Goal: Task Accomplishment & Management: Manage account settings

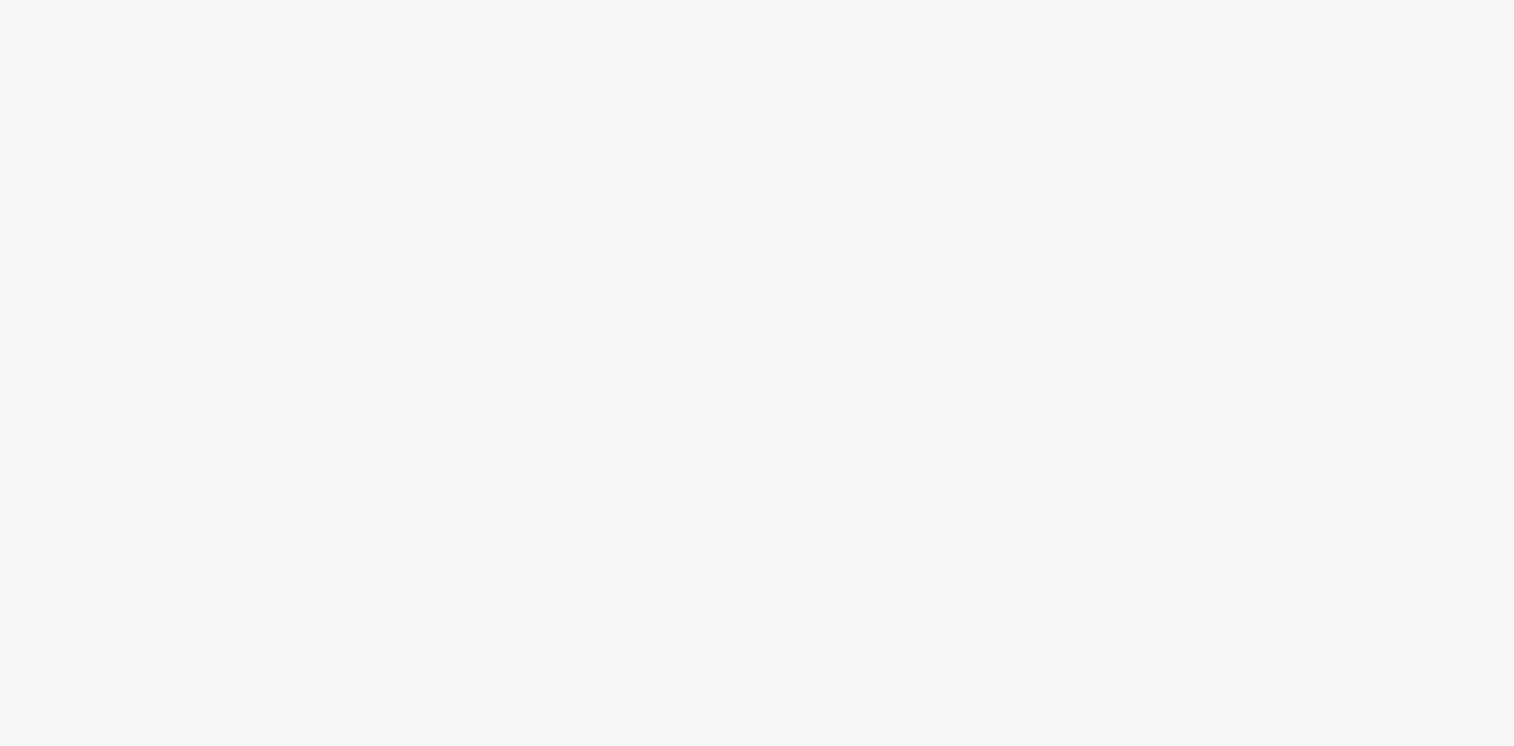
click at [1094, 278] on body at bounding box center [757, 373] width 1514 height 746
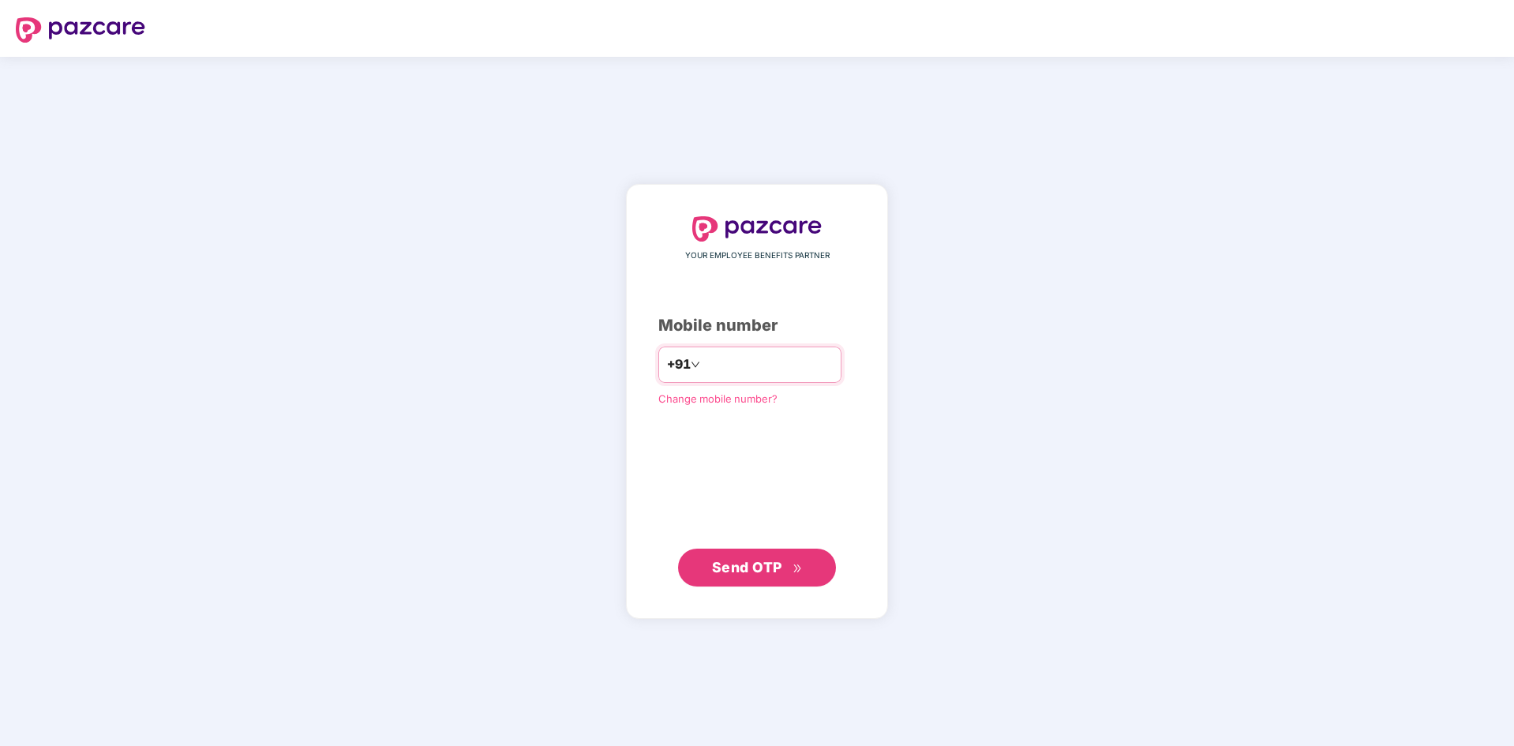
click at [737, 356] on input "number" at bounding box center [768, 364] width 129 height 25
type input "**********"
click at [758, 569] on span "Send OTP" at bounding box center [747, 566] width 70 height 17
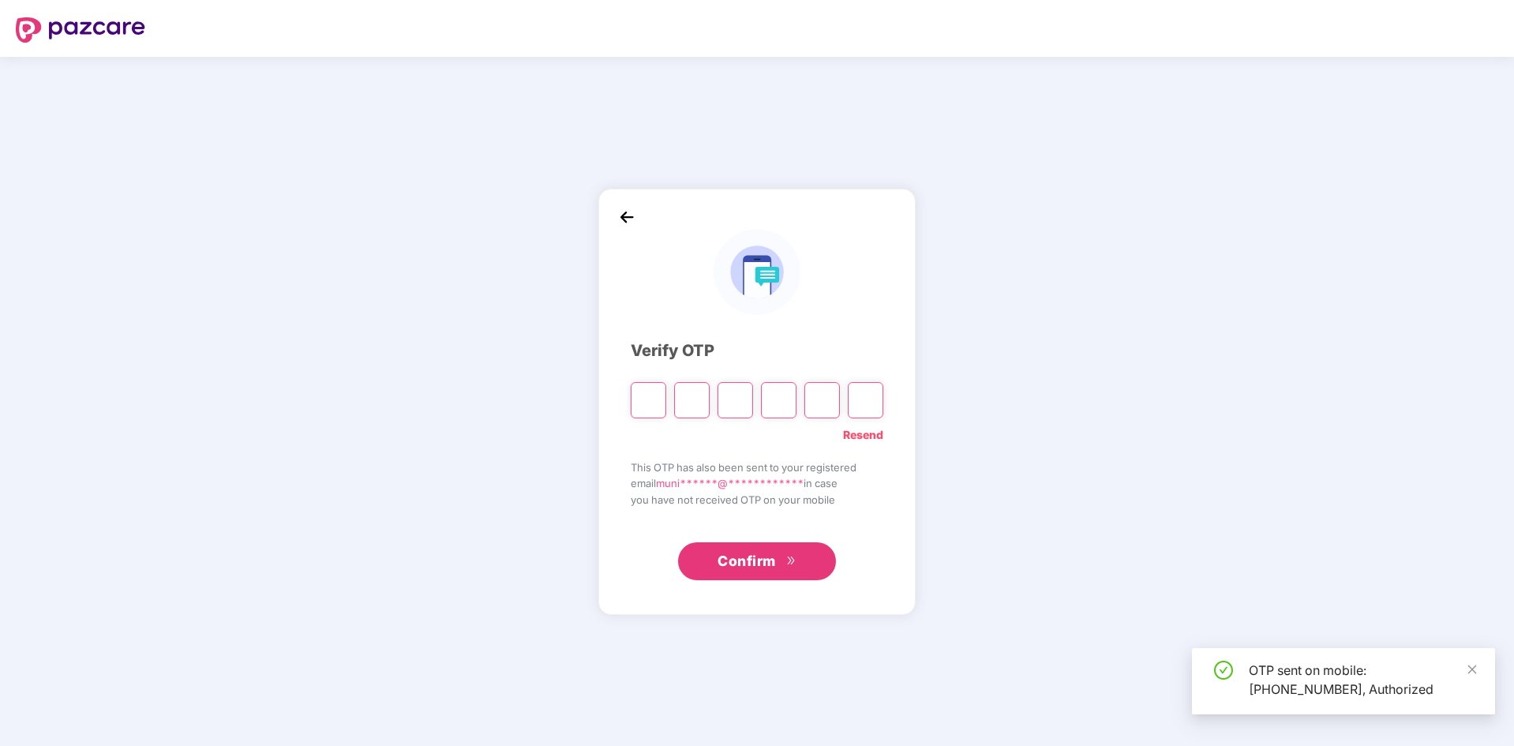
click at [629, 222] on img at bounding box center [627, 217] width 24 height 24
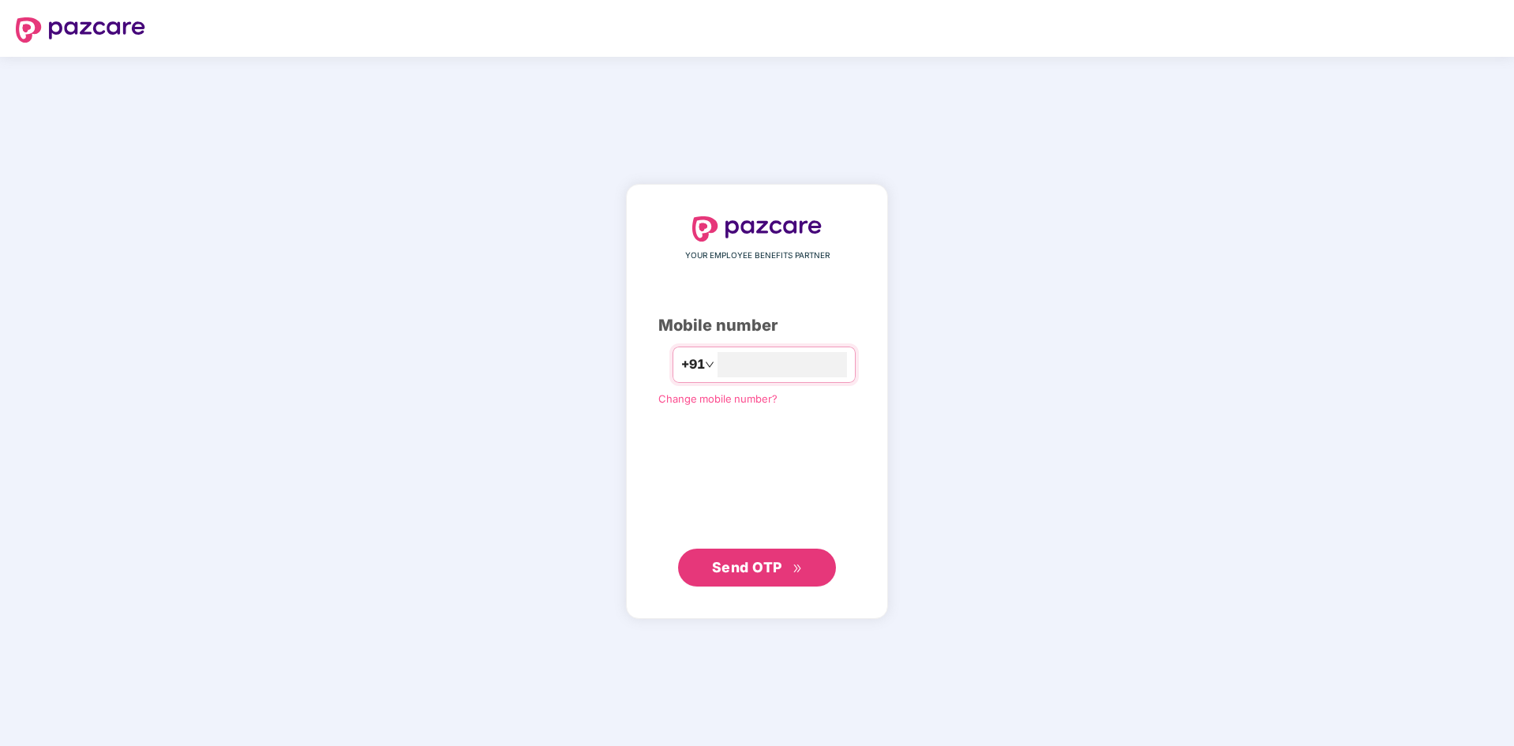
click at [786, 555] on button "Send OTP" at bounding box center [757, 568] width 158 height 38
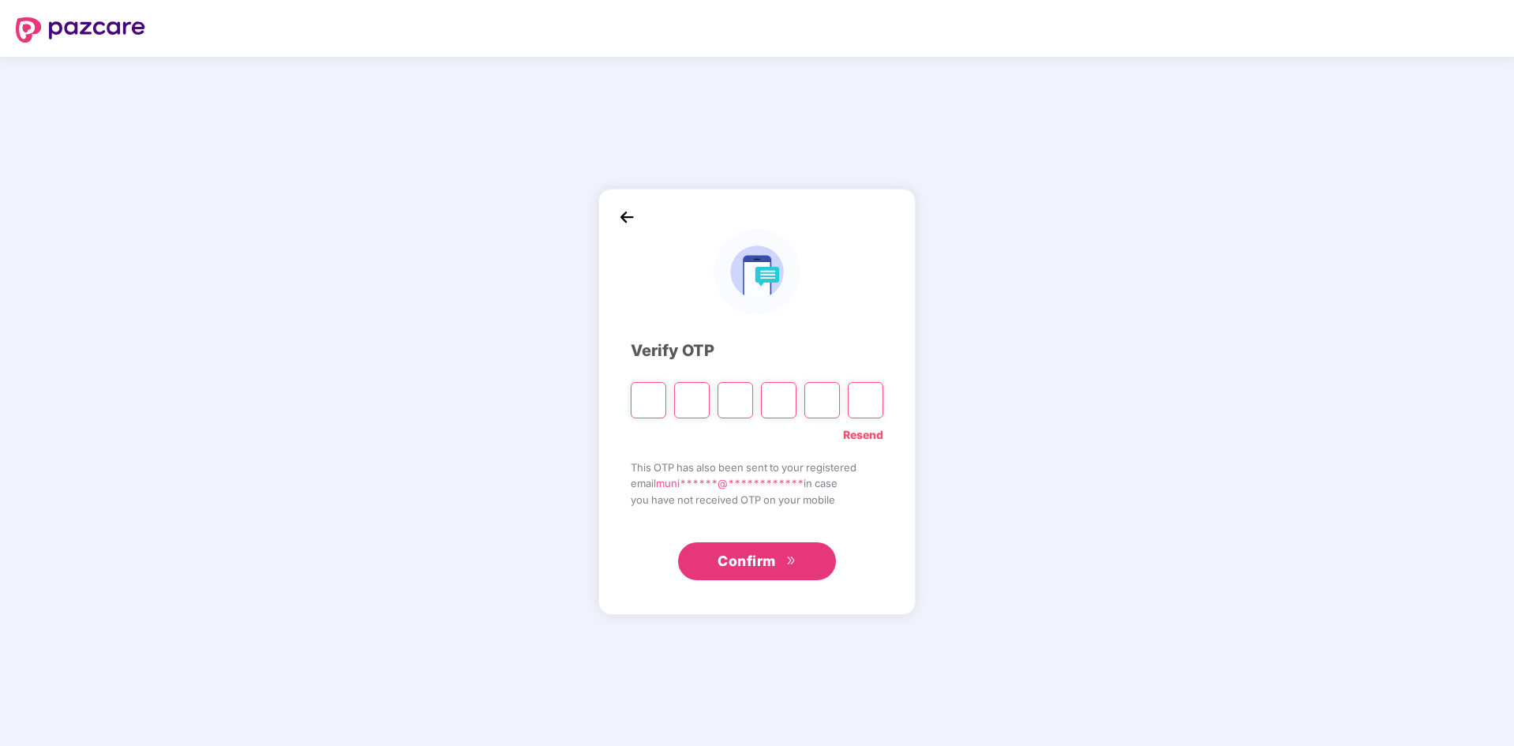
click at [655, 393] on input "Please enter verification code. Digit 1" at bounding box center [649, 400] width 36 height 36
click at [659, 407] on input "Please enter verification code. Digit 1" at bounding box center [649, 400] width 36 height 36
click at [655, 410] on input "Please enter verification code. Digit 1" at bounding box center [649, 400] width 36 height 36
click at [476, 411] on div "**********" at bounding box center [757, 401] width 1514 height 689
click at [655, 413] on input "Please enter verification code. Digit 1" at bounding box center [649, 400] width 36 height 36
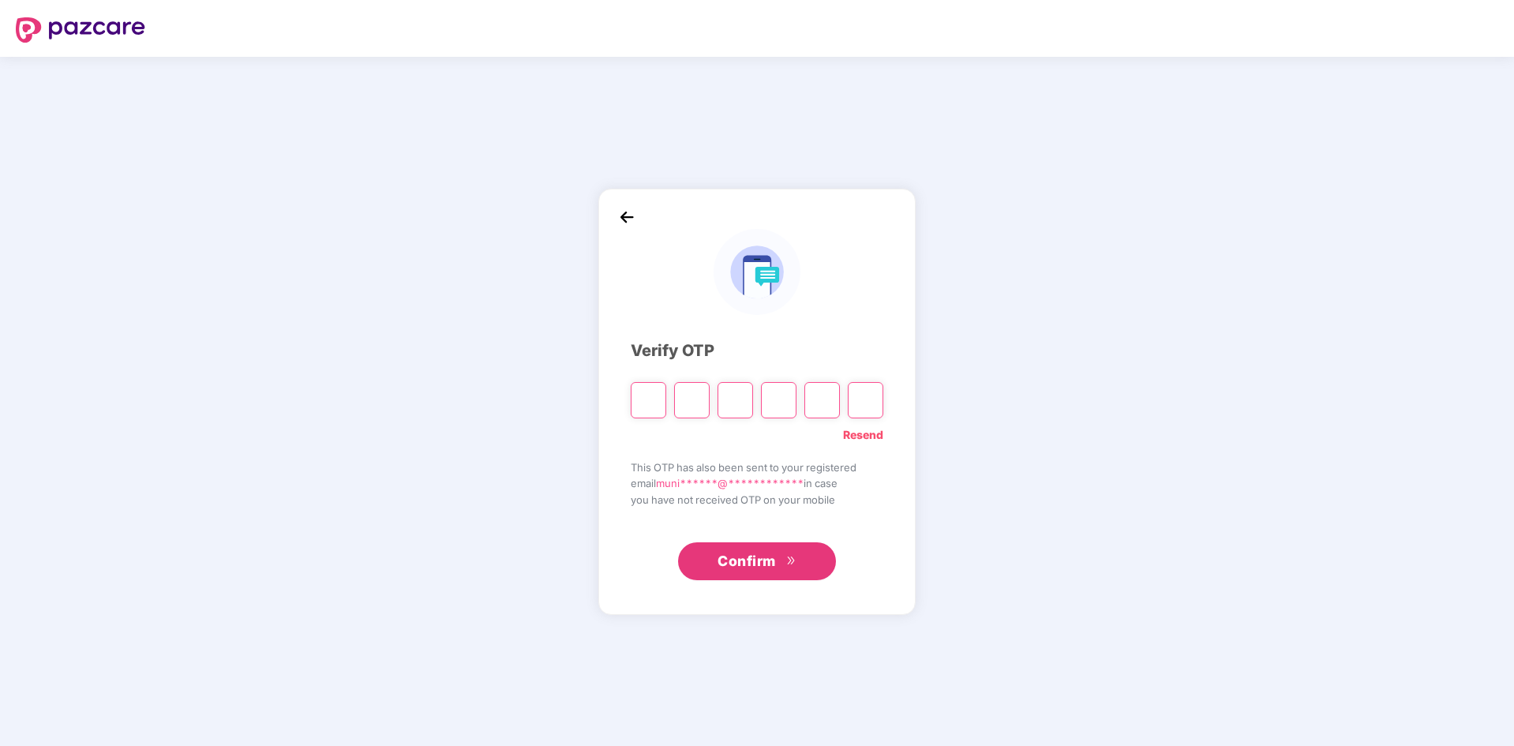
type input "*"
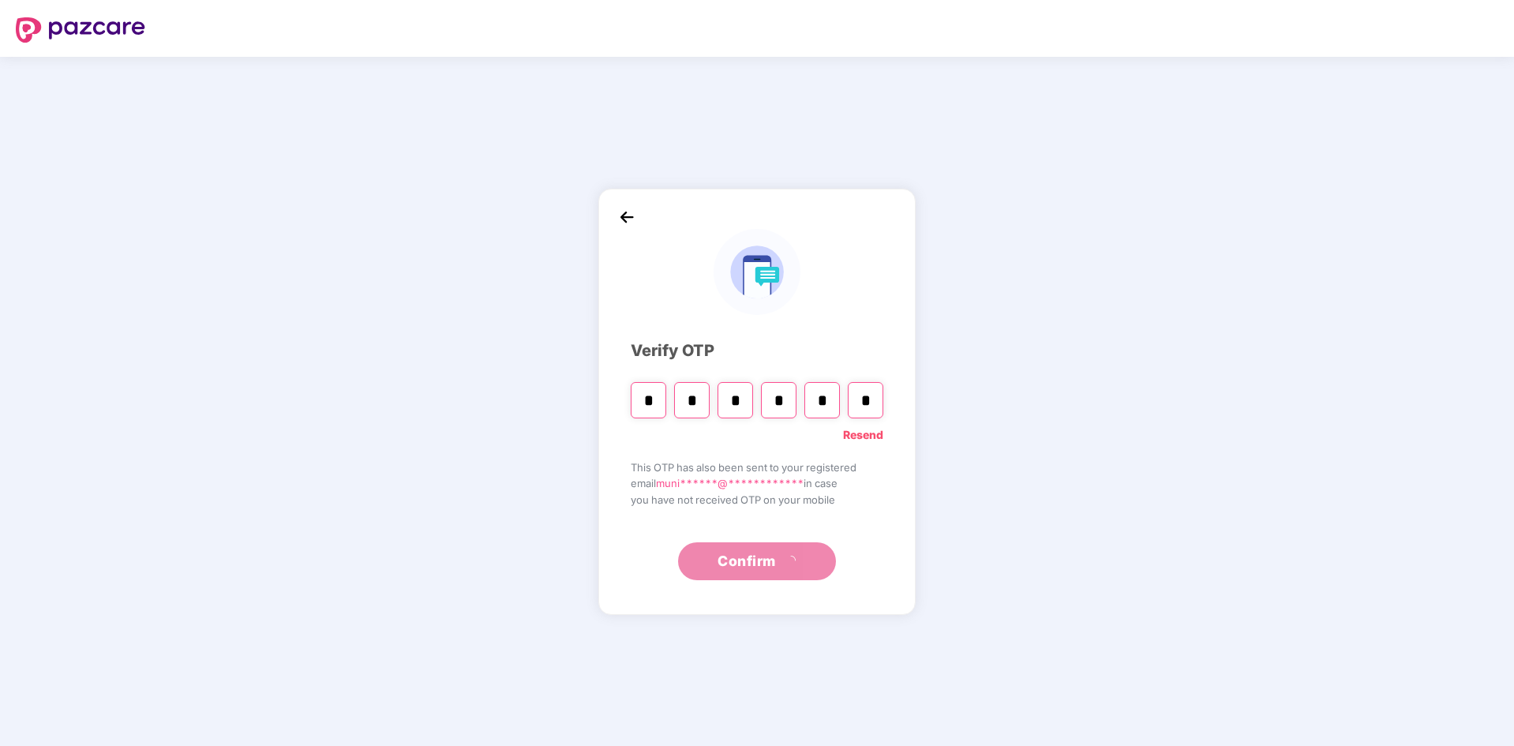
type input "*"
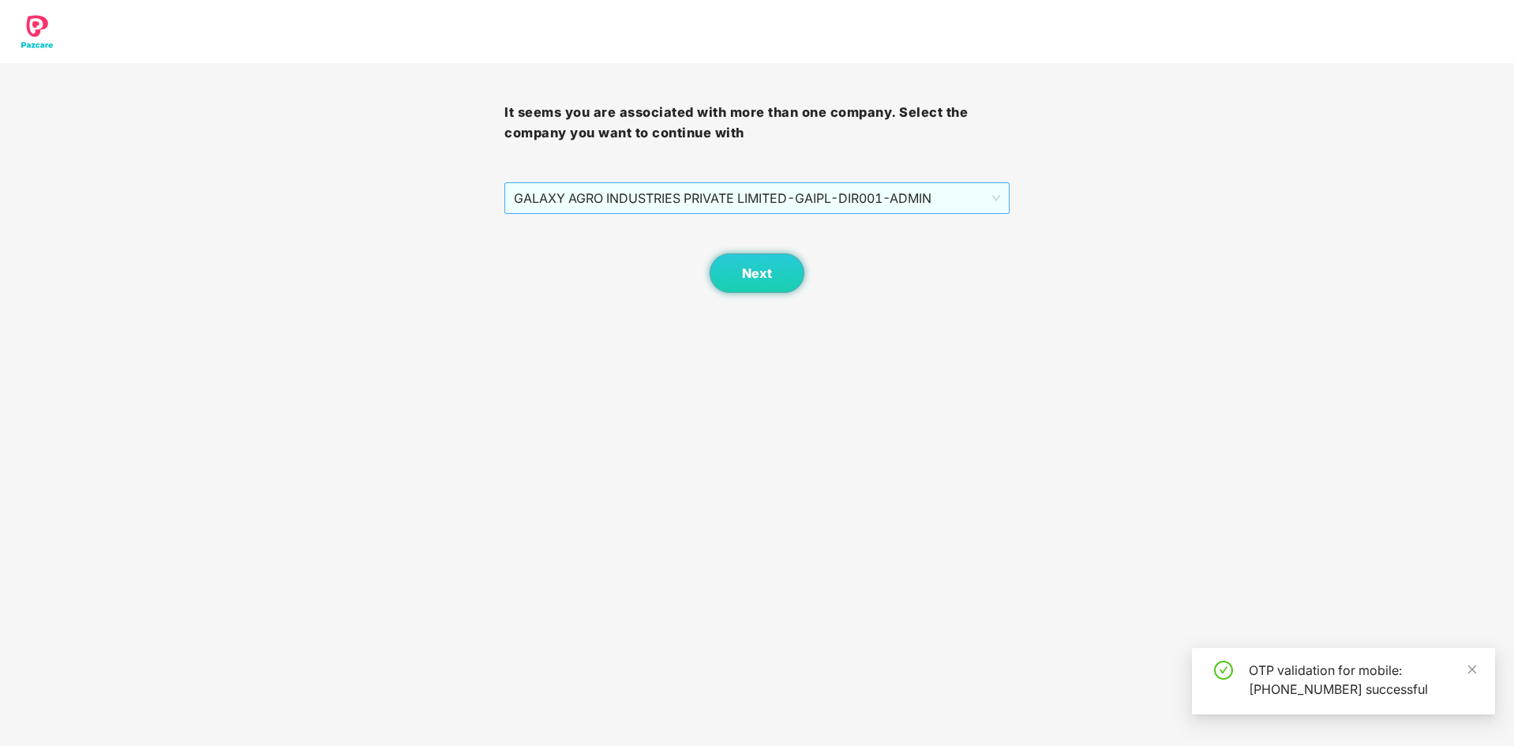
click at [738, 211] on span "GALAXY AGRO INDUSTRIES PRIVATE LIMITED - GAIPL-DIR001 - ADMIN" at bounding box center [757, 198] width 486 height 30
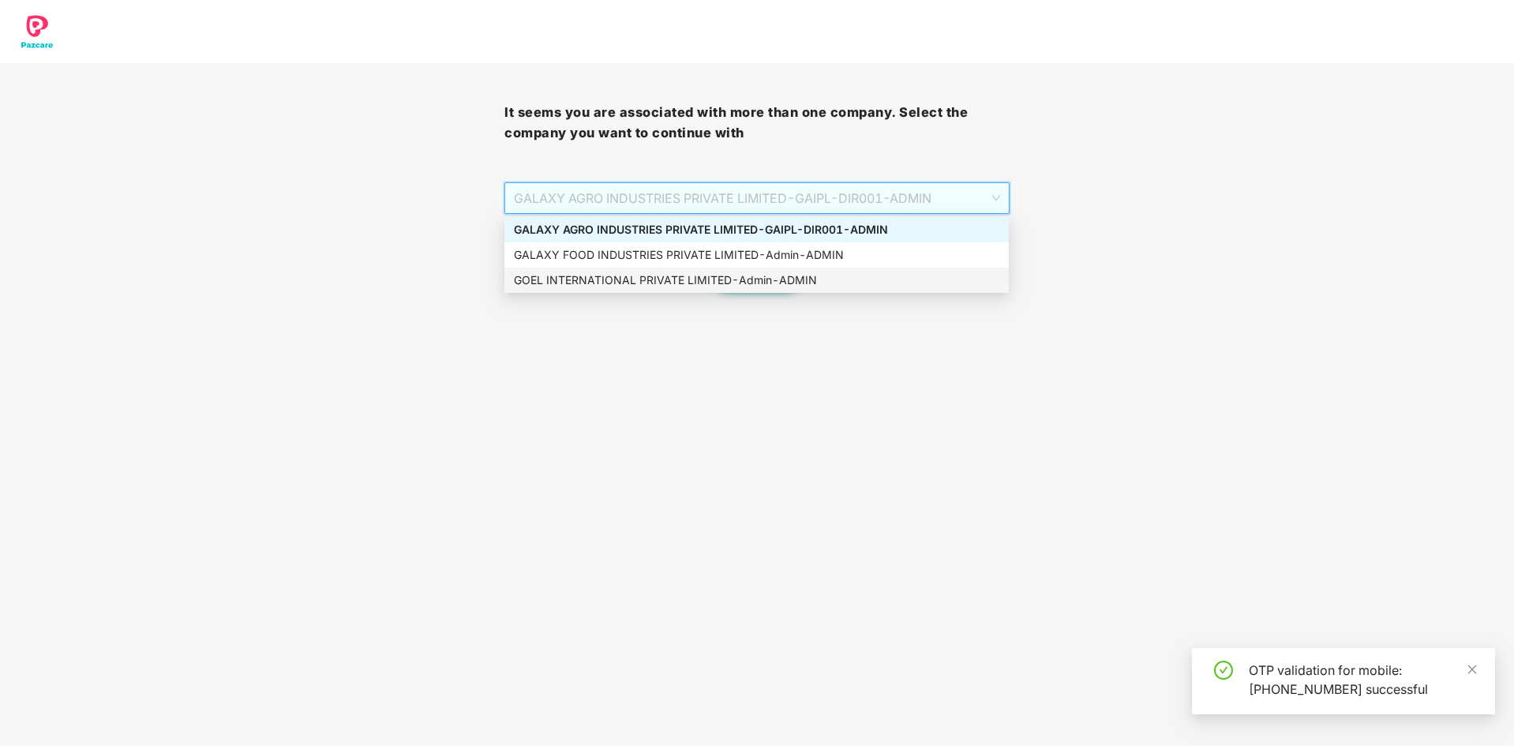
click at [708, 271] on div "GOEL INTERNATIONAL PRIVATE LIMITED - Admin - ADMIN" at bounding box center [757, 280] width 505 height 25
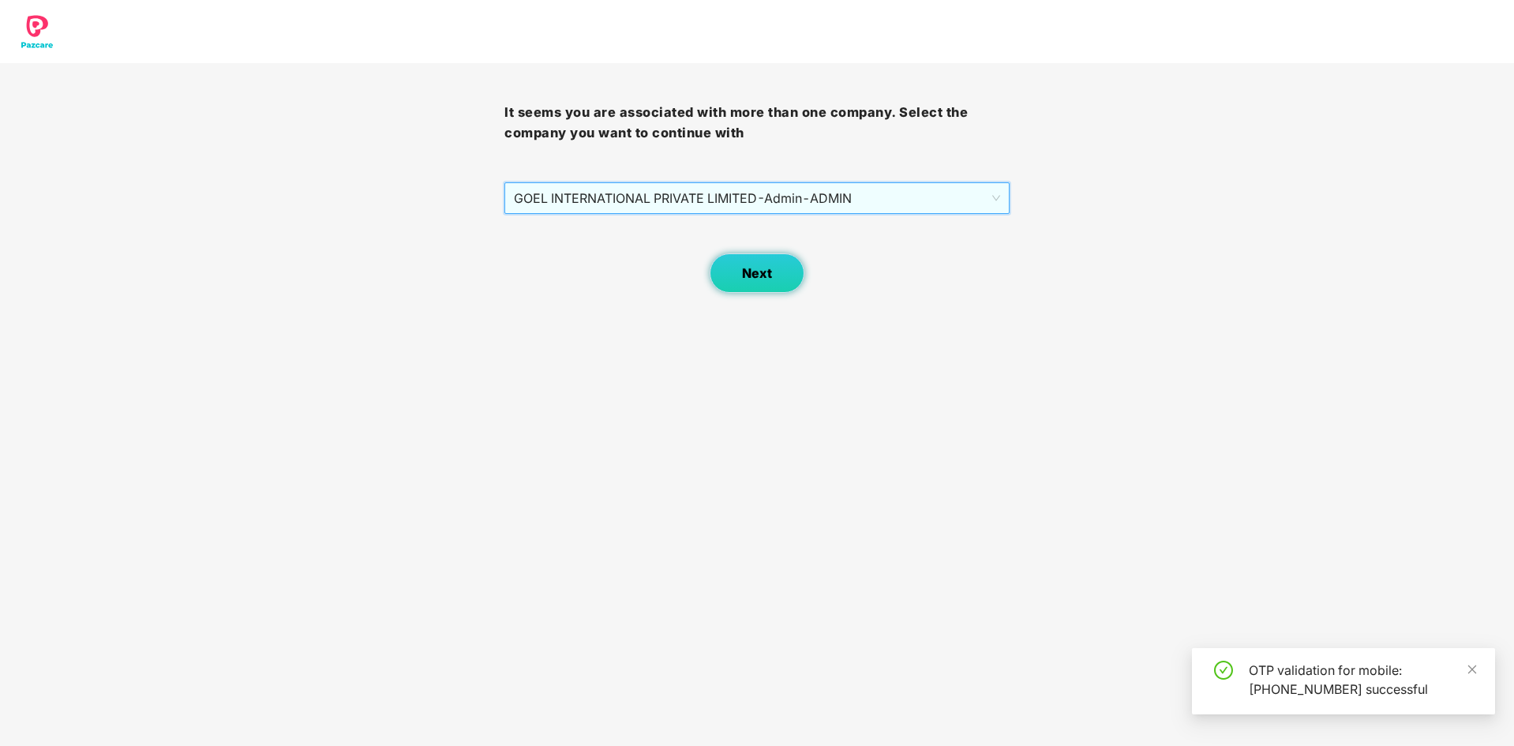
click at [782, 272] on button "Next" at bounding box center [757, 272] width 95 height 39
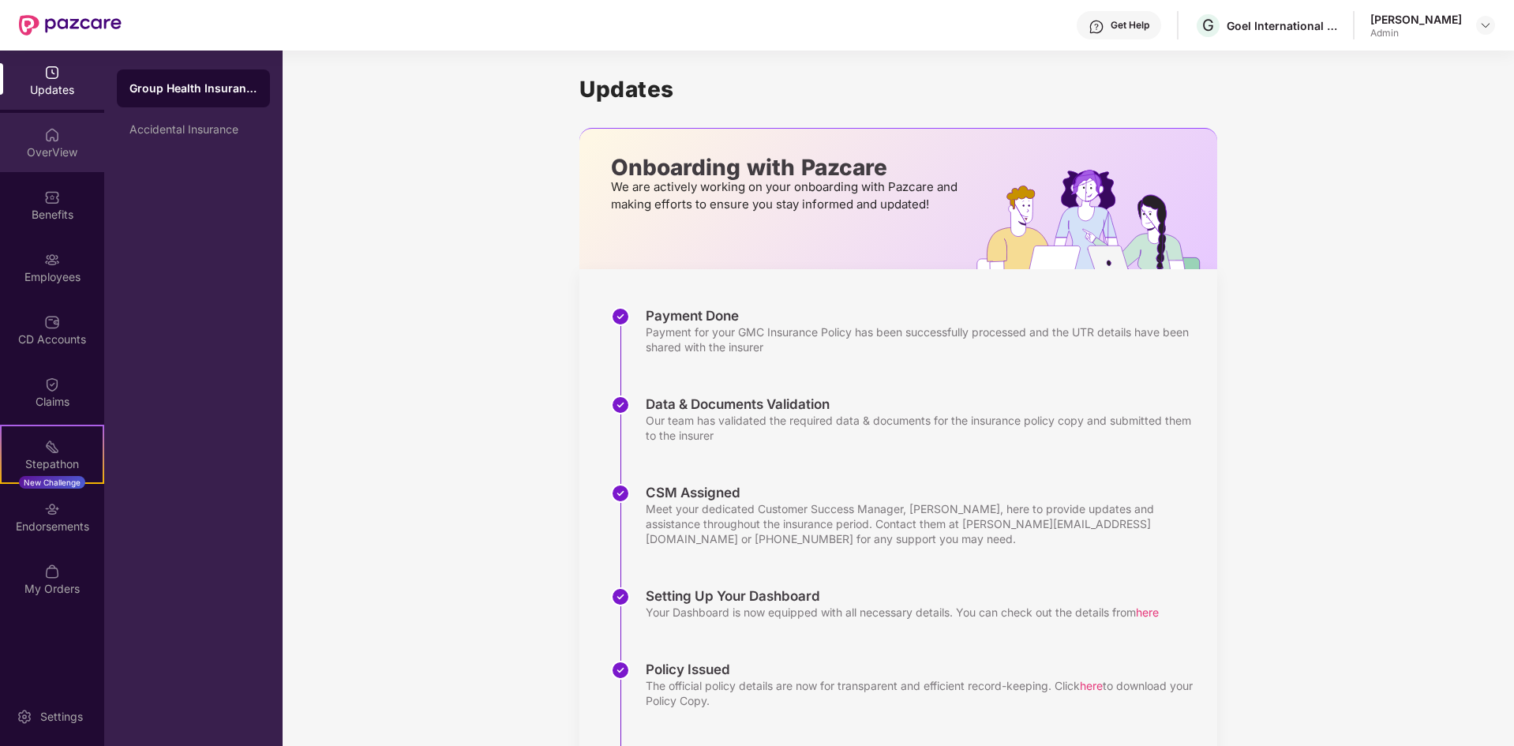
click at [47, 129] on img at bounding box center [52, 135] width 16 height 16
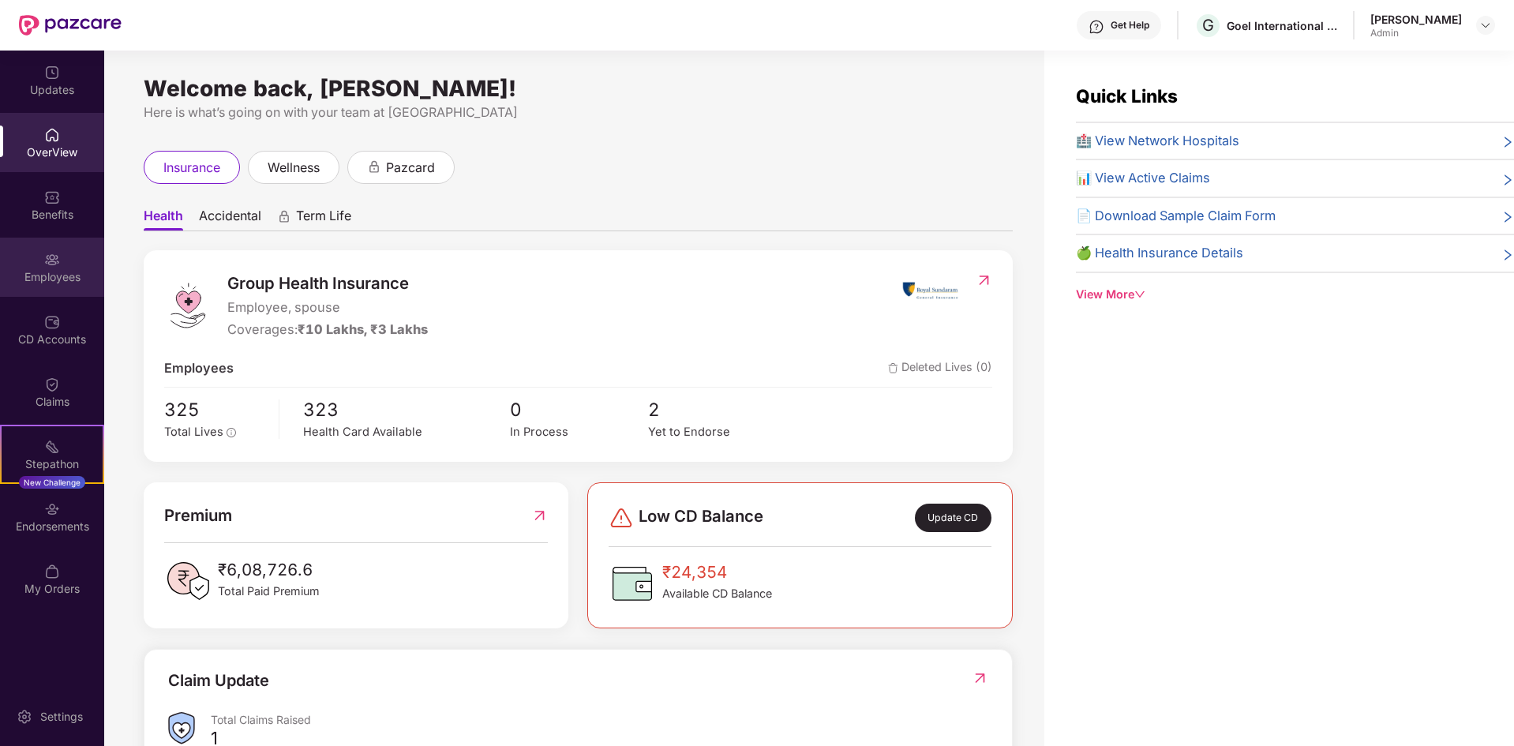
click at [47, 260] on img at bounding box center [52, 260] width 16 height 16
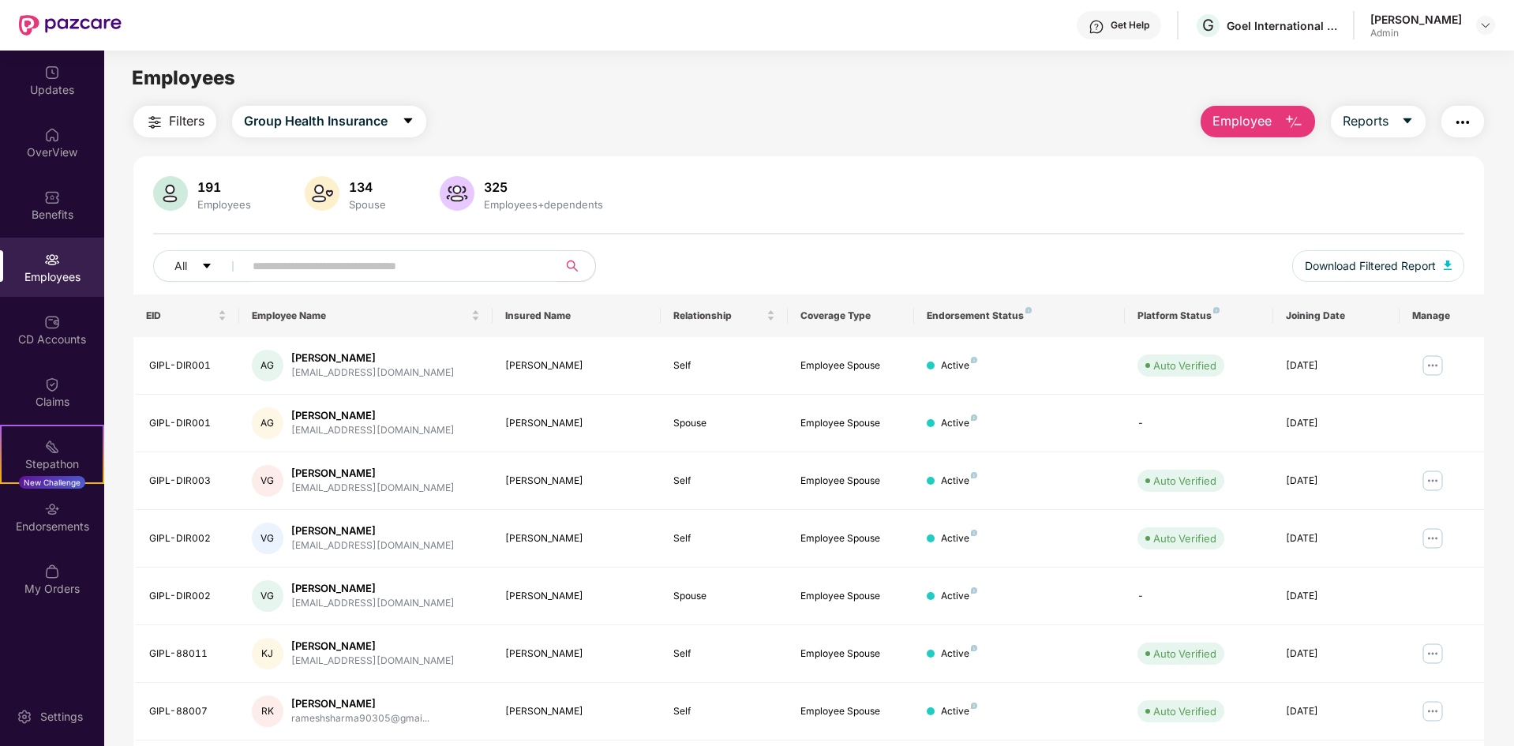
click at [276, 268] on input "text" at bounding box center [394, 266] width 283 height 24
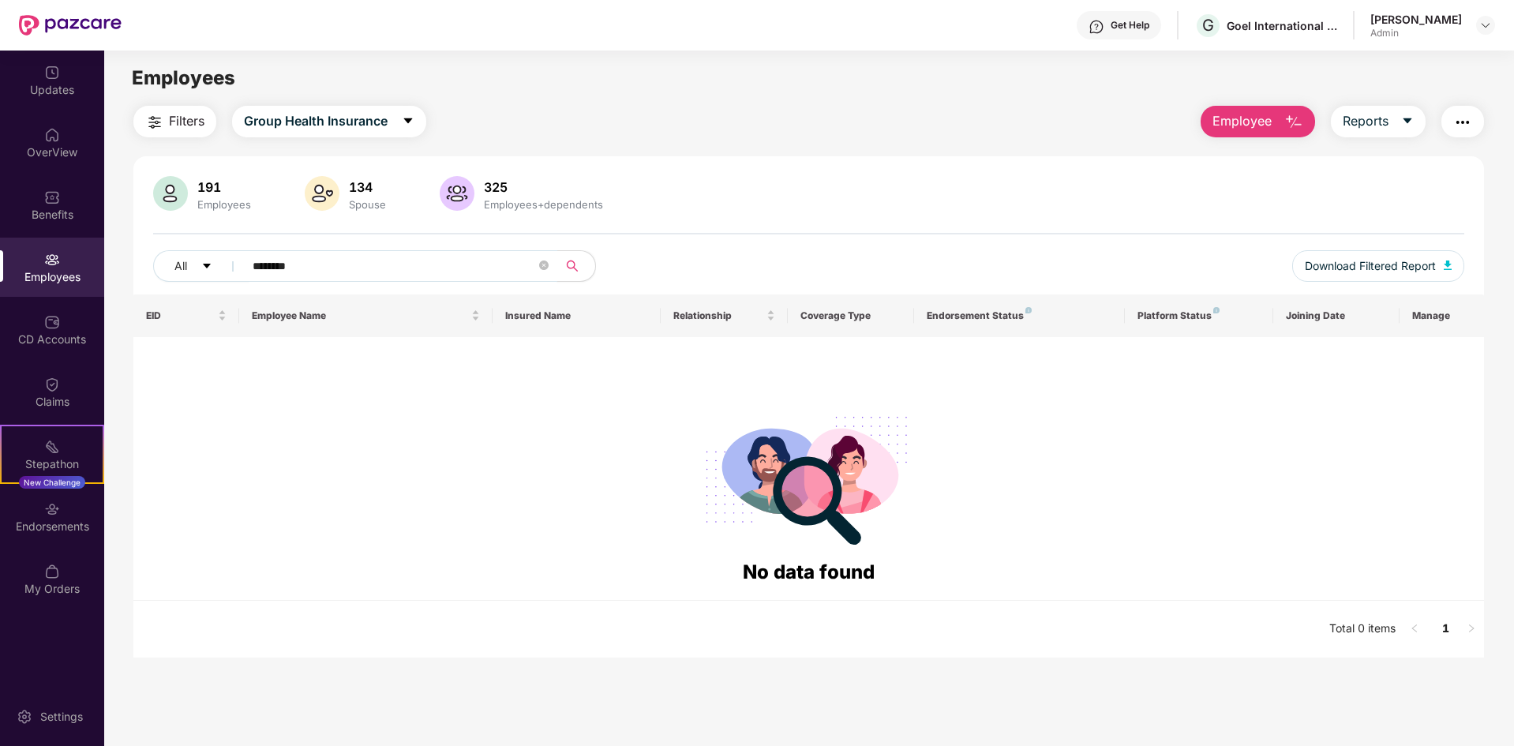
click at [276, 268] on input "********" at bounding box center [394, 266] width 283 height 24
type input "********"
click at [221, 201] on div "Employees" at bounding box center [224, 204] width 60 height 13
click at [187, 190] on img at bounding box center [170, 193] width 35 height 35
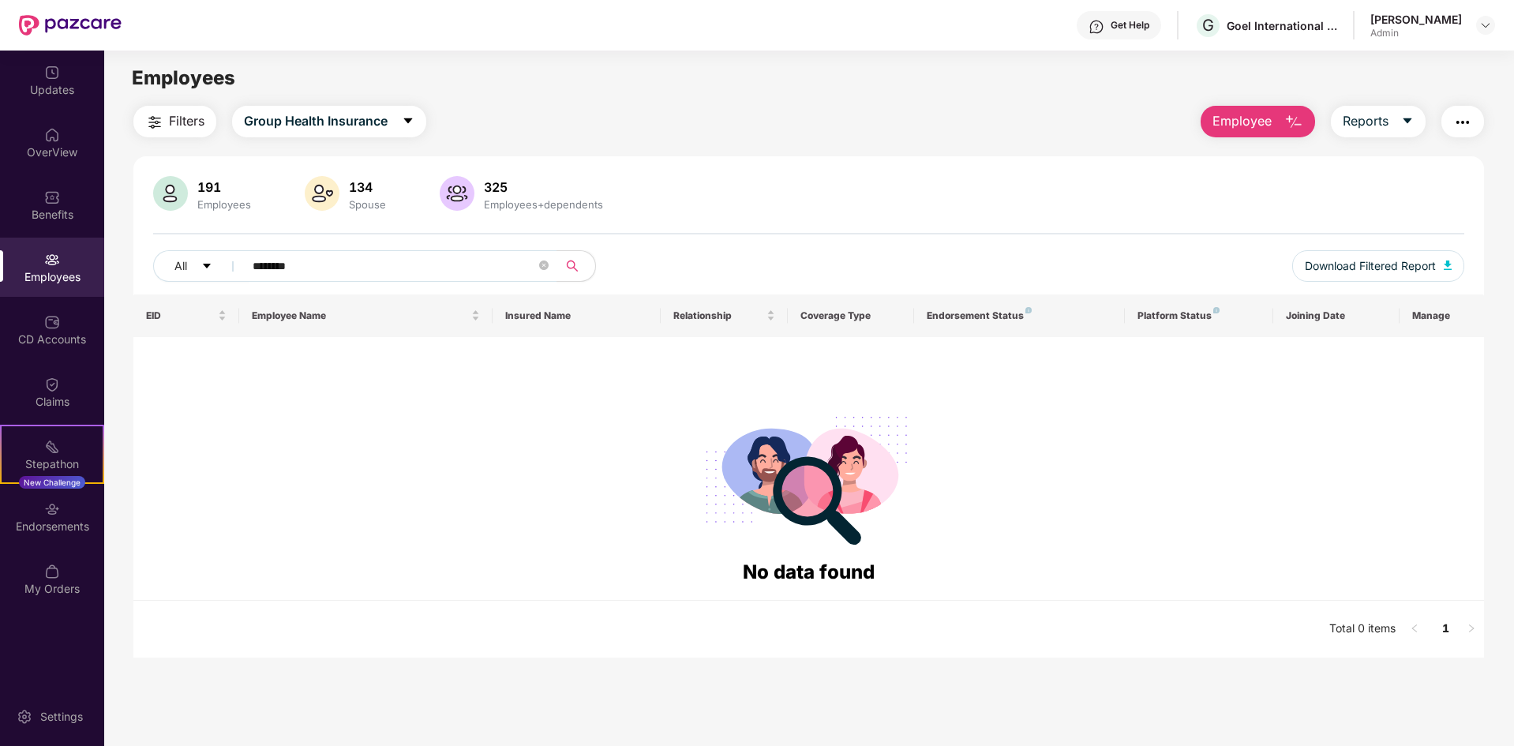
click at [182, 118] on span "Filters" at bounding box center [187, 121] width 36 height 20
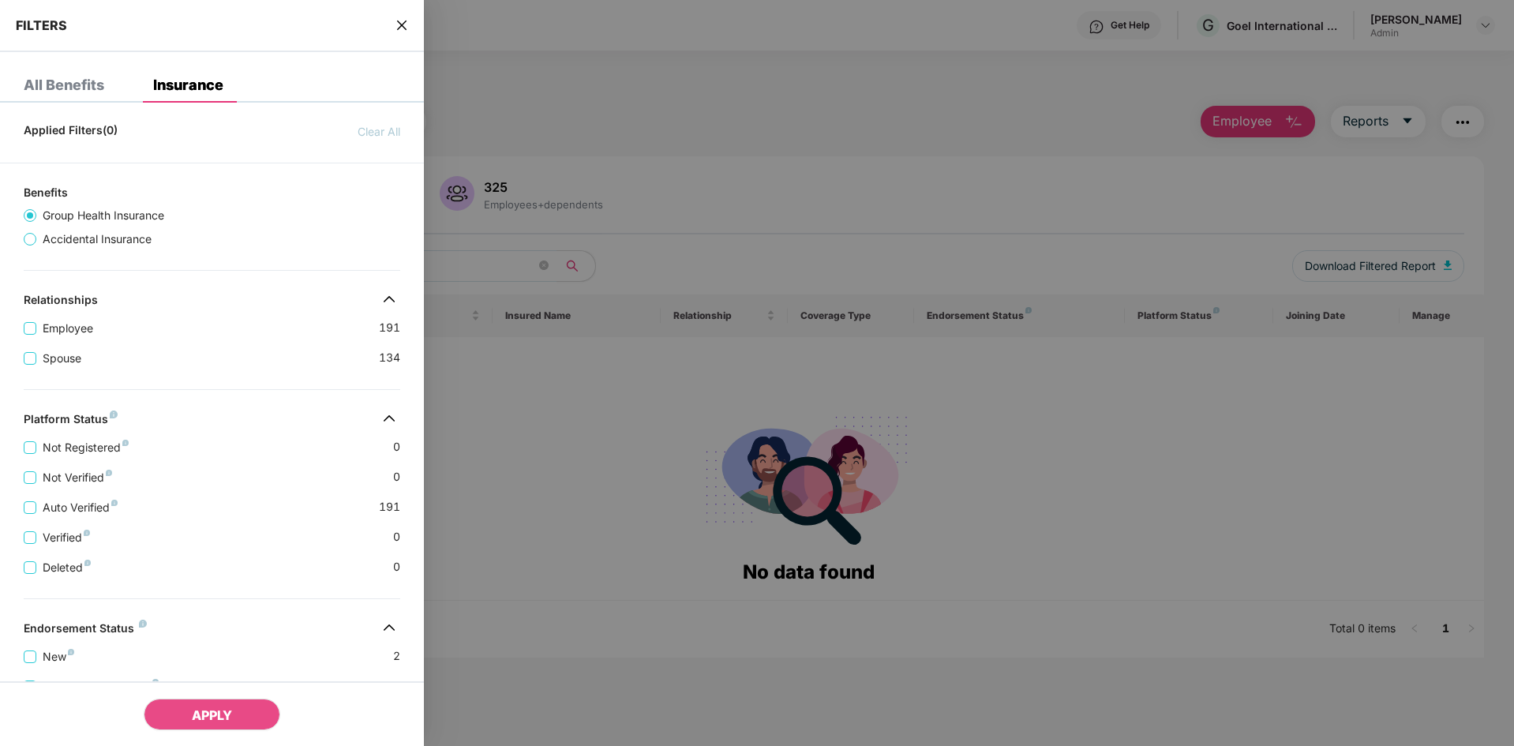
click at [558, 88] on div at bounding box center [757, 373] width 1514 height 746
click at [403, 31] on icon "close" at bounding box center [402, 25] width 13 height 13
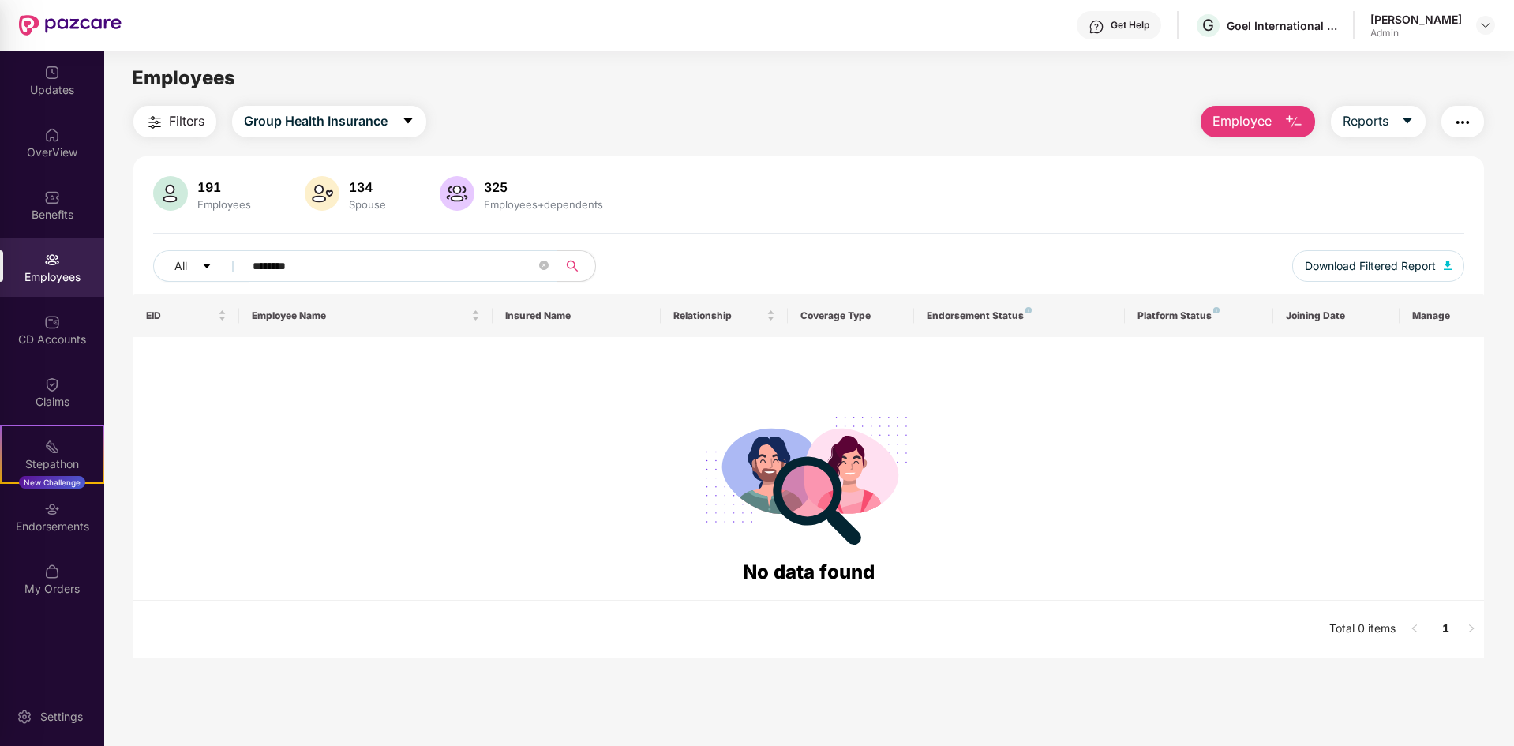
click at [358, 123] on span "Group Health Insurance" at bounding box center [316, 121] width 144 height 20
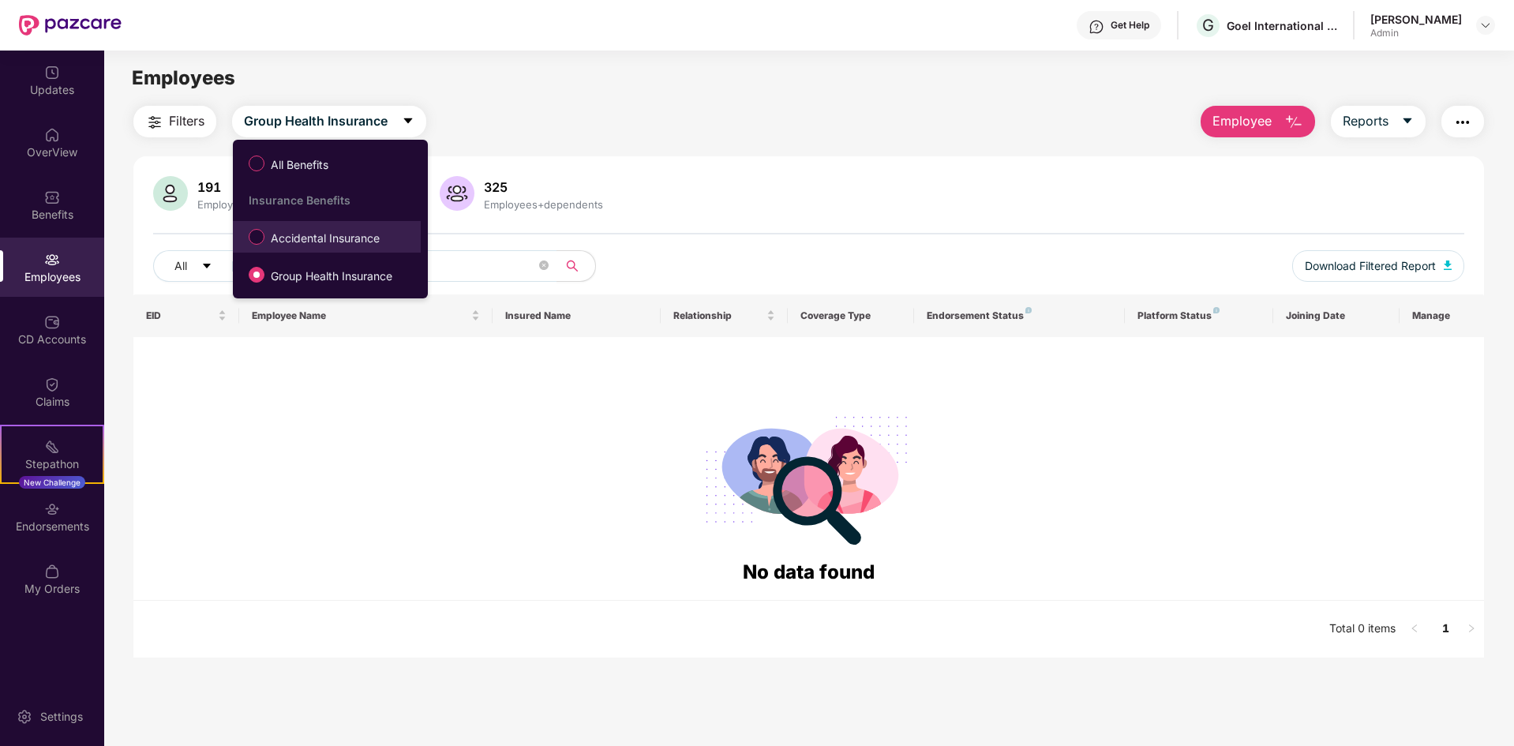
click at [345, 238] on span "Accidental Insurance" at bounding box center [326, 238] width 122 height 17
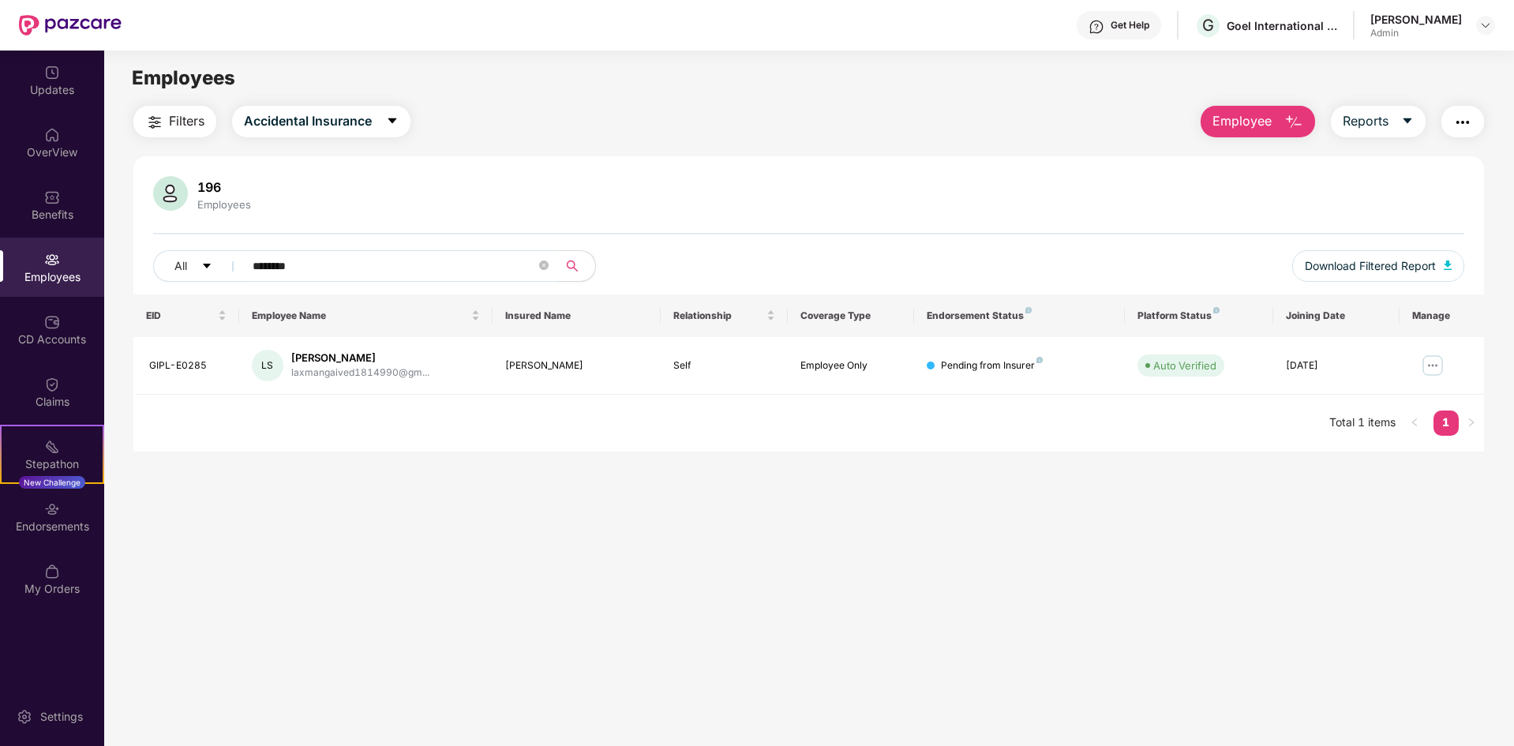
click at [332, 268] on input "********" at bounding box center [394, 266] width 283 height 24
click at [779, 472] on main "Employees Filters Accidental Insurance Employee Reports 196 Employees All *****…" at bounding box center [808, 424] width 1409 height 746
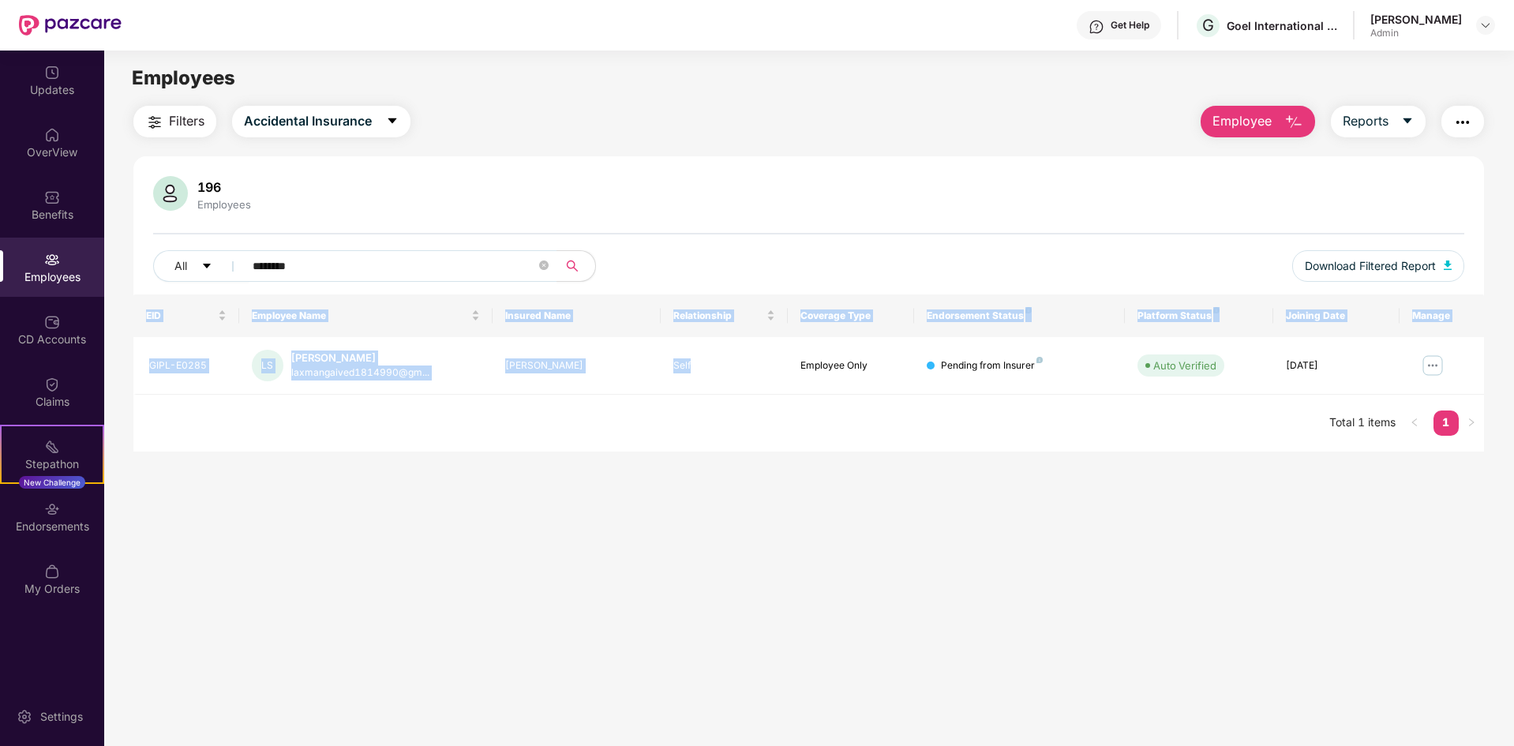
drag, startPoint x: 743, startPoint y: 366, endPoint x: 347, endPoint y: 433, distance: 401.1
click at [347, 433] on div "EID Employee Name Insured Name Relationship Coverage Type Endorsement Status Pl…" at bounding box center [808, 373] width 1351 height 157
click at [361, 426] on div "EID Employee Name Insured Name Relationship Coverage Type Endorsement Status Pl…" at bounding box center [808, 373] width 1351 height 157
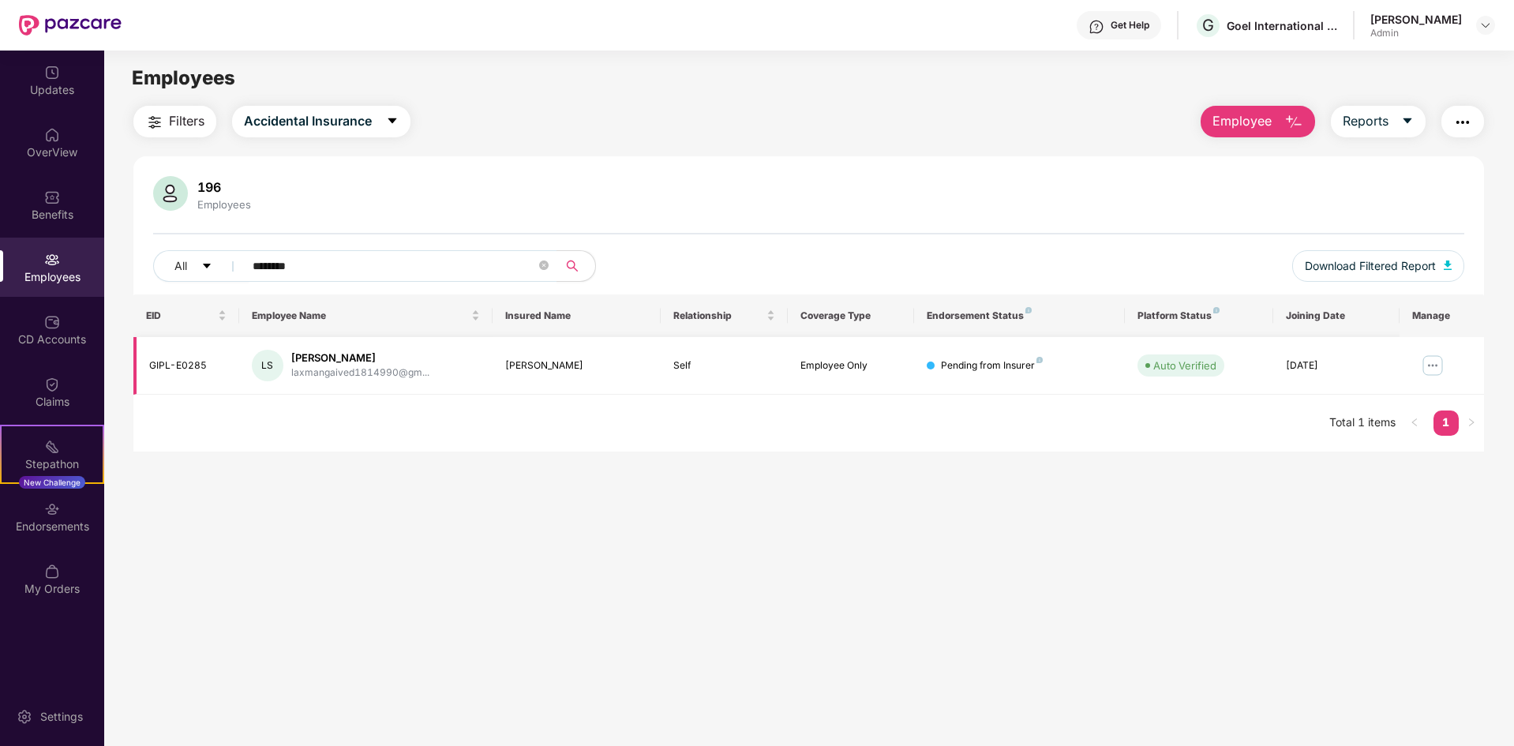
click at [342, 381] on td "LS [PERSON_NAME] laxmangaived1814990@gm..." at bounding box center [365, 366] width 253 height 58
click at [1432, 362] on img at bounding box center [1433, 365] width 25 height 25
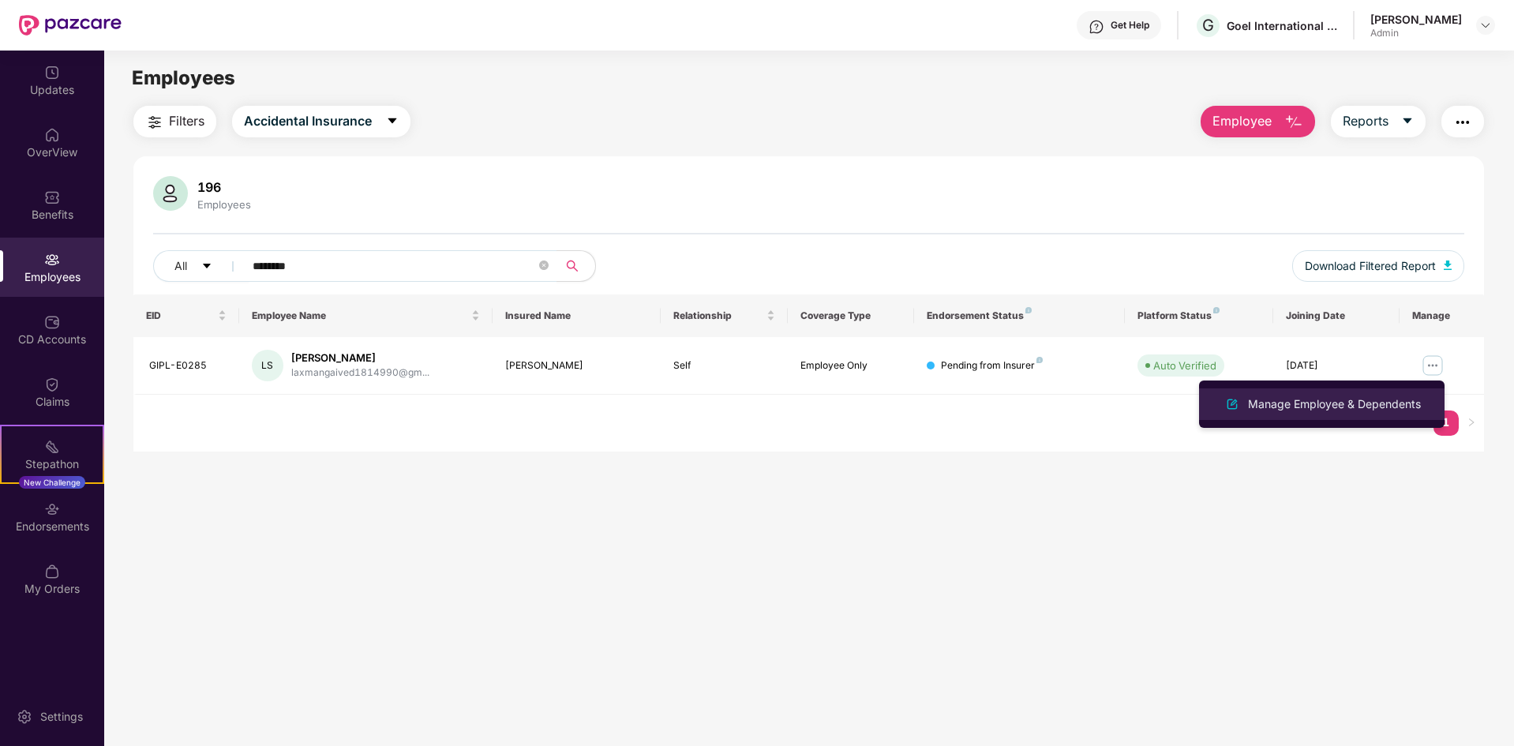
click at [1348, 399] on div "Manage Employee & Dependents" at bounding box center [1334, 404] width 179 height 17
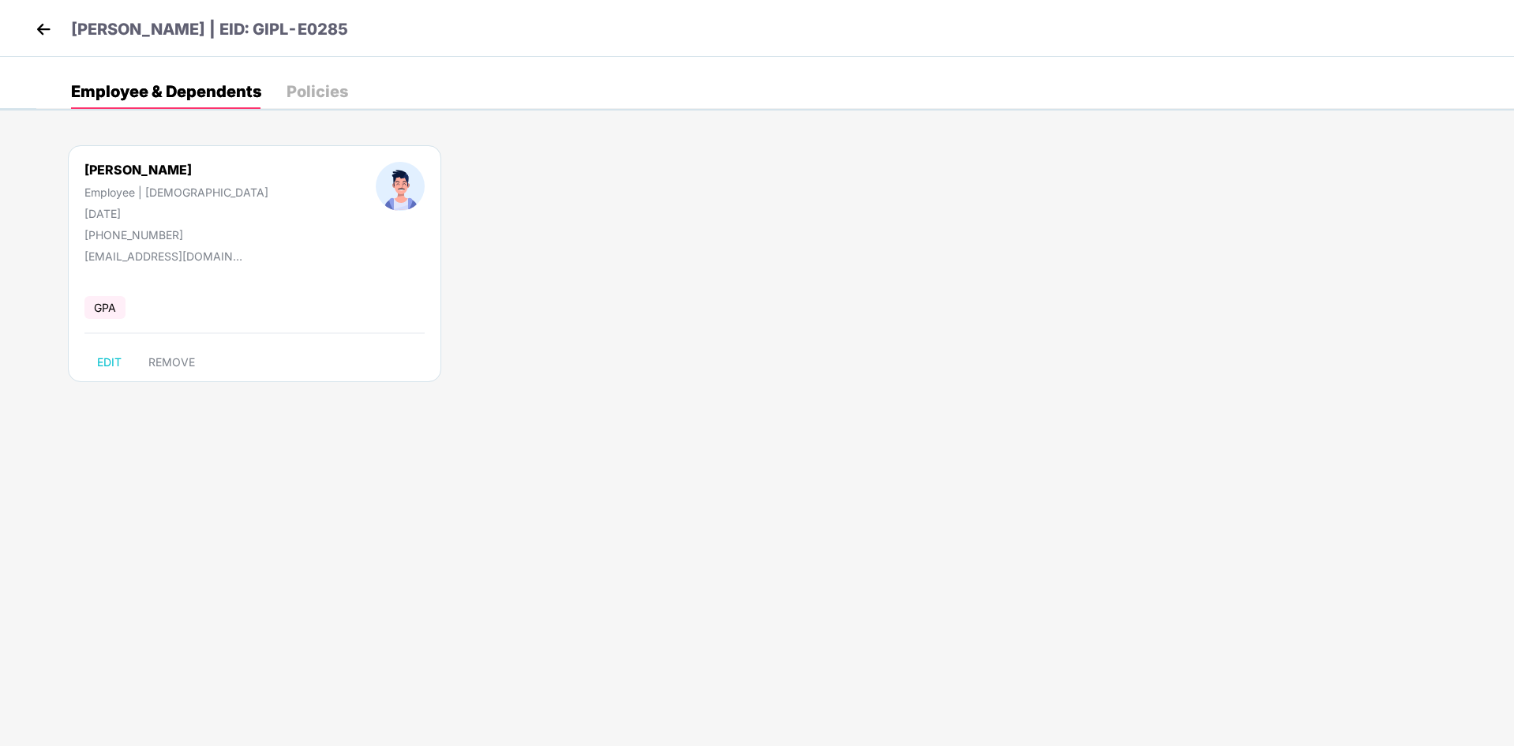
click at [43, 28] on img at bounding box center [44, 29] width 24 height 24
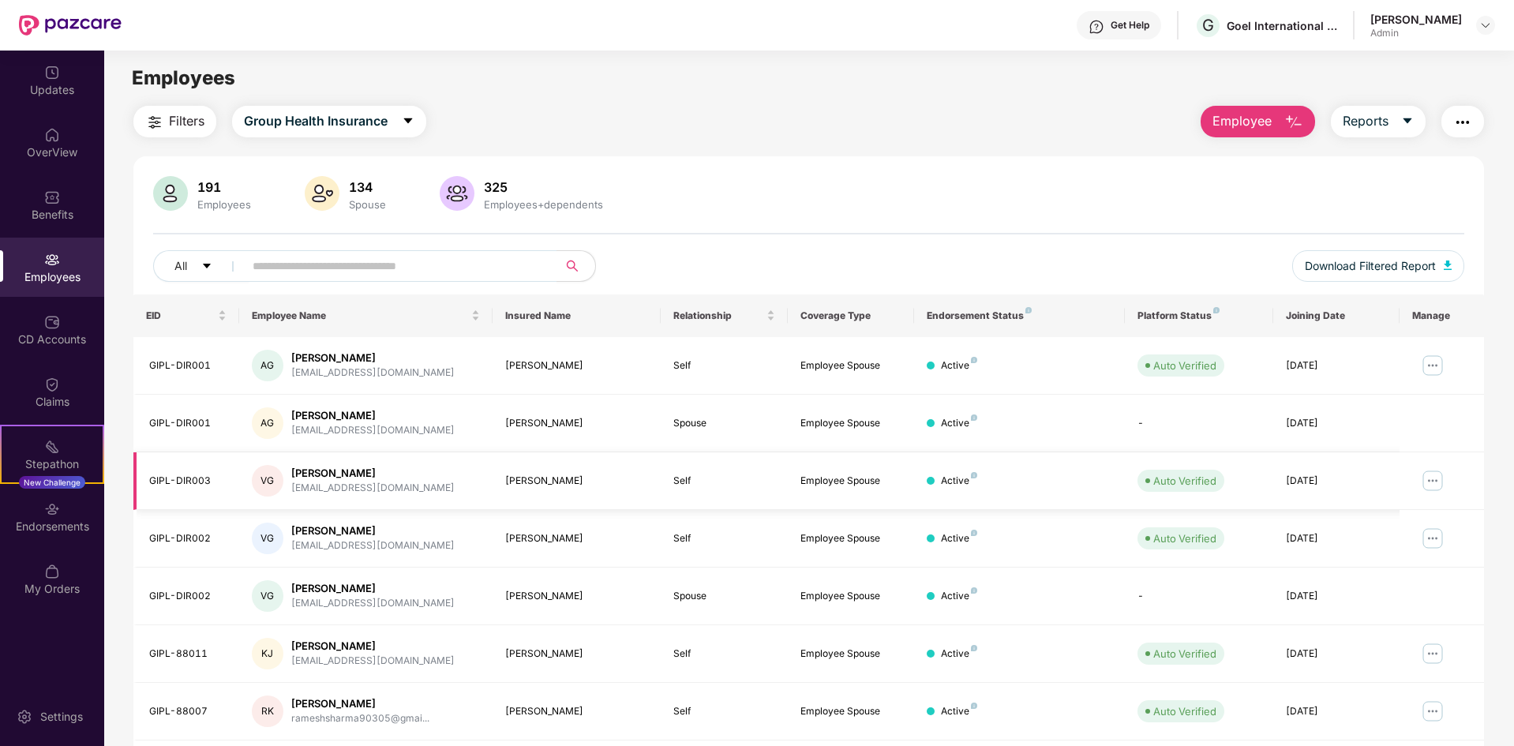
drag, startPoint x: 893, startPoint y: 198, endPoint x: 888, endPoint y: 485, distance: 286.7
click at [893, 198] on div "191 Employees 134 Spouse 325 Employees+dependents" at bounding box center [809, 195] width 1312 height 38
click at [287, 276] on input "text" at bounding box center [394, 266] width 283 height 24
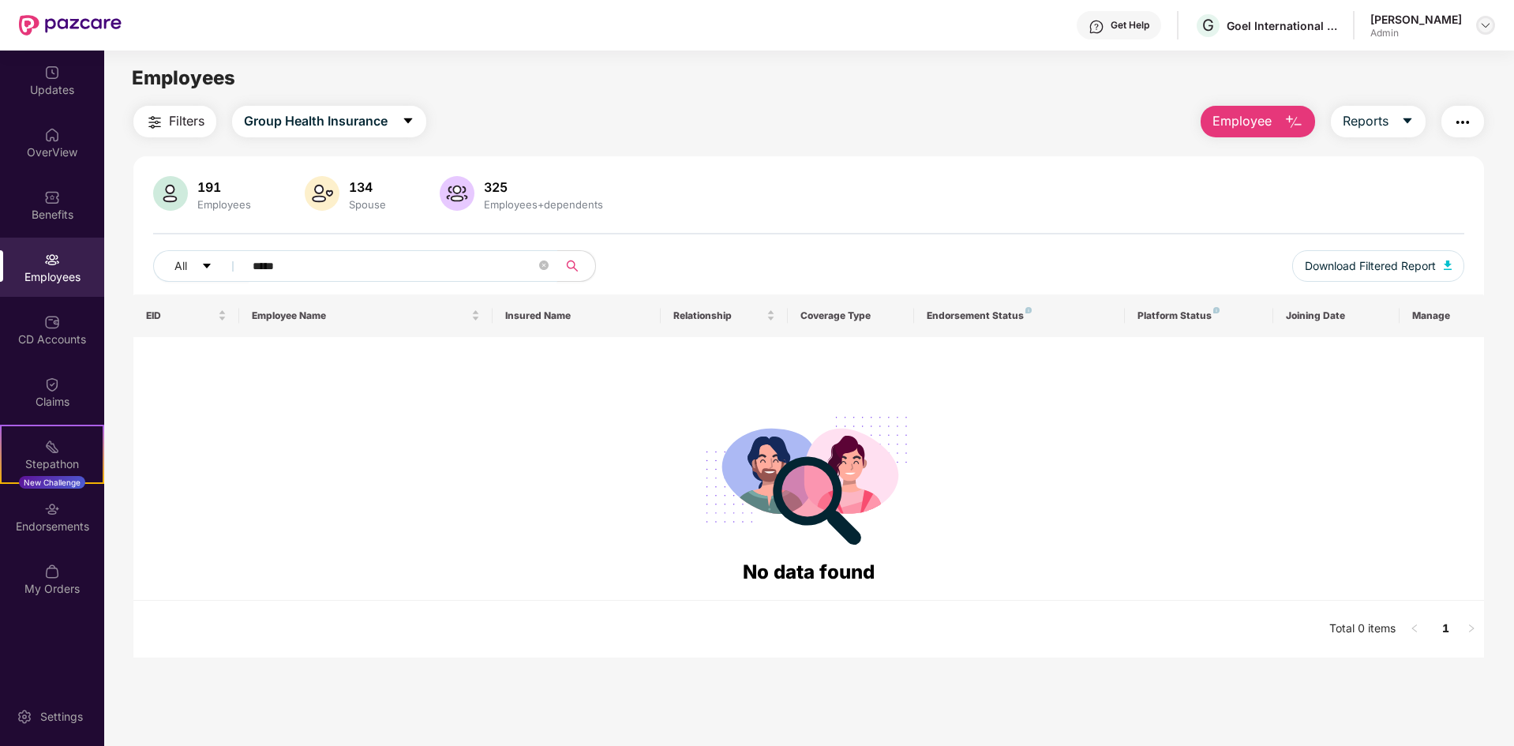
type input "*****"
click at [1485, 28] on img at bounding box center [1486, 25] width 13 height 13
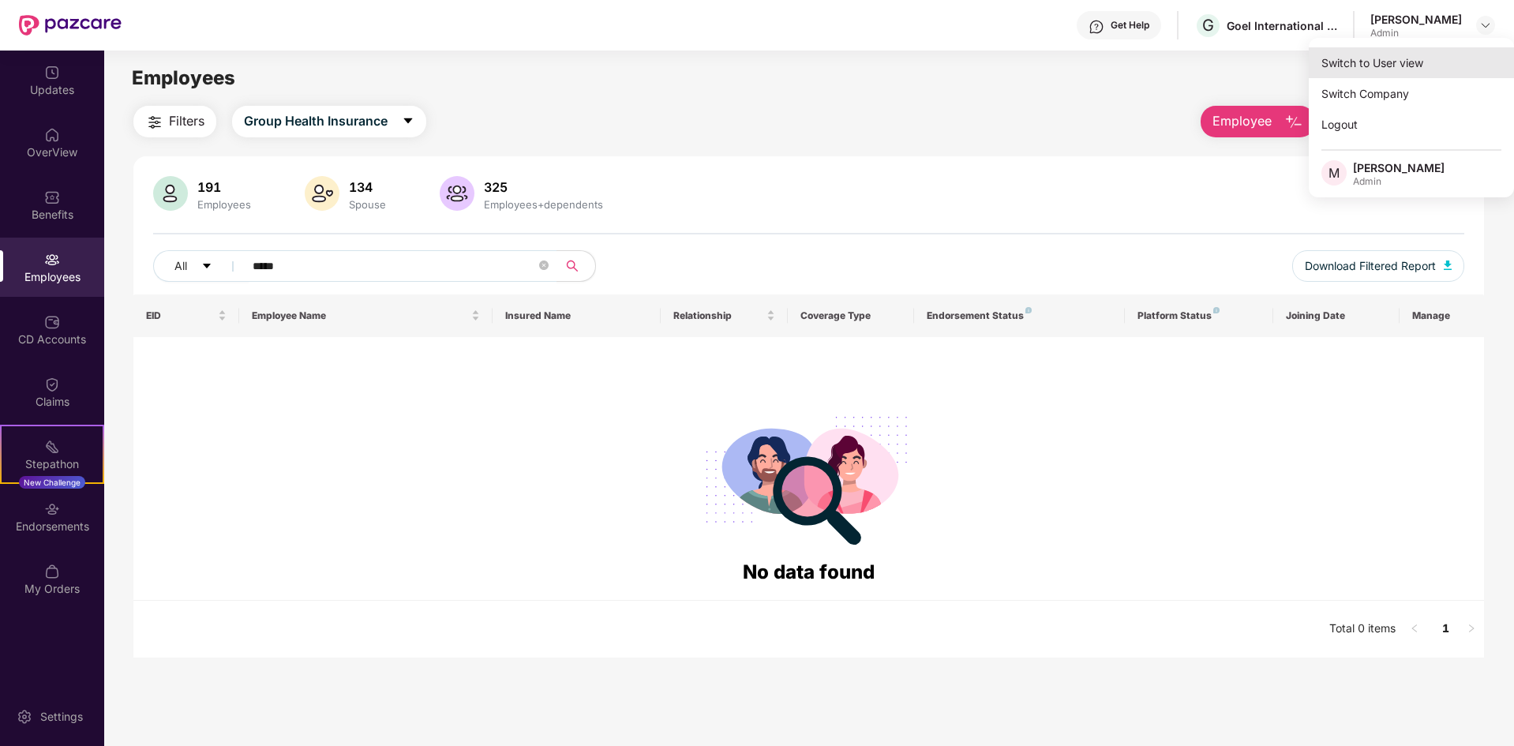
click at [1402, 71] on div "Switch to User view" at bounding box center [1411, 62] width 205 height 31
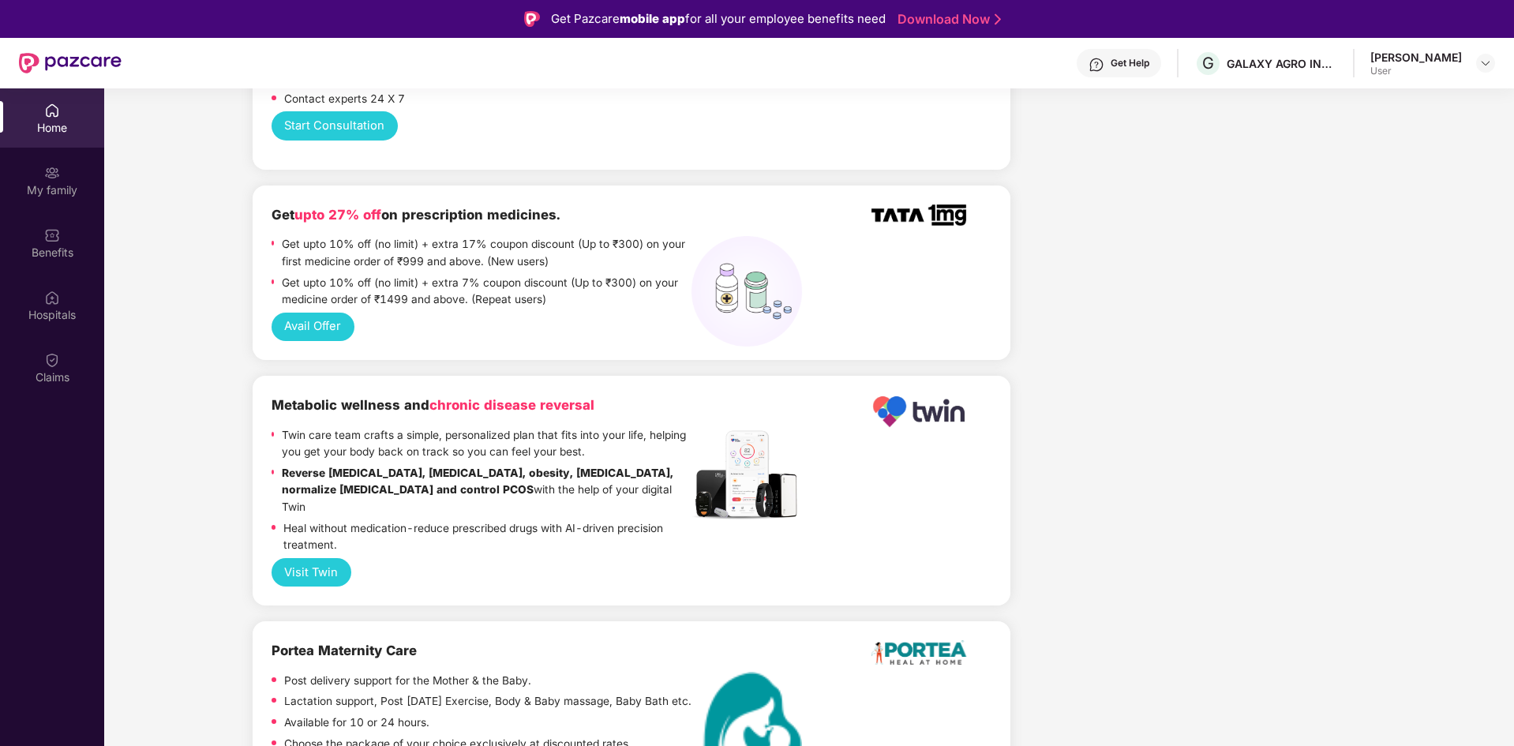
scroll to position [1421, 0]
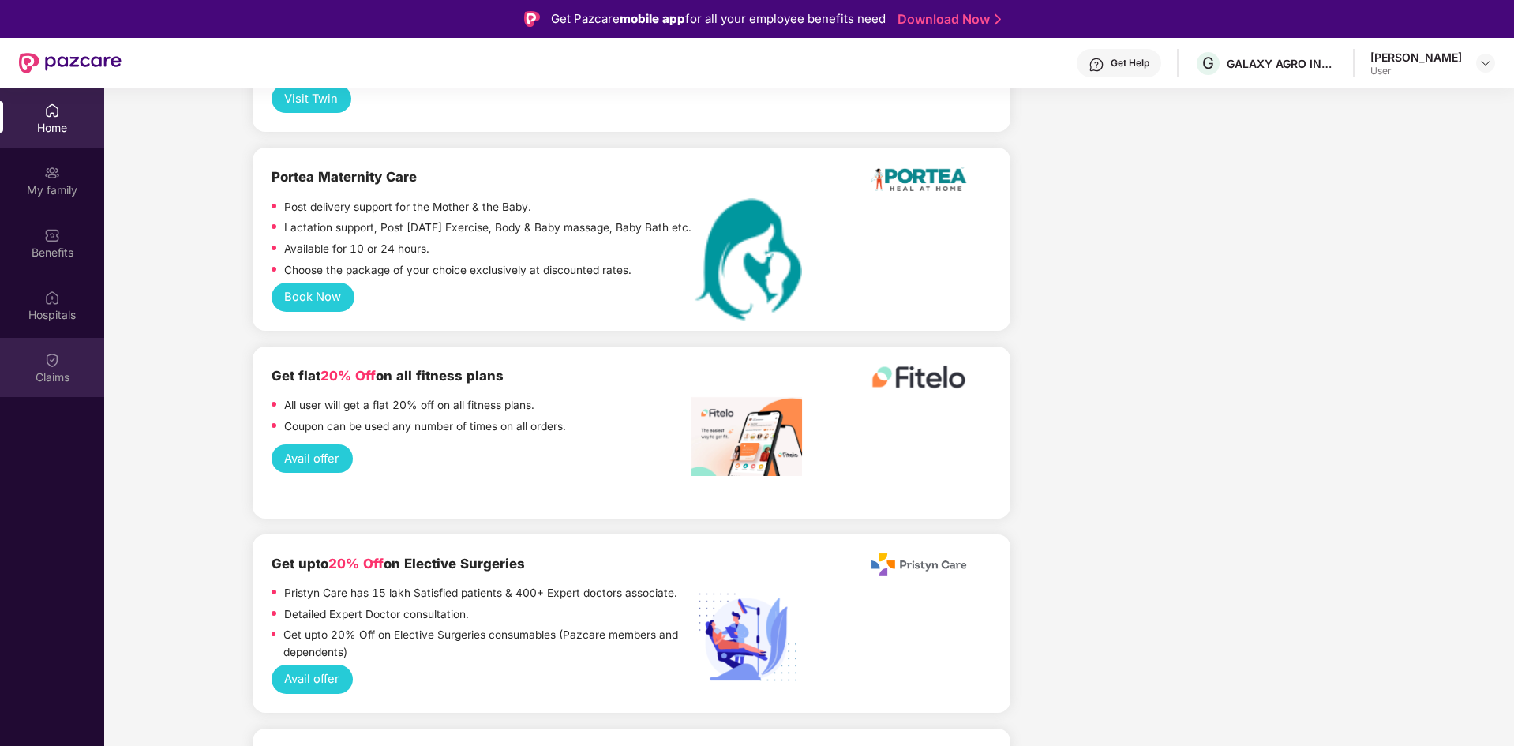
click at [31, 370] on div "Claims" at bounding box center [52, 367] width 104 height 59
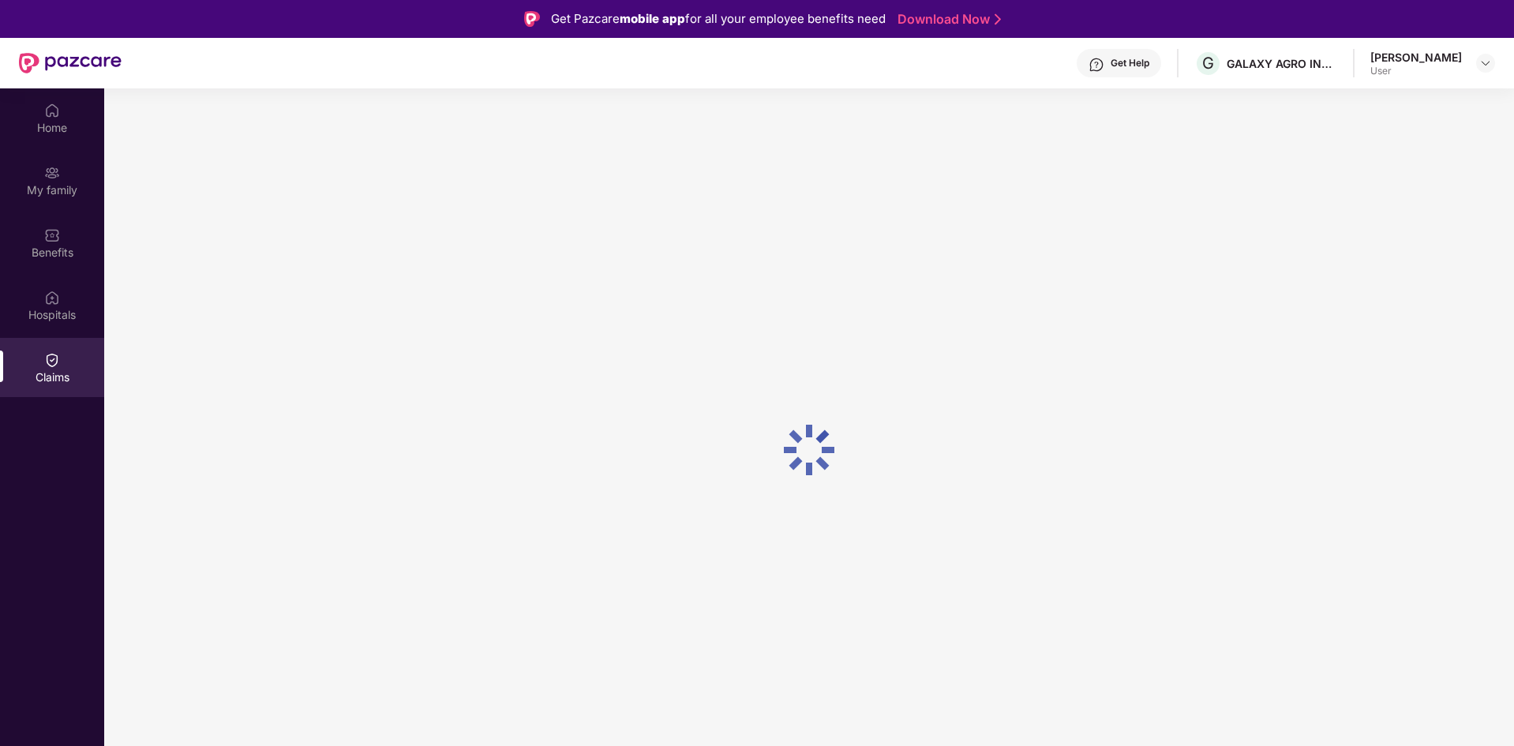
scroll to position [0, 0]
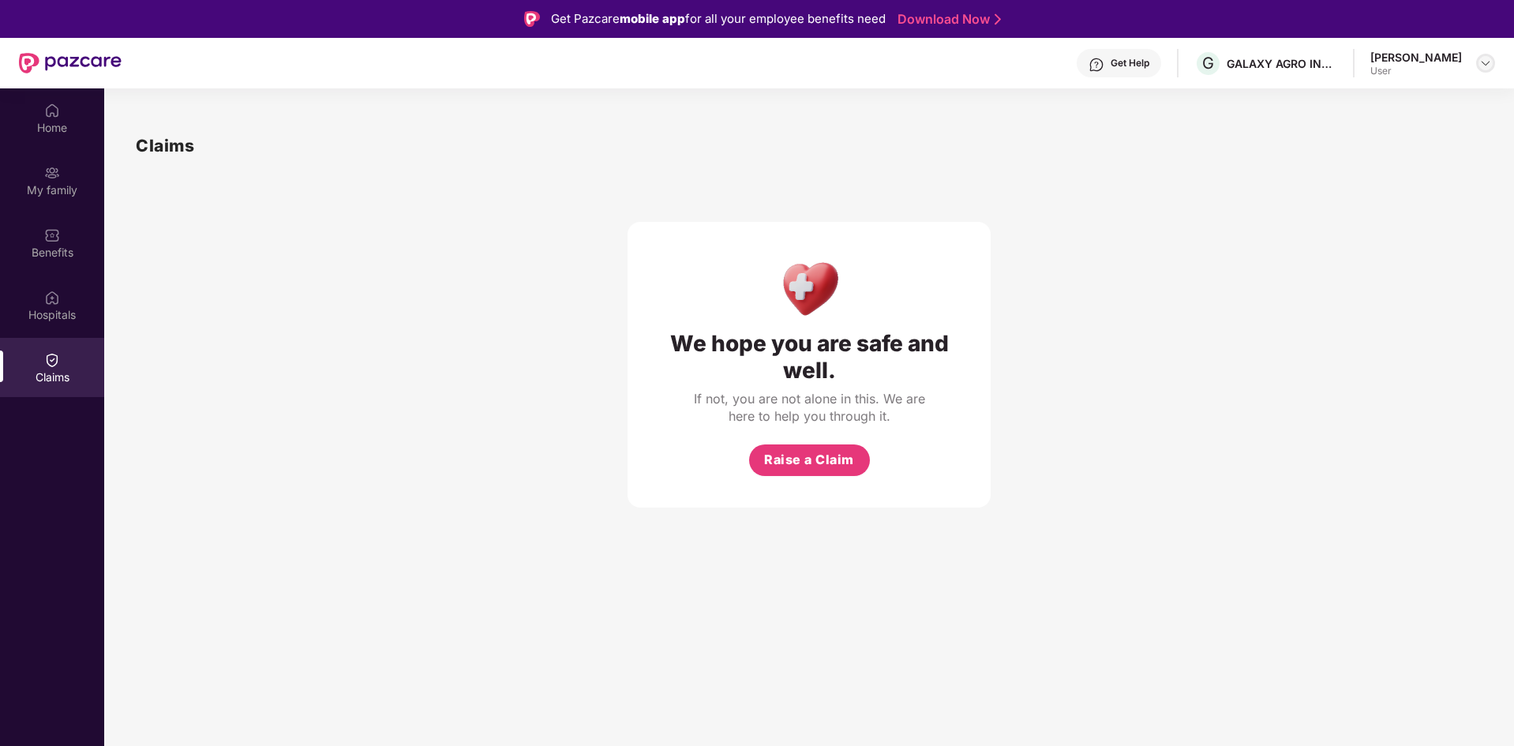
click at [1484, 70] on div at bounding box center [1486, 63] width 19 height 19
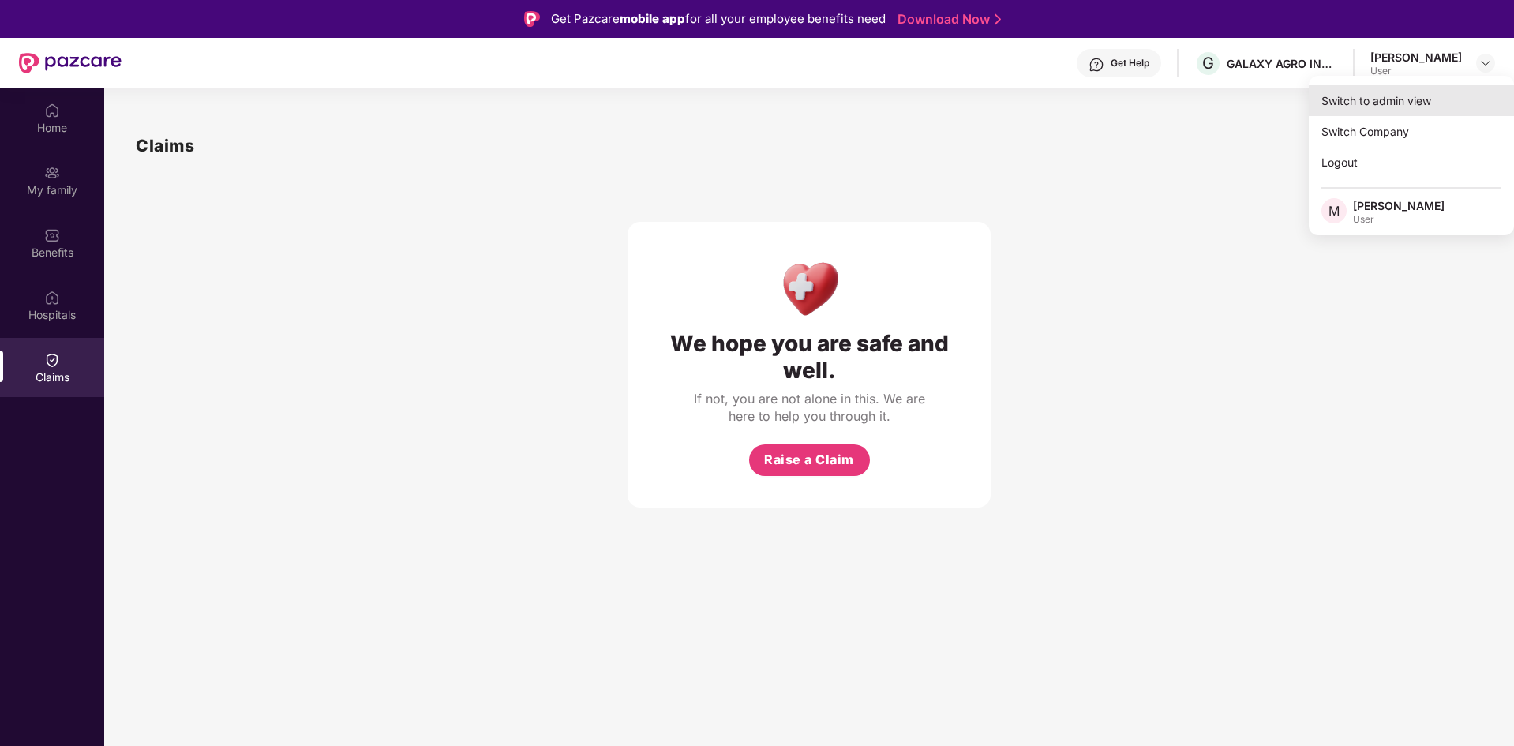
click at [1405, 111] on div "Switch to admin view" at bounding box center [1411, 100] width 205 height 31
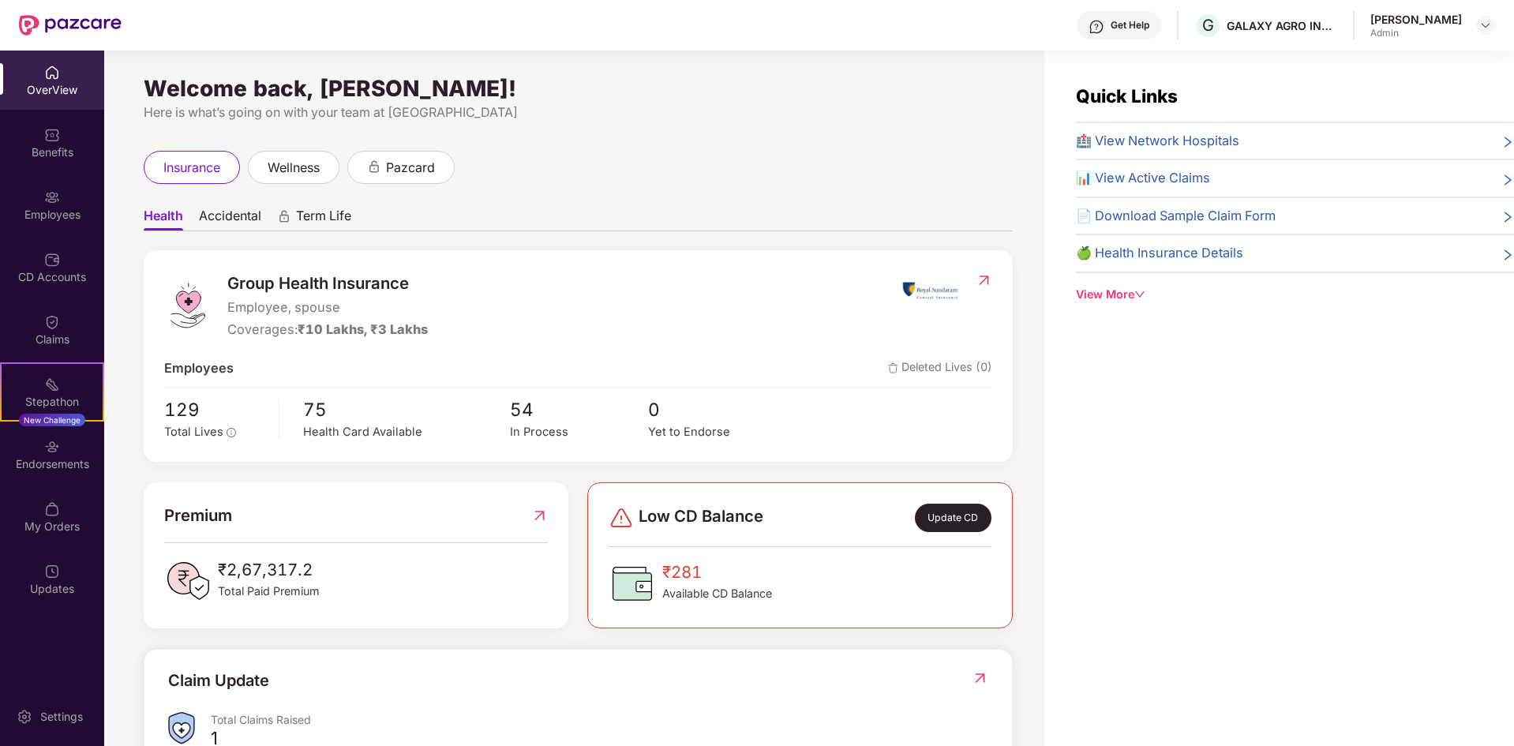
click at [342, 219] on span "Term Life" at bounding box center [323, 219] width 55 height 23
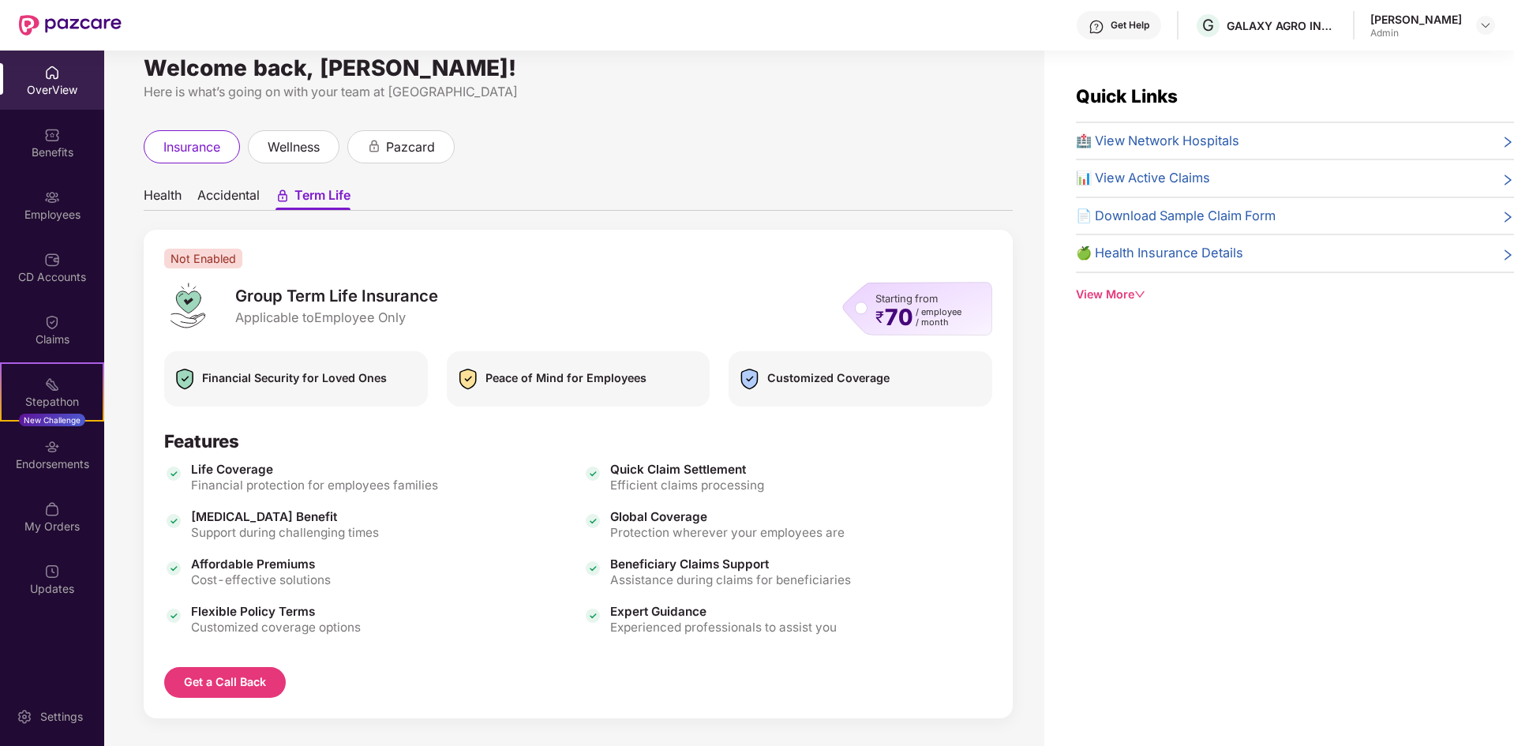
scroll to position [29, 0]
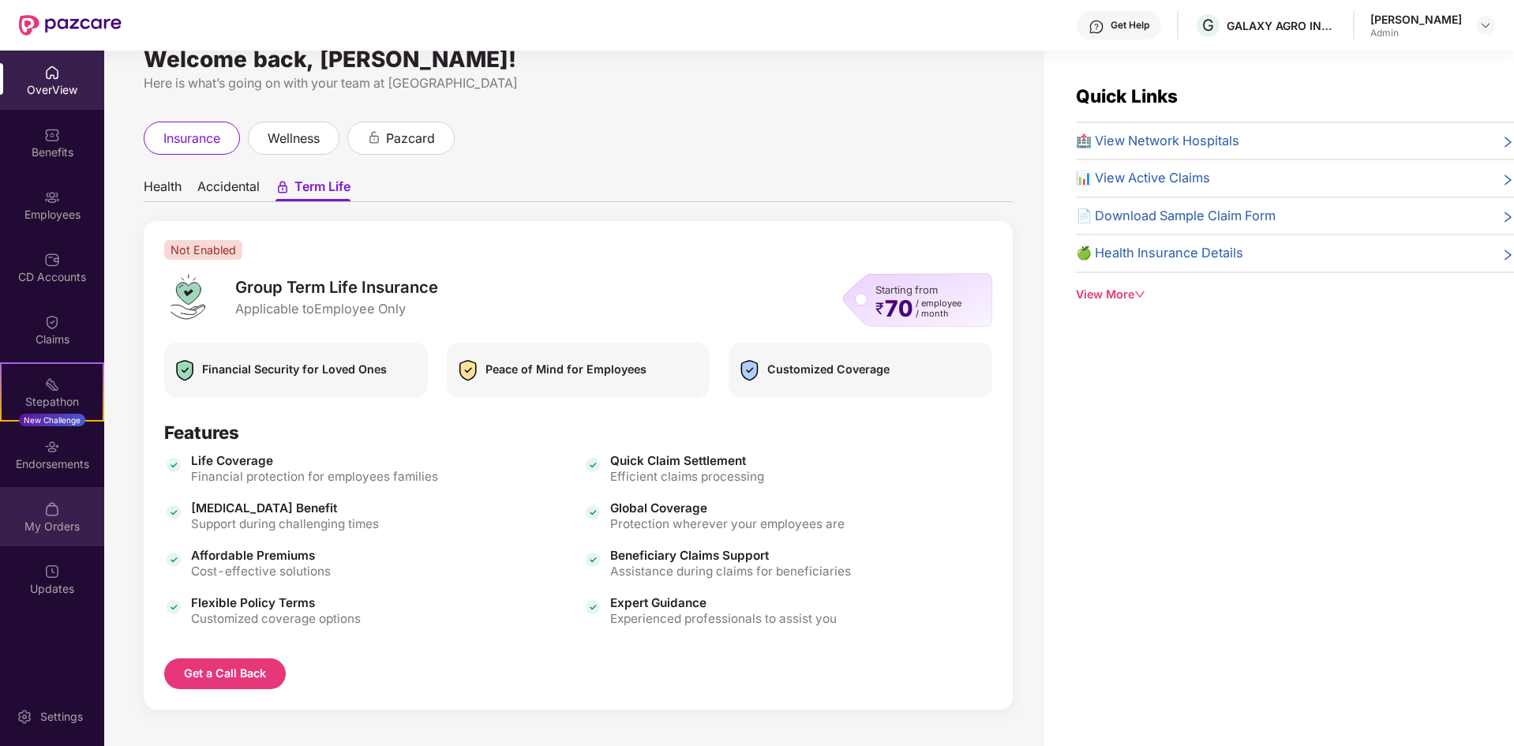
click at [48, 528] on div "My Orders" at bounding box center [52, 527] width 104 height 16
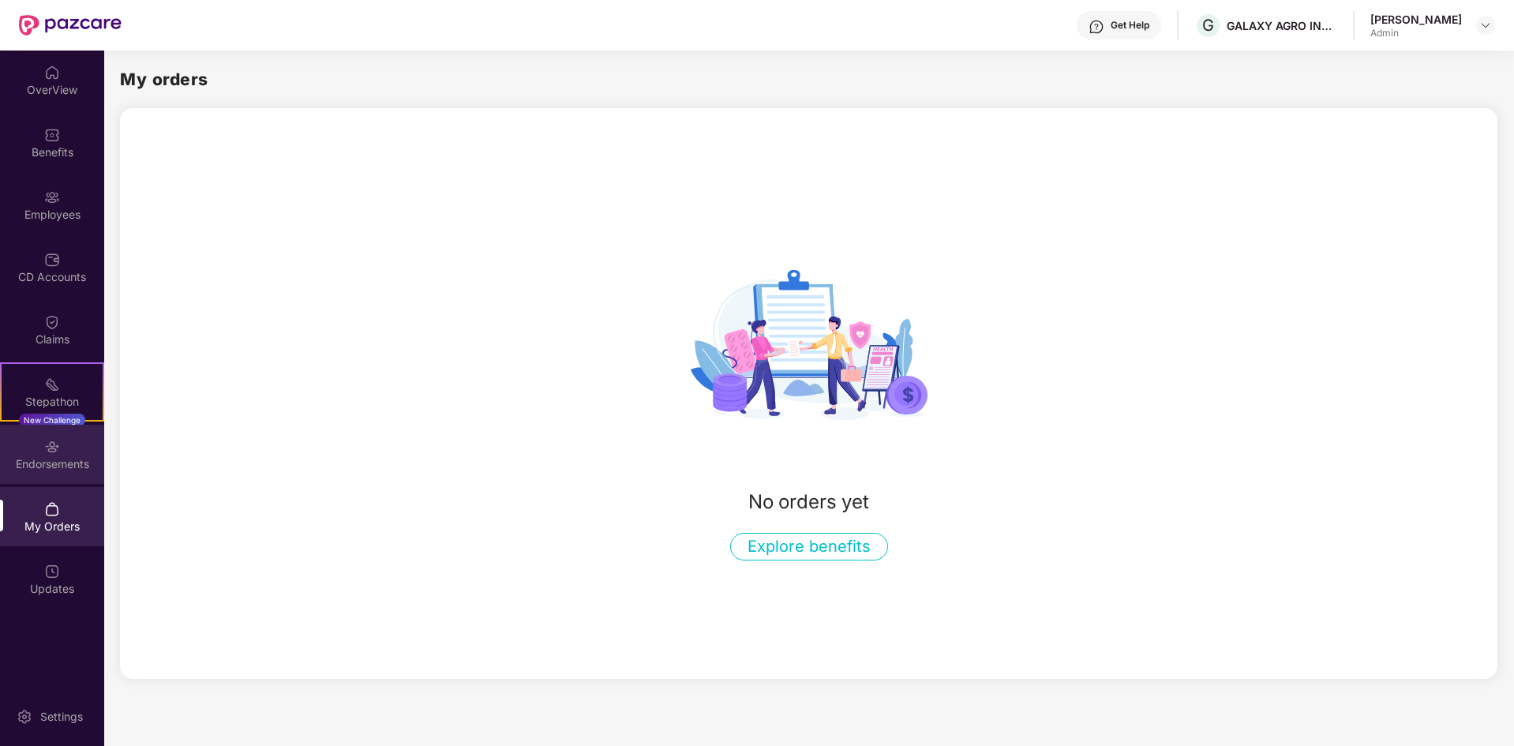
click at [31, 456] on div "Endorsements" at bounding box center [52, 464] width 104 height 16
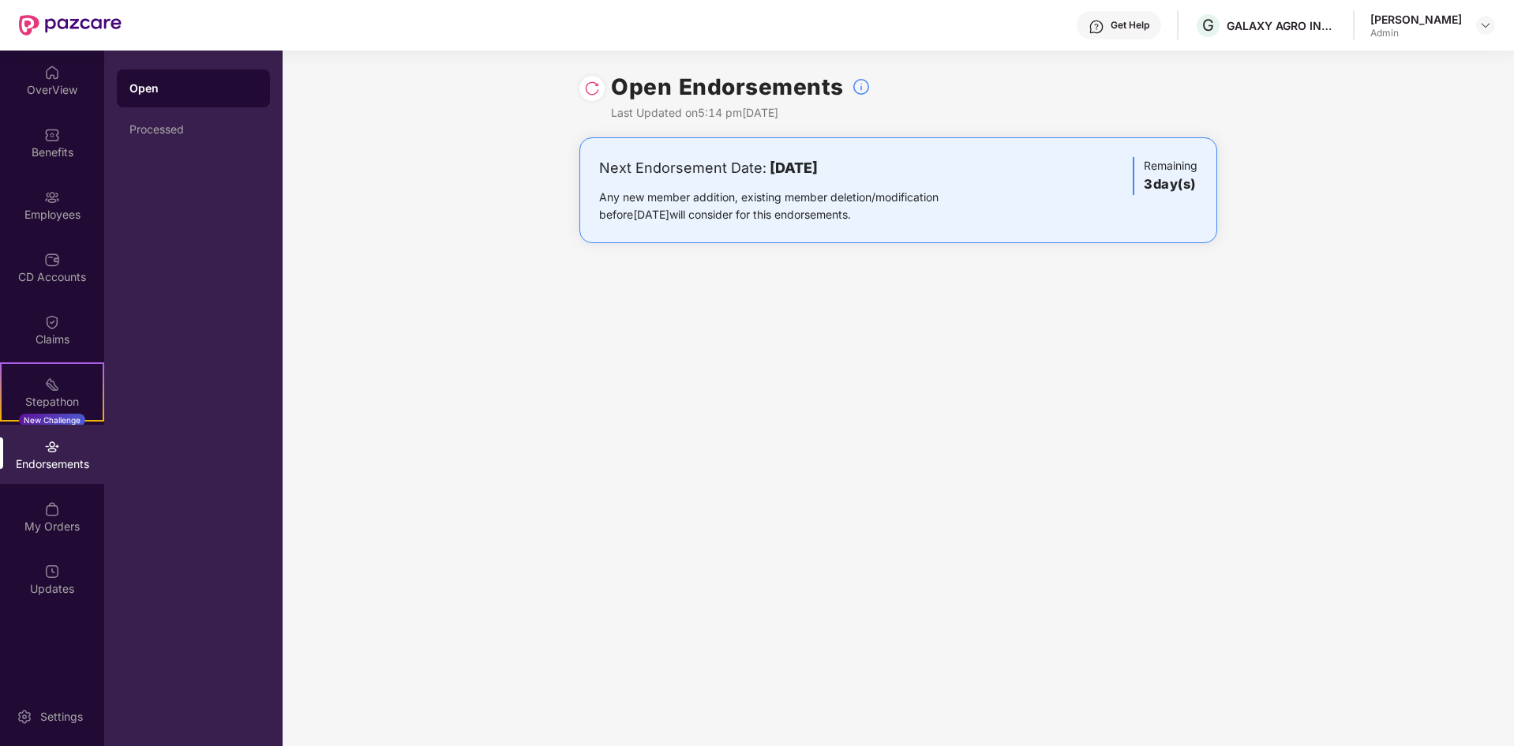
drag, startPoint x: 899, startPoint y: 215, endPoint x: 694, endPoint y: 197, distance: 205.2
click at [741, 206] on div "Any new member addition, existing member deletion/modification before [DATE] wi…" at bounding box center [793, 206] width 389 height 35
click at [674, 192] on div "Any new member addition, existing member deletion/modification before [DATE] wi…" at bounding box center [793, 206] width 389 height 35
click at [59, 339] on div "Claims" at bounding box center [52, 340] width 104 height 16
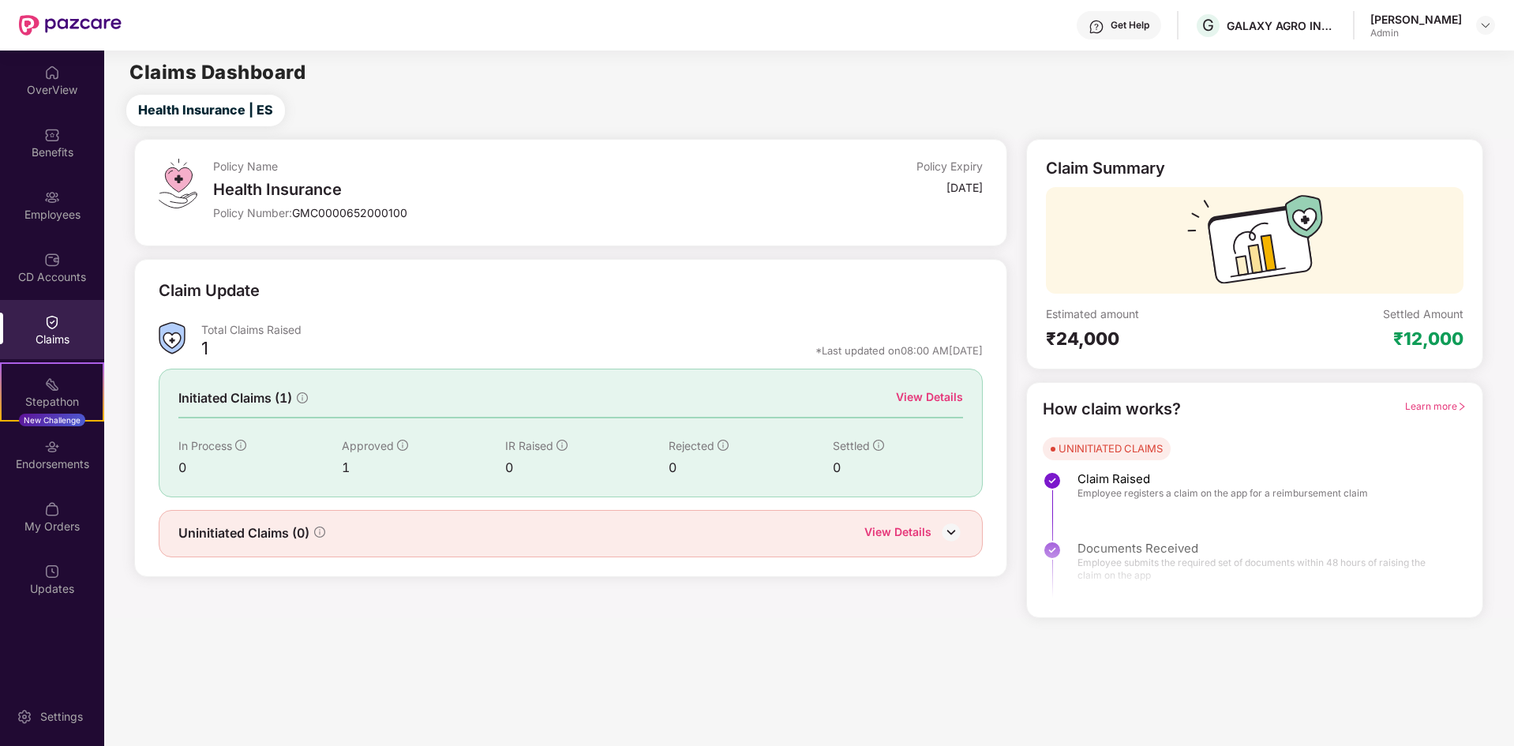
click at [344, 463] on div "1" at bounding box center [423, 468] width 163 height 20
click at [947, 402] on div "View Details" at bounding box center [929, 396] width 67 height 17
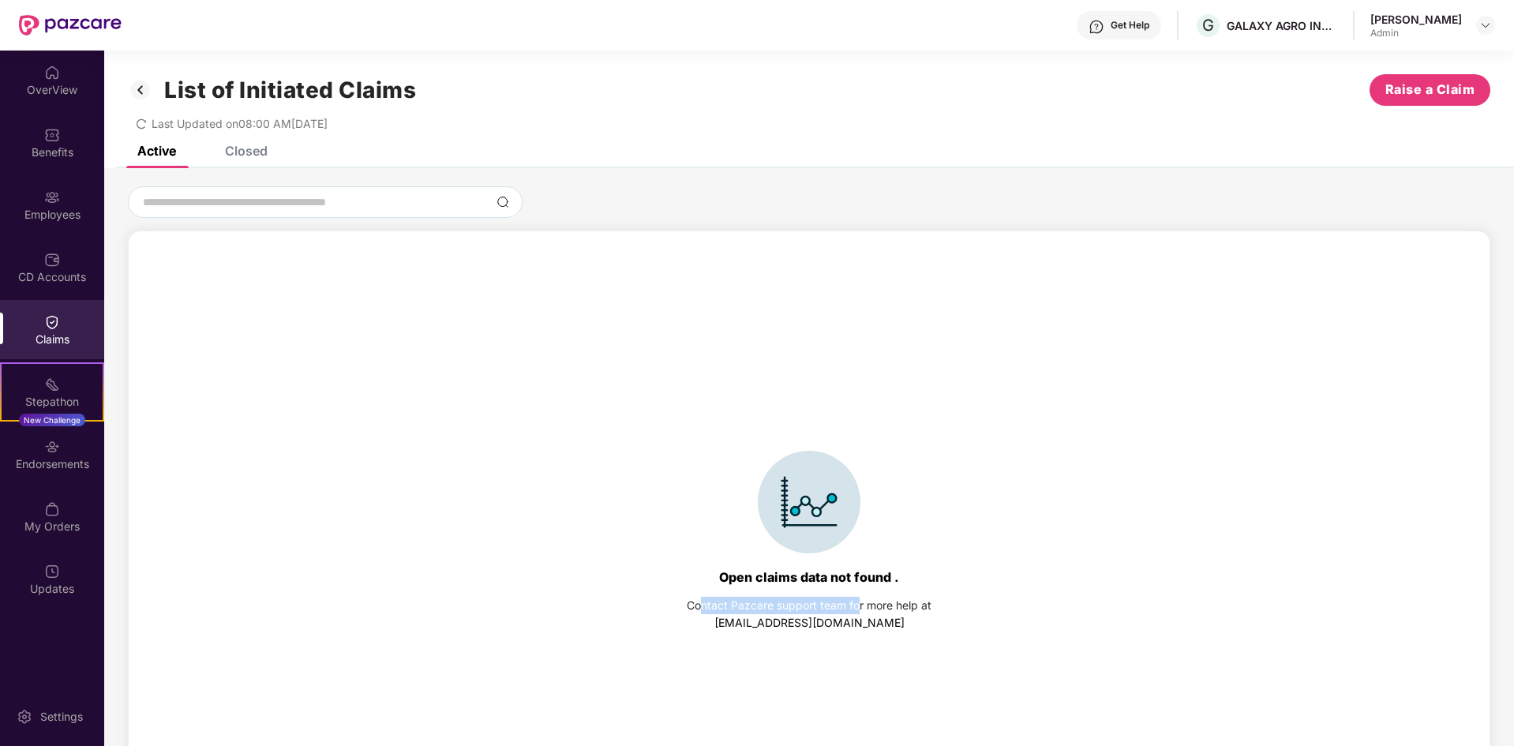
drag, startPoint x: 824, startPoint y: 617, endPoint x: 704, endPoint y: 642, distance: 123.3
click at [704, 642] on div "Open claims data not found . Contact Pazcare support team for more help at [EMA…" at bounding box center [810, 541] width 1346 height 588
click at [591, 591] on div "Open claims data not found . Contact Pazcare support team for more help at [EMA…" at bounding box center [810, 541] width 1346 height 588
click at [831, 619] on link "[EMAIL_ADDRESS][DOMAIN_NAME]" at bounding box center [810, 622] width 190 height 13
click at [745, 472] on div at bounding box center [809, 502] width 245 height 103
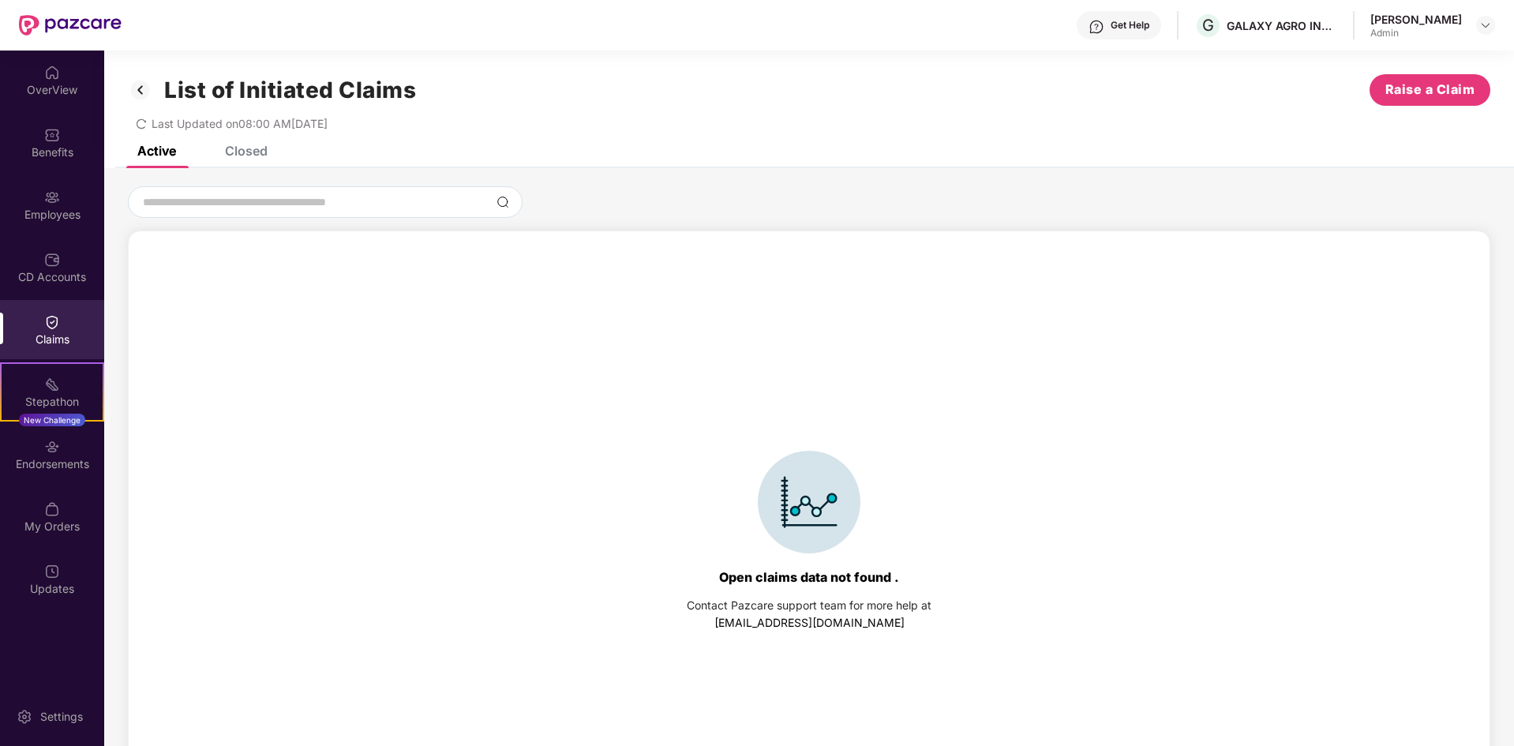
click at [221, 143] on div "List of Initiated Claims Raise a Claim Last Updated on 08:00 AM[DATE]" at bounding box center [809, 99] width 1410 height 96
click at [261, 151] on div "Closed" at bounding box center [246, 151] width 43 height 16
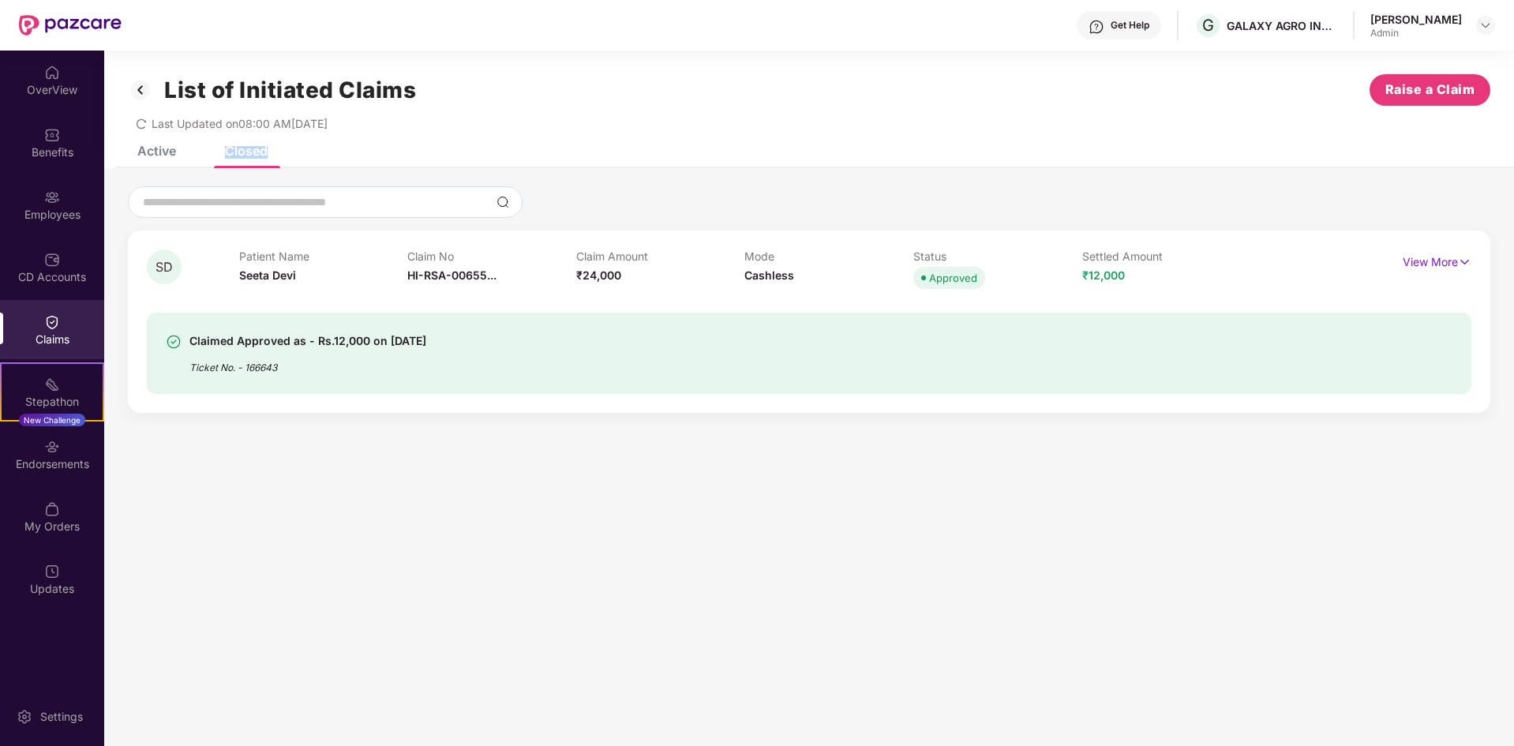
click at [261, 151] on div "Closed" at bounding box center [246, 151] width 43 height 16
click at [505, 447] on section "List of Initiated Claims Raise a Claim Last Updated on 08:00 AM[DATE] Active Cl…" at bounding box center [809, 424] width 1410 height 746
drag, startPoint x: 640, startPoint y: 282, endPoint x: 586, endPoint y: 282, distance: 53.7
click at [586, 282] on div "Claim Amount ₹24,000" at bounding box center [660, 271] width 169 height 43
click at [733, 466] on section "List of Initiated Claims Raise a Claim Last Updated on 08:00 AM[DATE] Active Cl…" at bounding box center [809, 424] width 1410 height 746
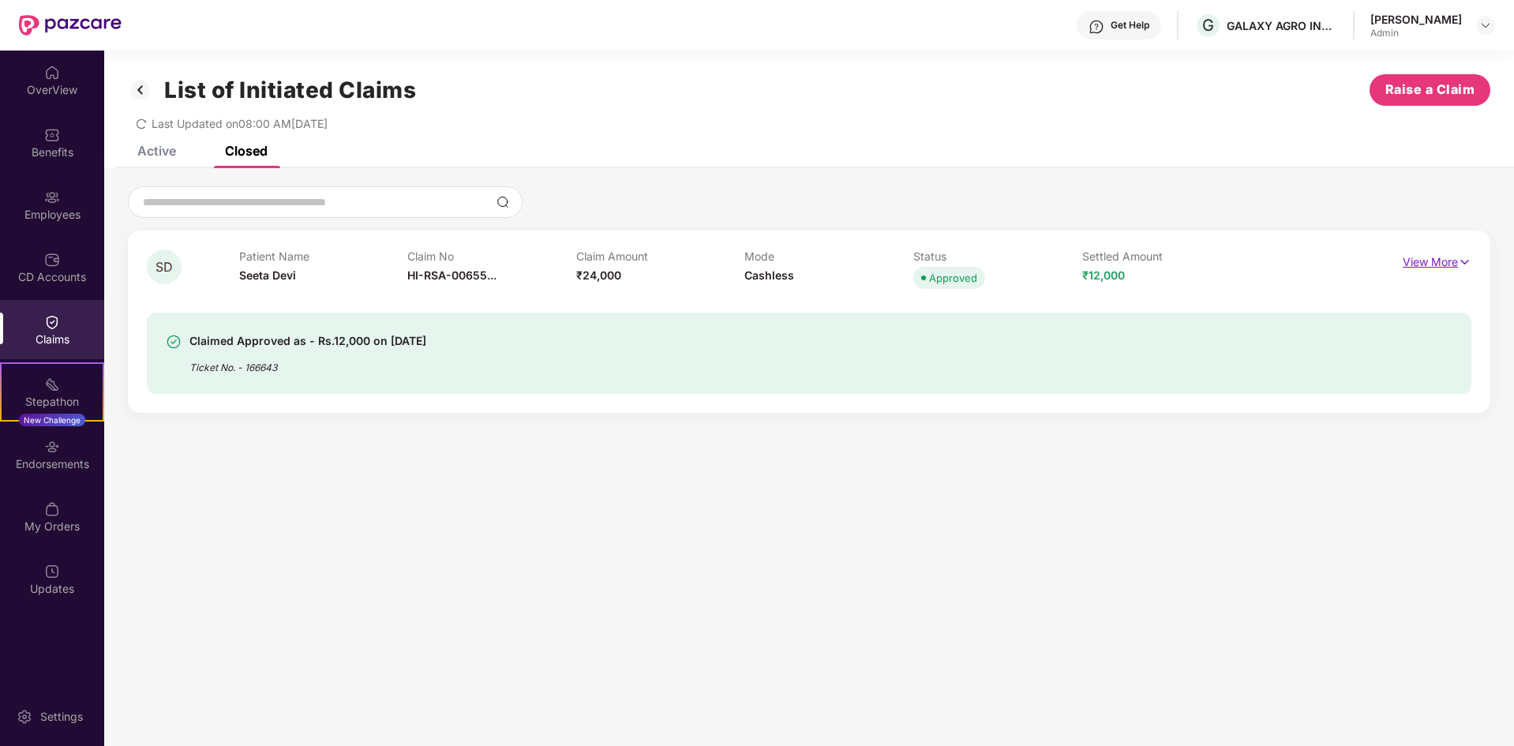
click at [1430, 264] on p "View More" at bounding box center [1437, 260] width 69 height 21
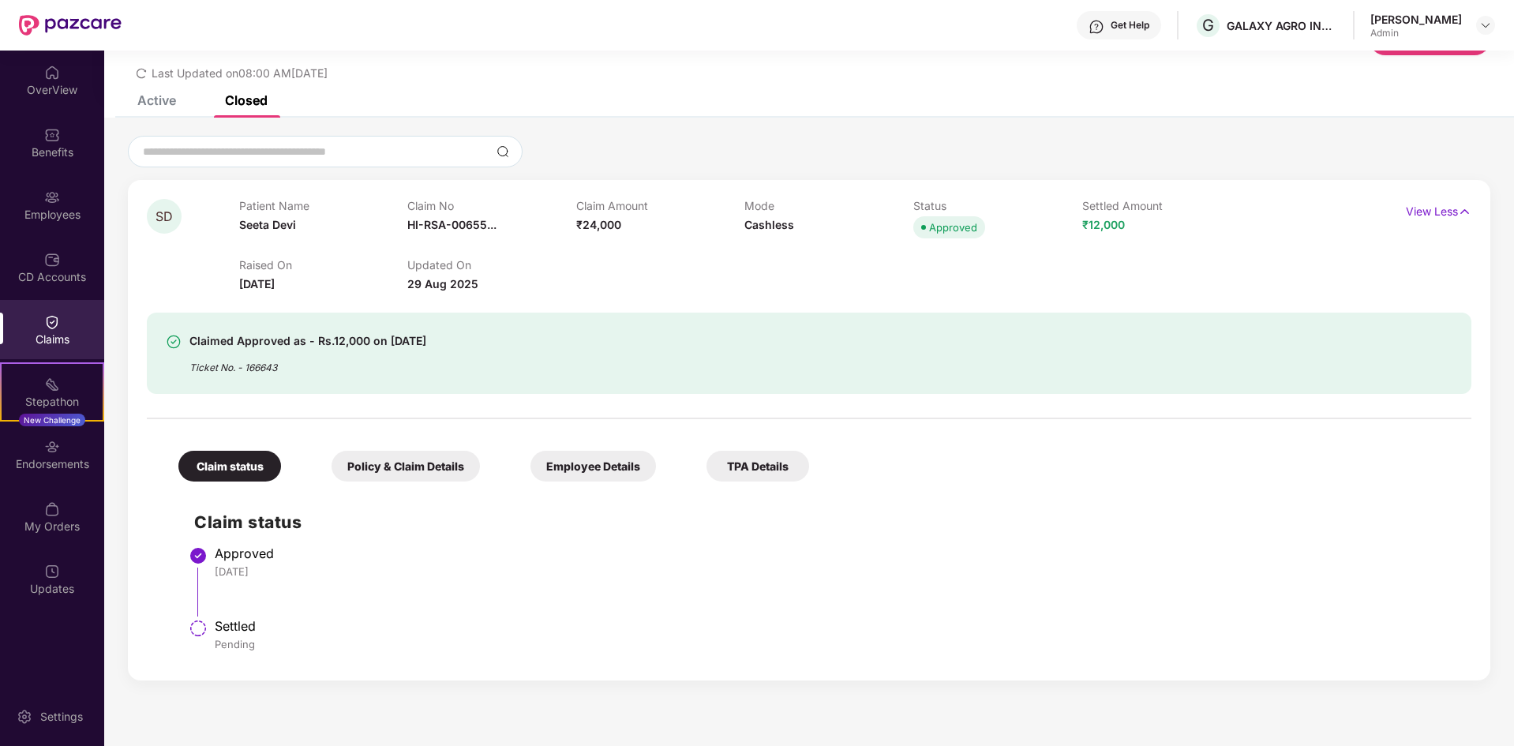
scroll to position [0, 0]
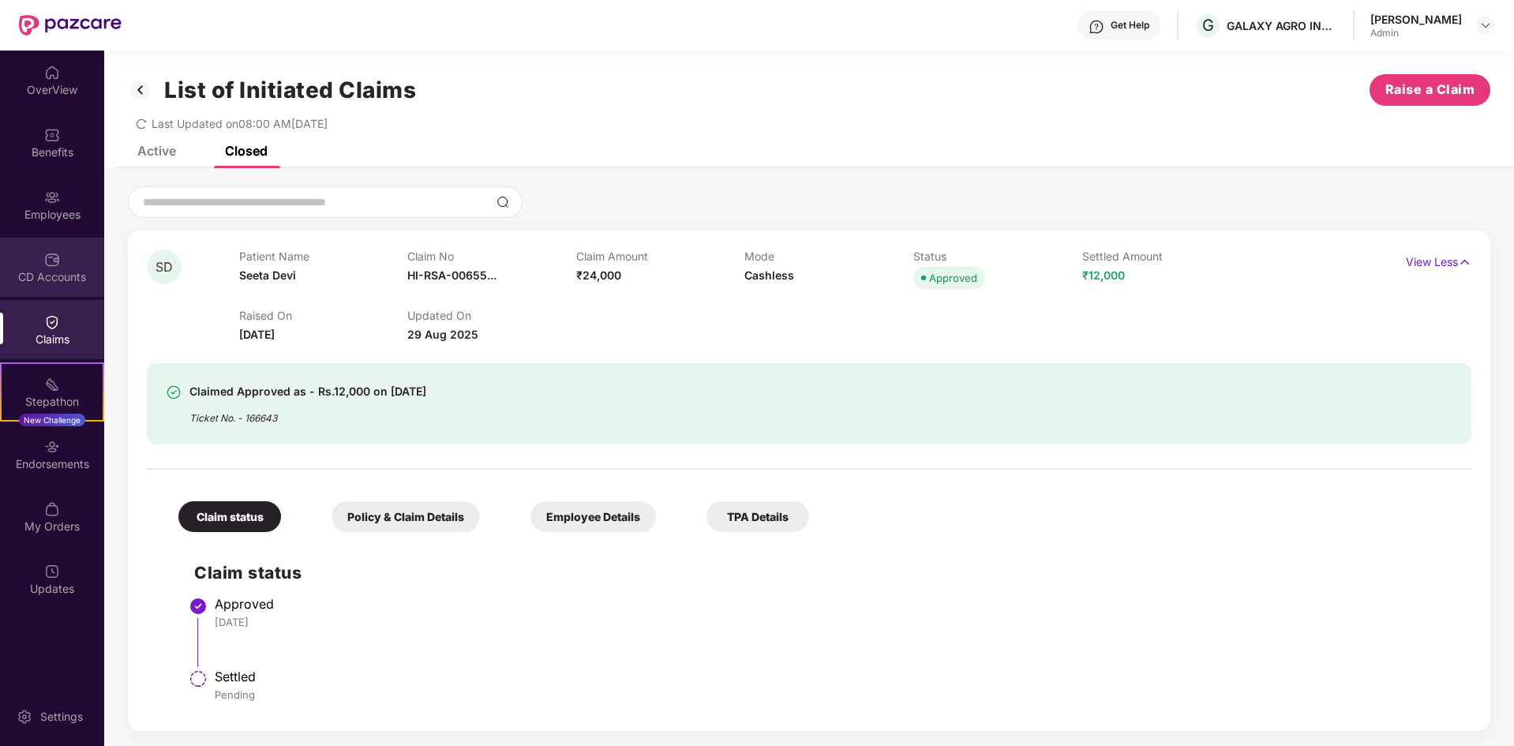
click at [32, 250] on div "CD Accounts" at bounding box center [52, 267] width 104 height 59
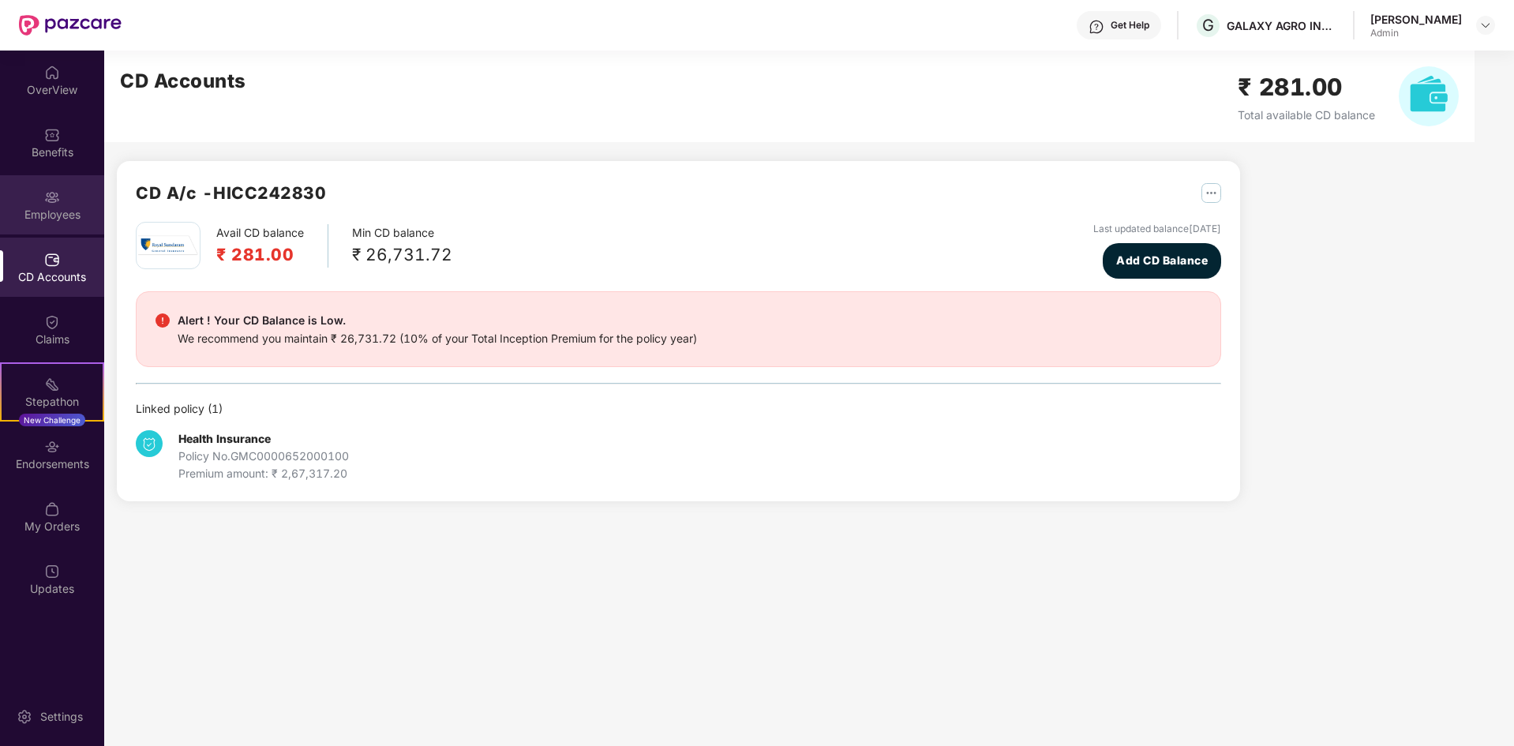
click at [50, 191] on img at bounding box center [52, 198] width 16 height 16
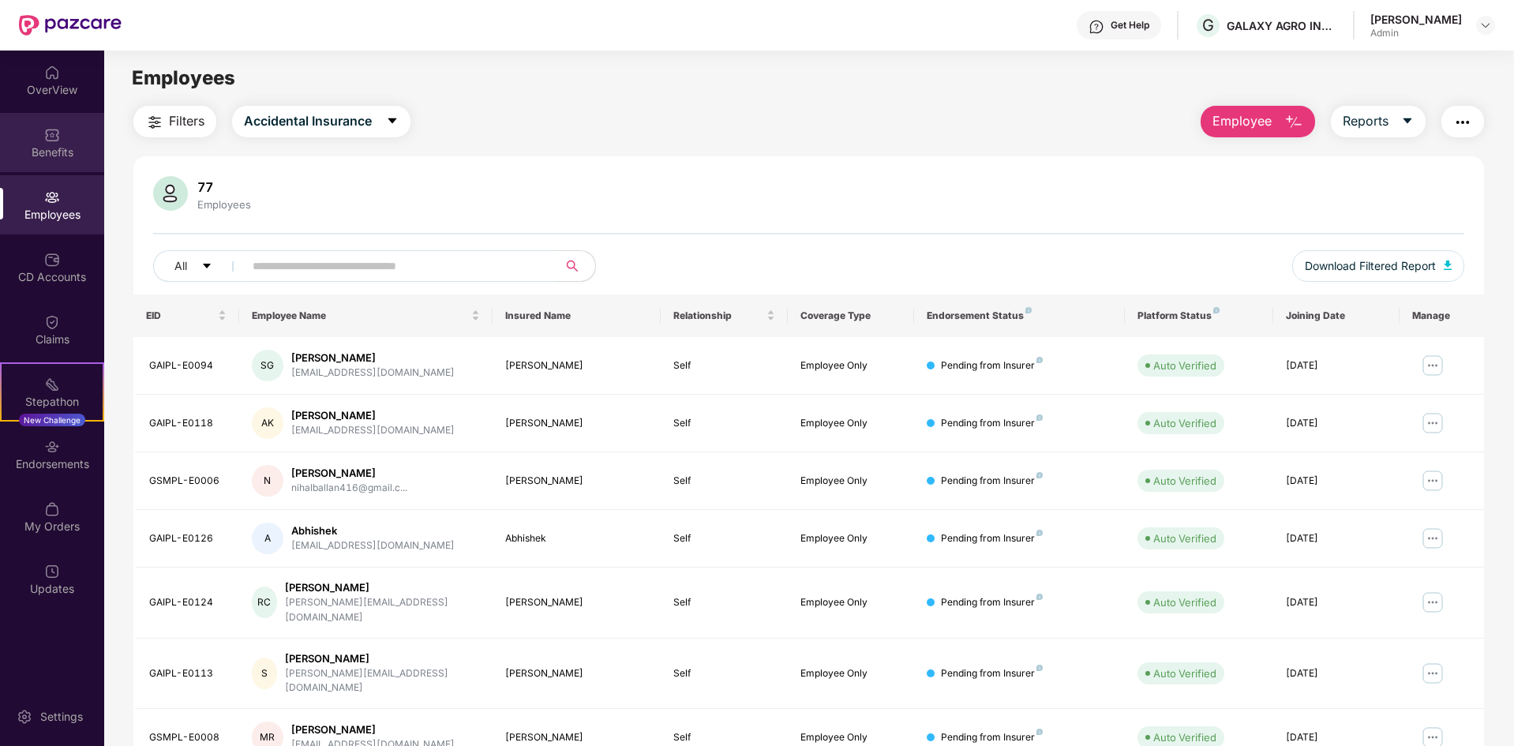
click at [50, 145] on div "Benefits" at bounding box center [52, 153] width 104 height 16
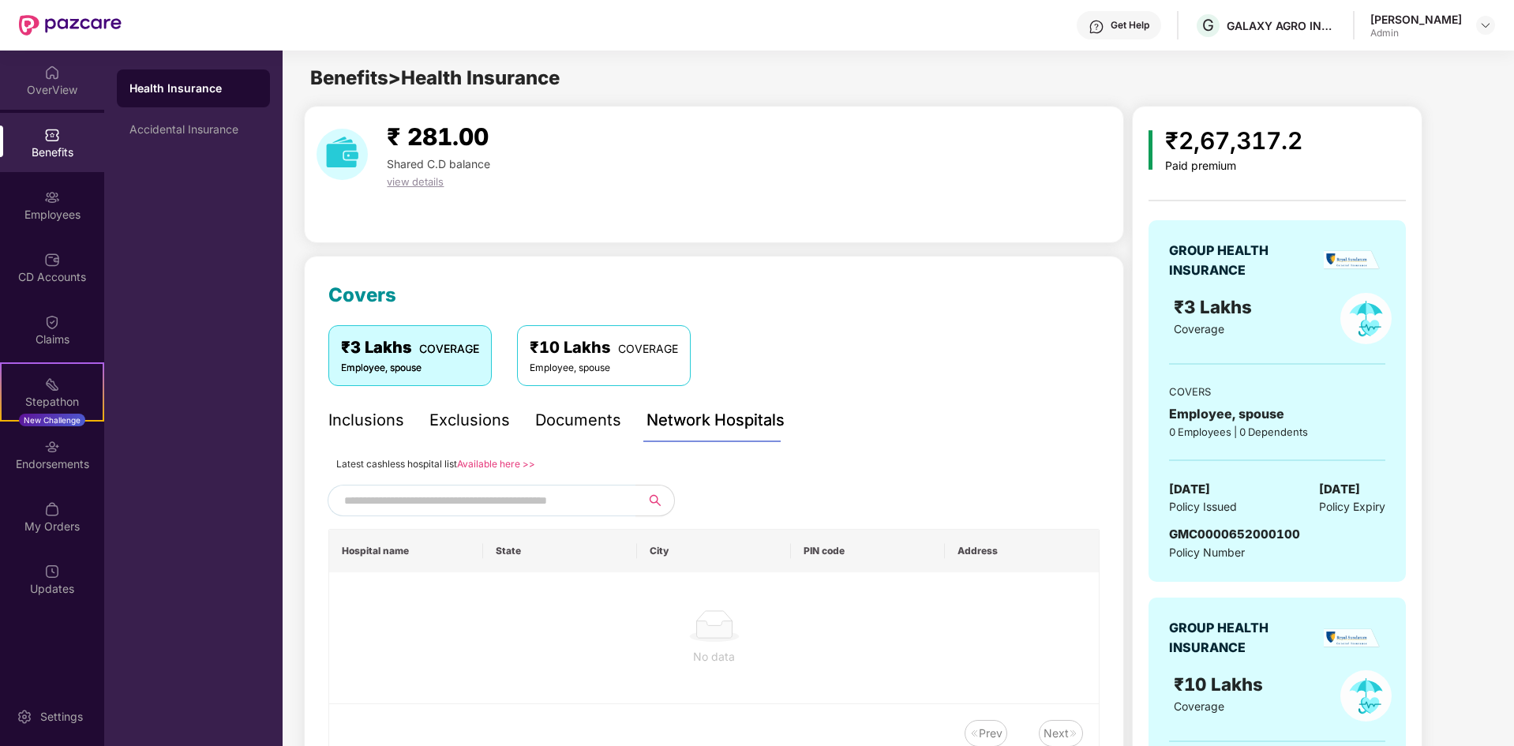
click at [49, 75] on img at bounding box center [52, 73] width 16 height 16
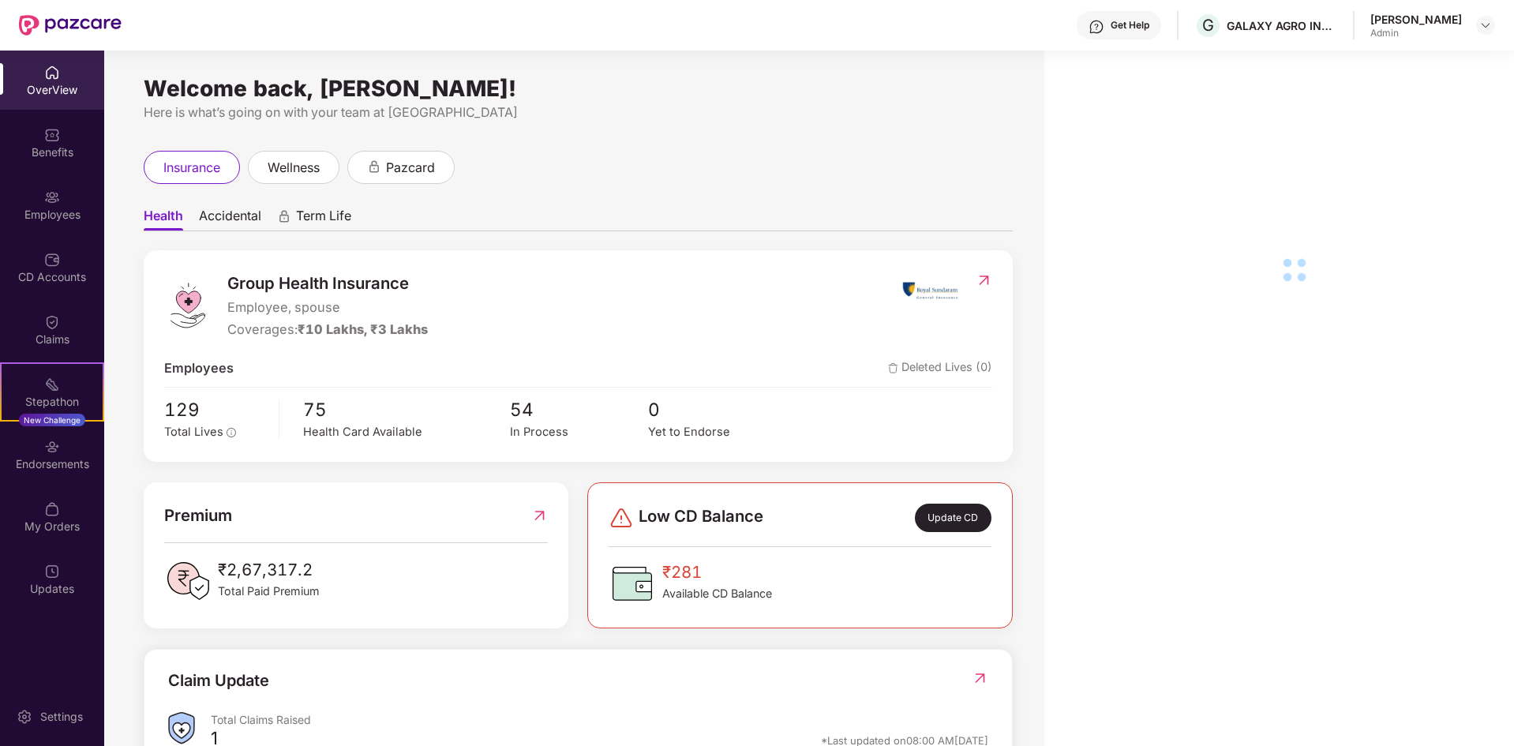
click at [58, 127] on img at bounding box center [52, 135] width 16 height 16
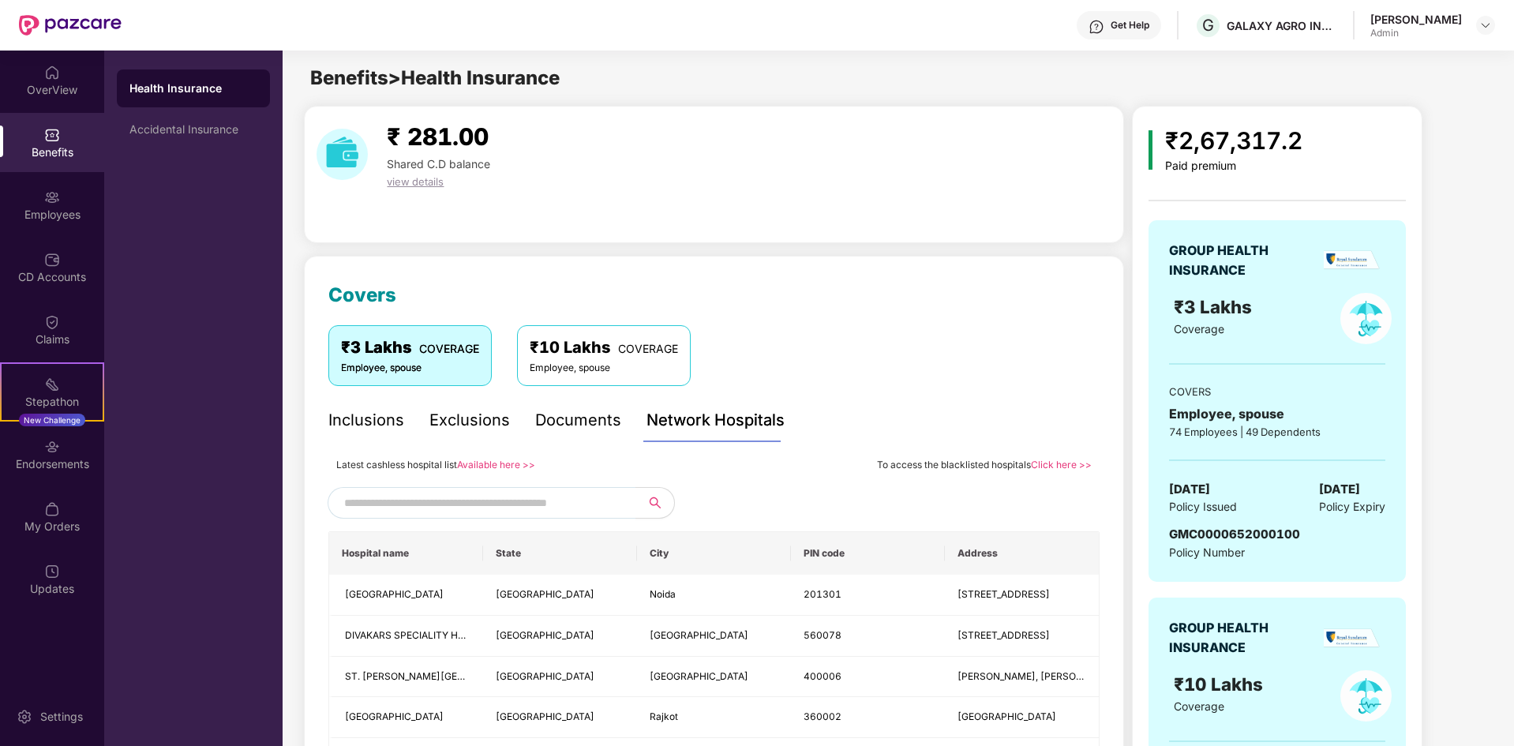
click at [461, 500] on input "text" at bounding box center [479, 503] width 270 height 24
type input "*"
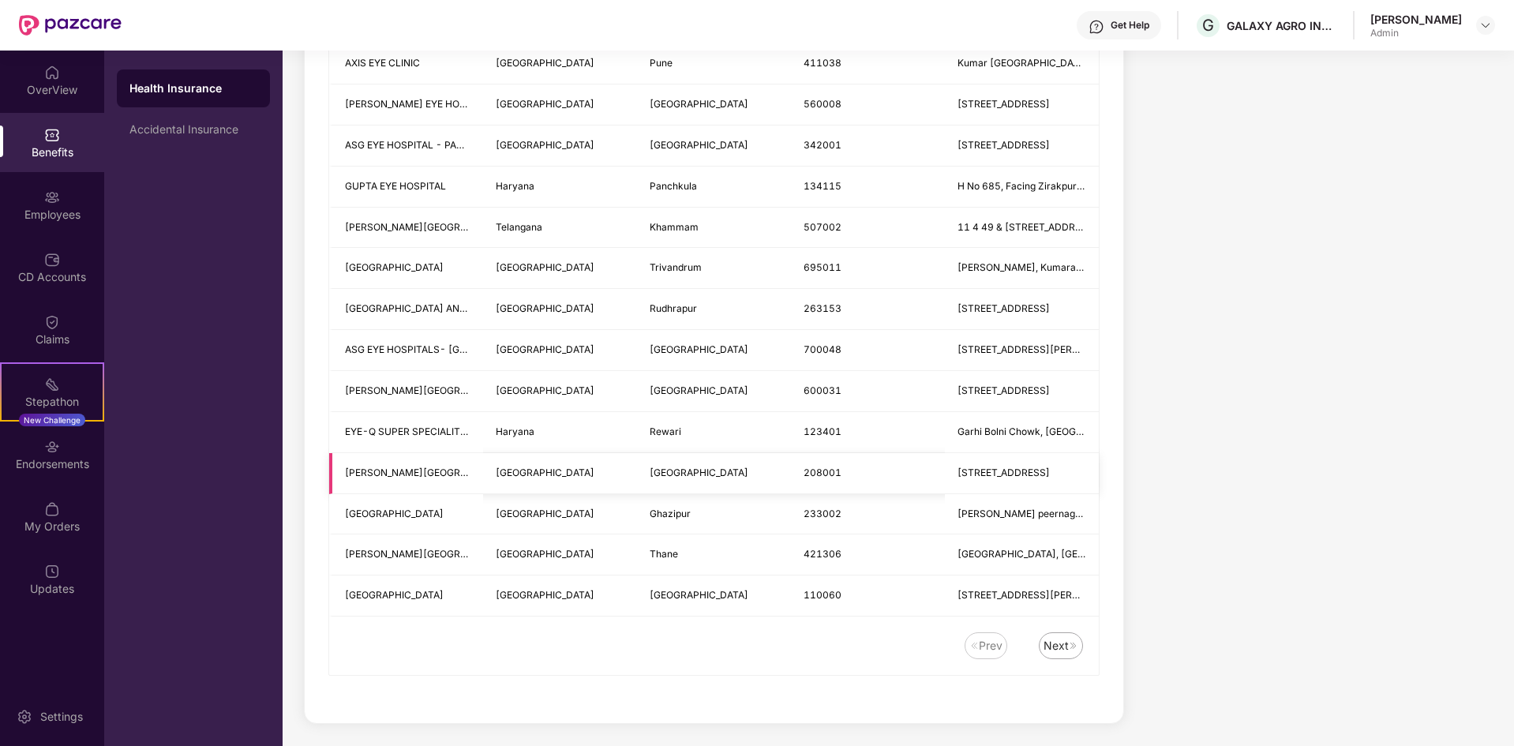
scroll to position [2008, 0]
type input "***"
click at [1058, 647] on div "Next" at bounding box center [1056, 642] width 25 height 17
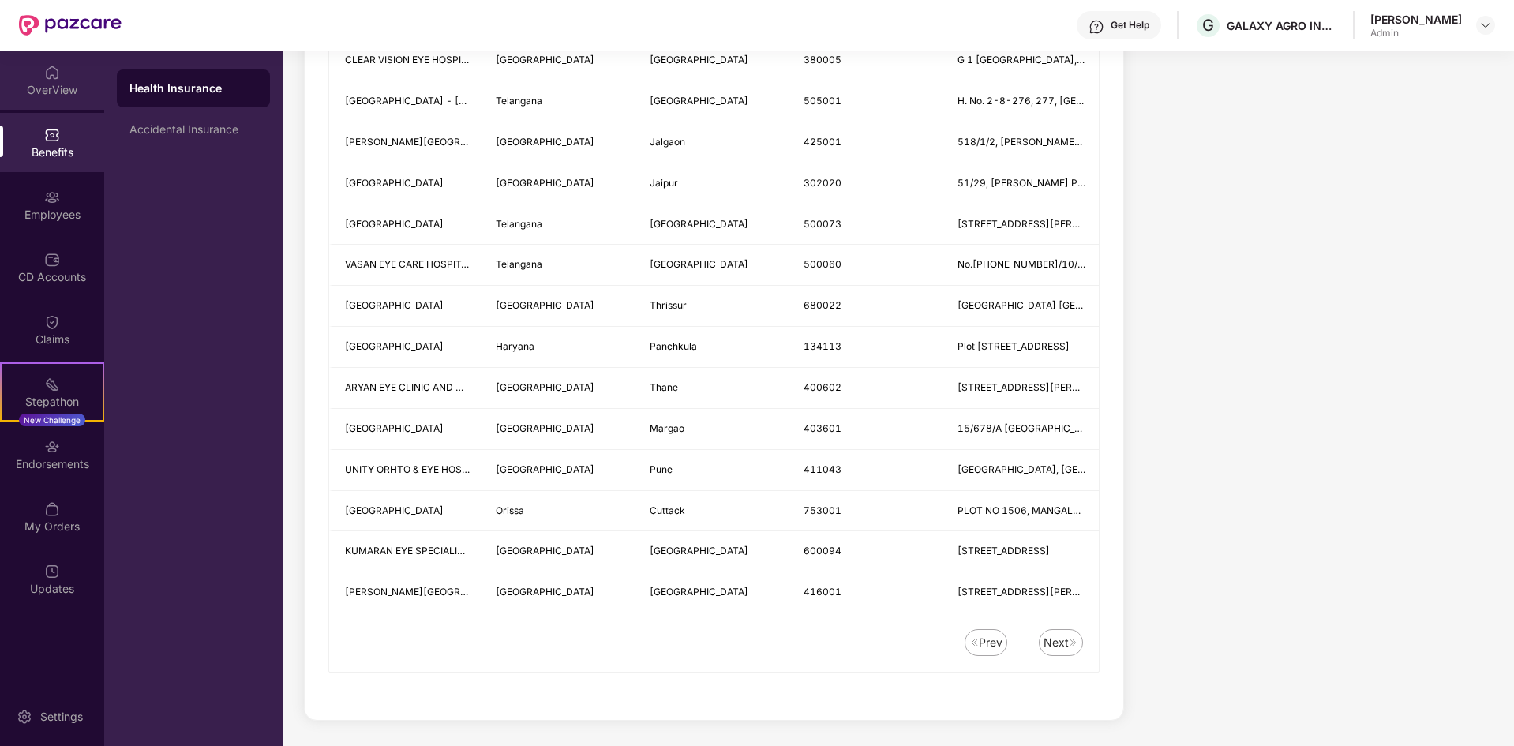
click at [58, 78] on img at bounding box center [52, 73] width 16 height 16
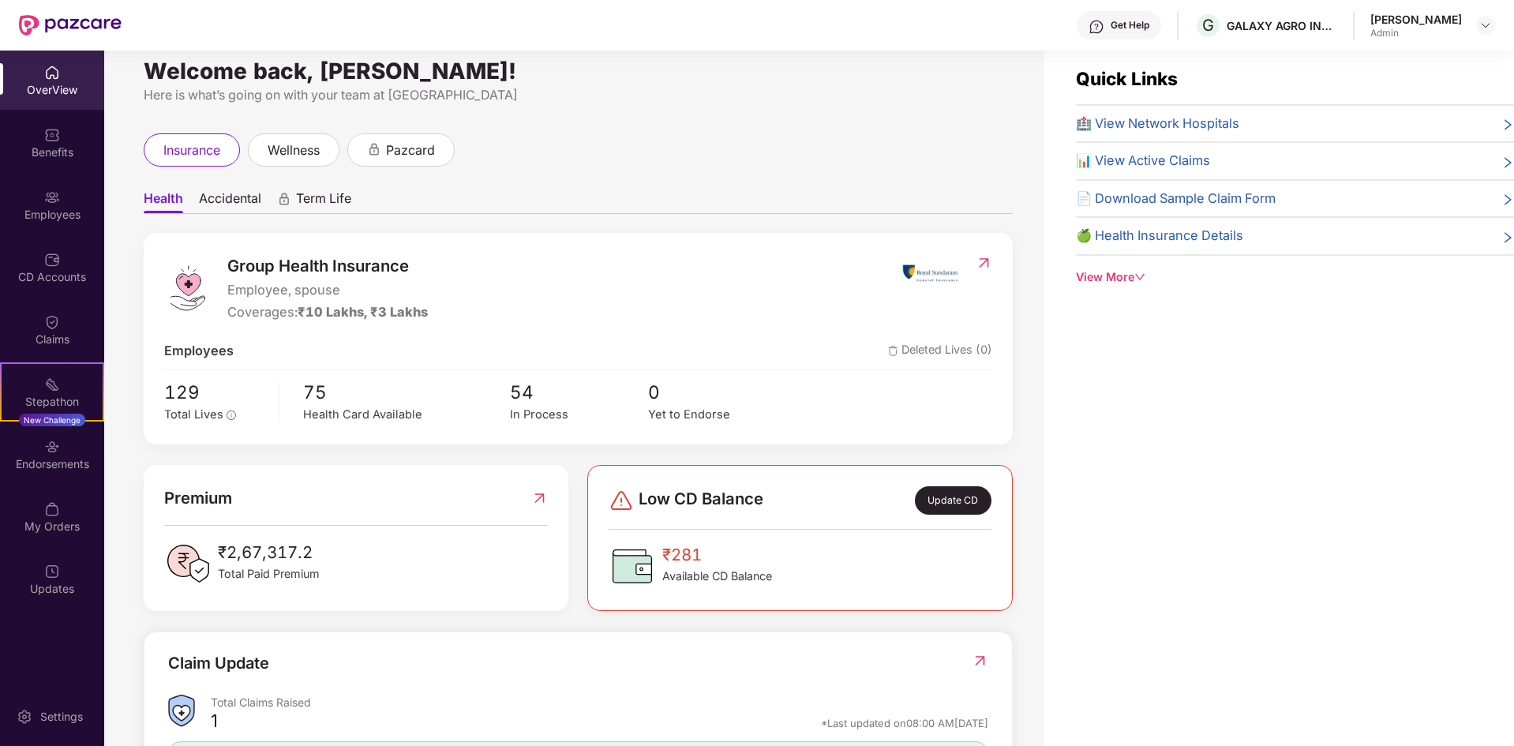
scroll to position [0, 0]
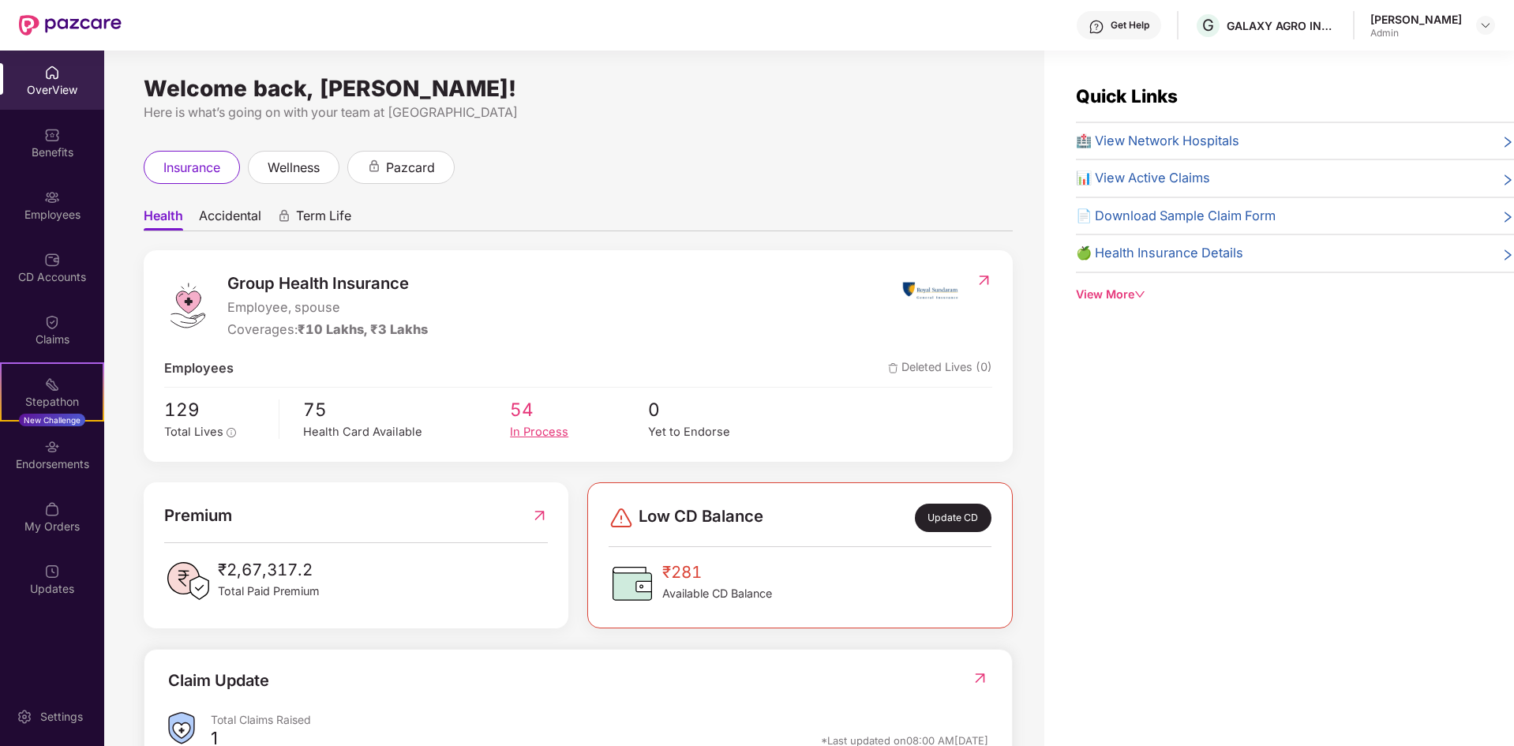
click at [548, 430] on div "In Process" at bounding box center [579, 432] width 138 height 18
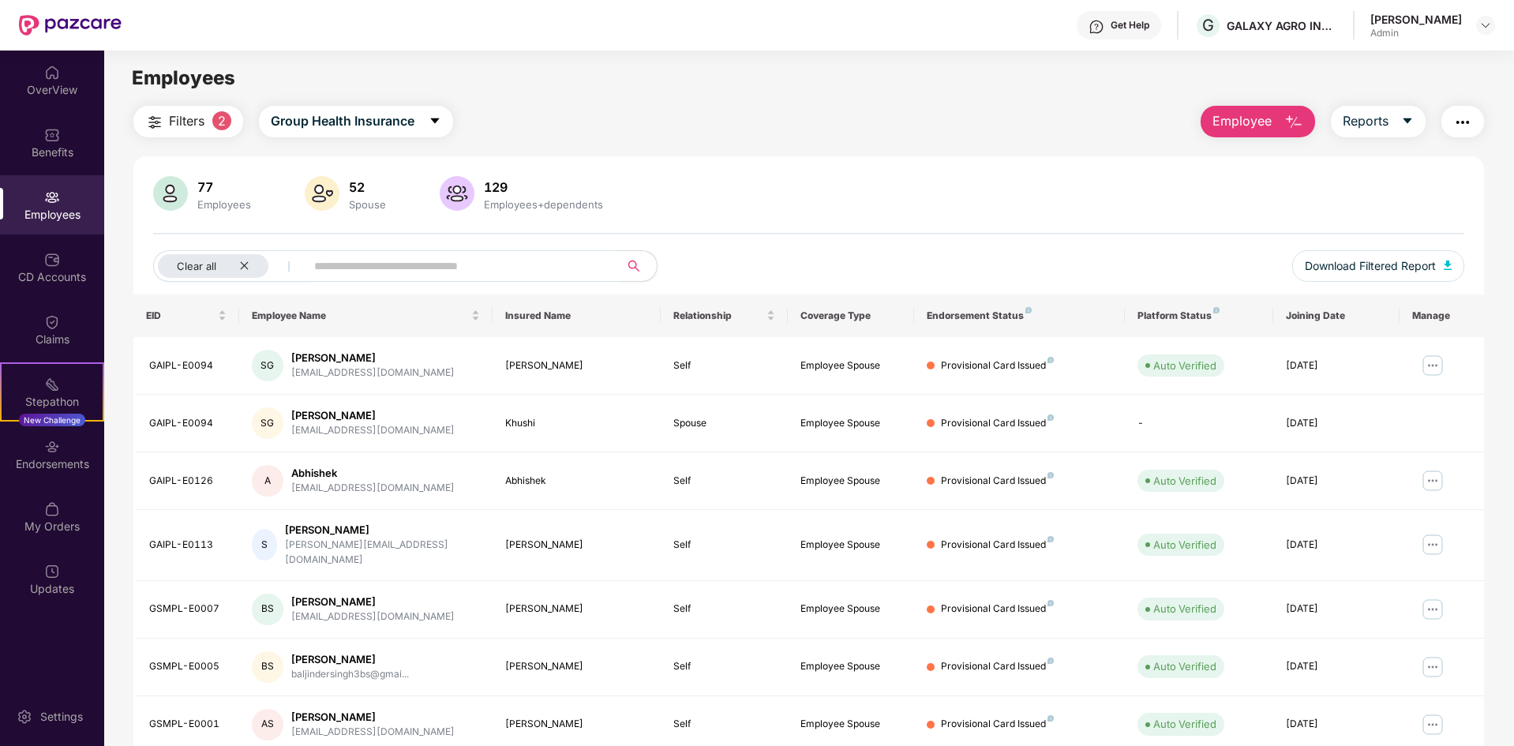
click at [449, 254] on input "text" at bounding box center [455, 266] width 283 height 24
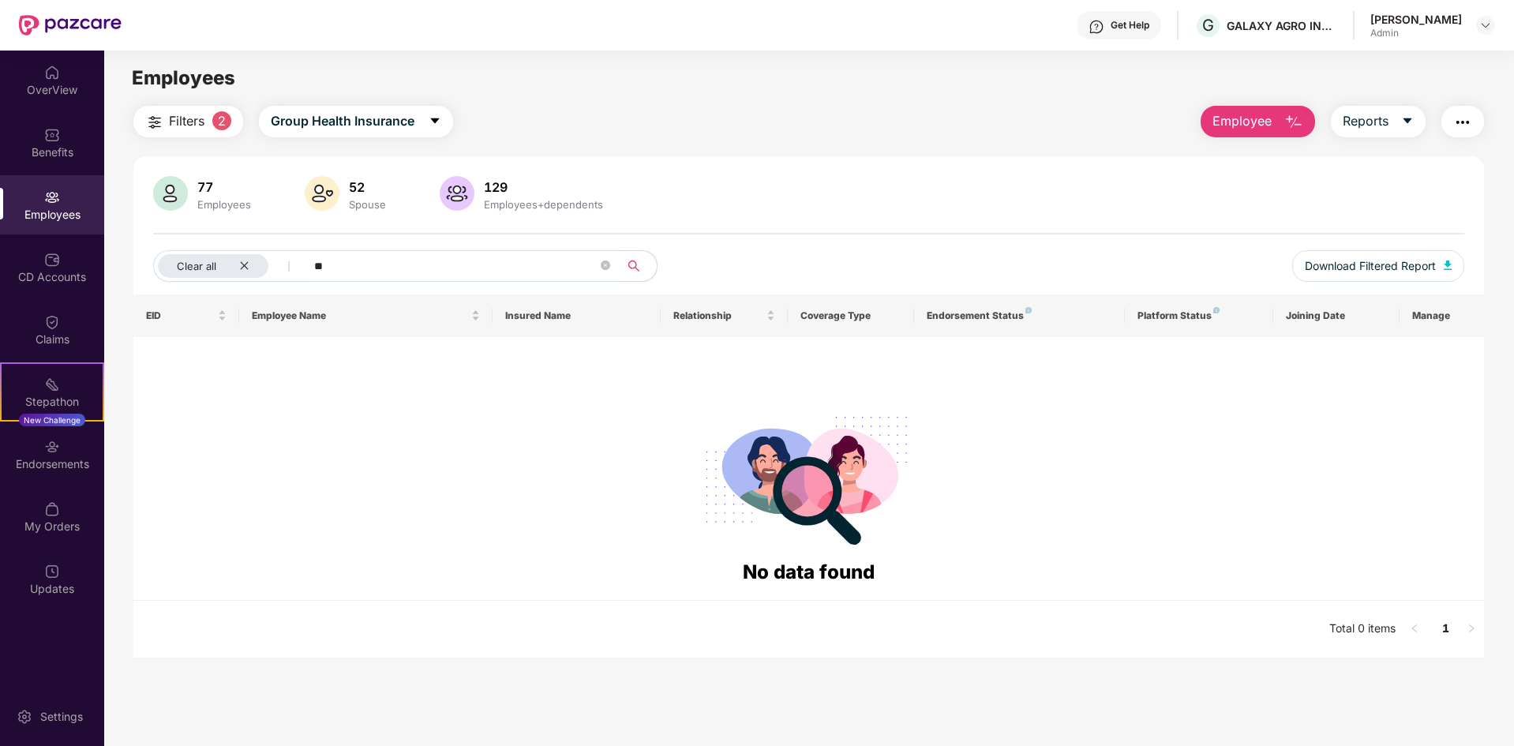
type input "*"
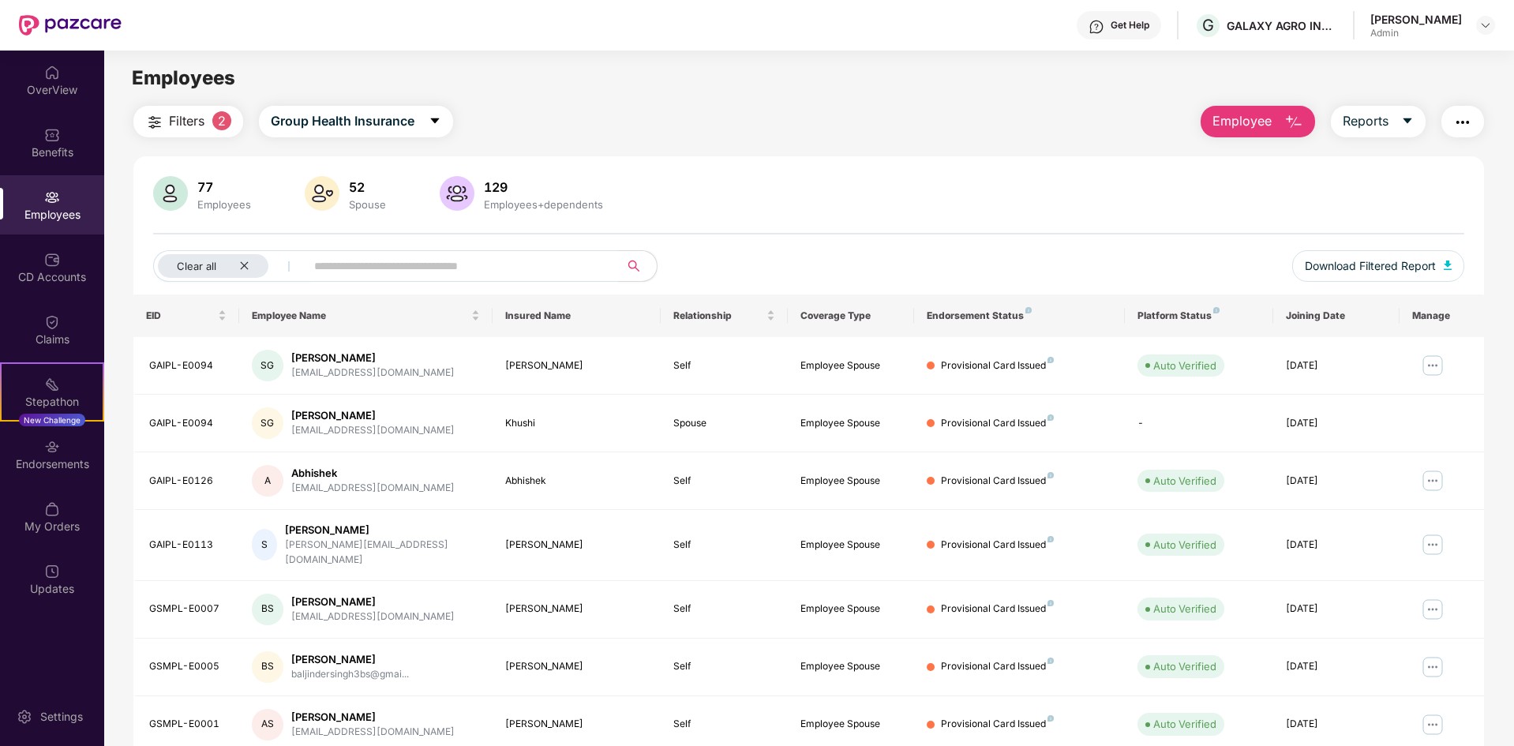
click at [338, 188] on img at bounding box center [322, 193] width 35 height 35
click at [54, 191] on img at bounding box center [52, 198] width 16 height 16
click at [79, 129] on div "Benefits" at bounding box center [52, 142] width 104 height 59
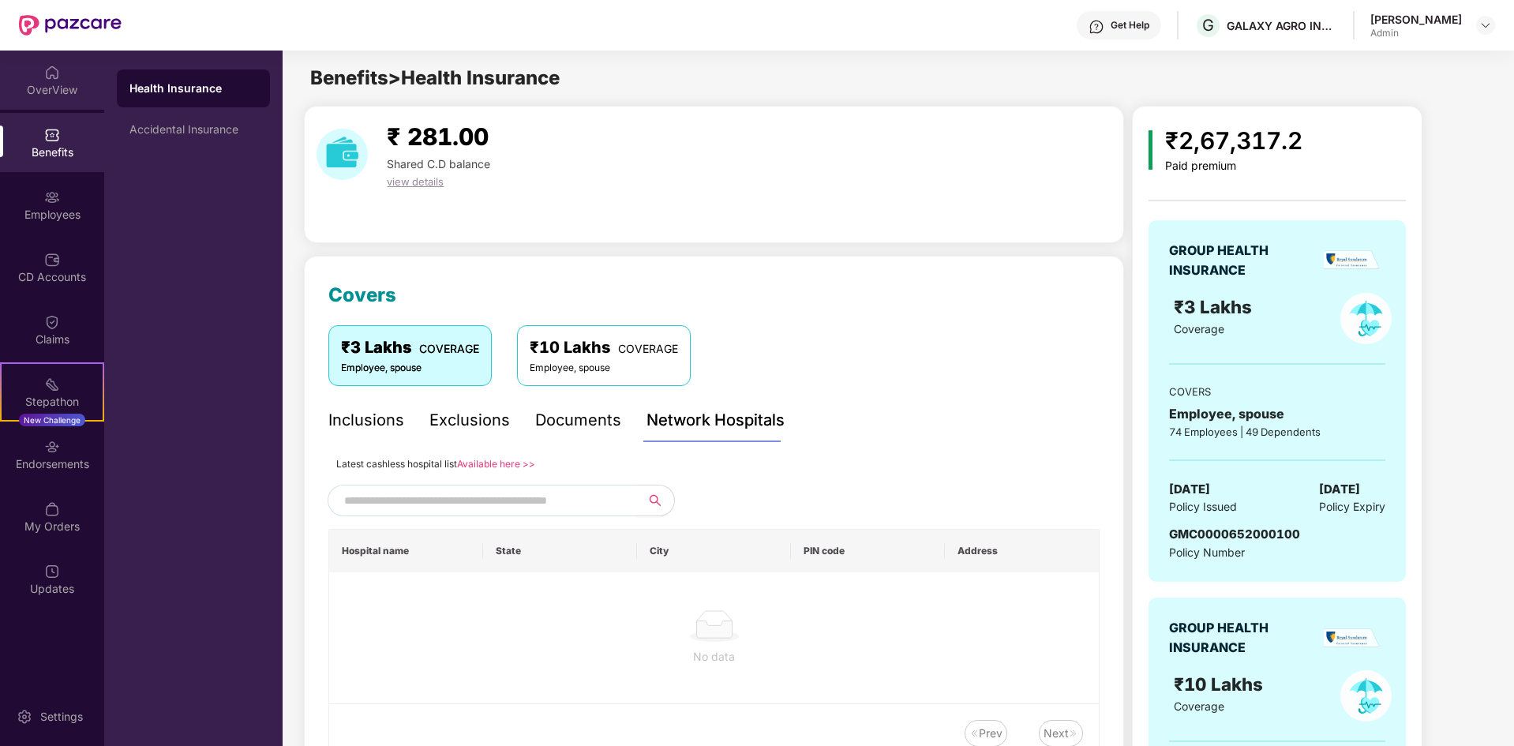
click at [31, 84] on div "OverView" at bounding box center [52, 90] width 104 height 16
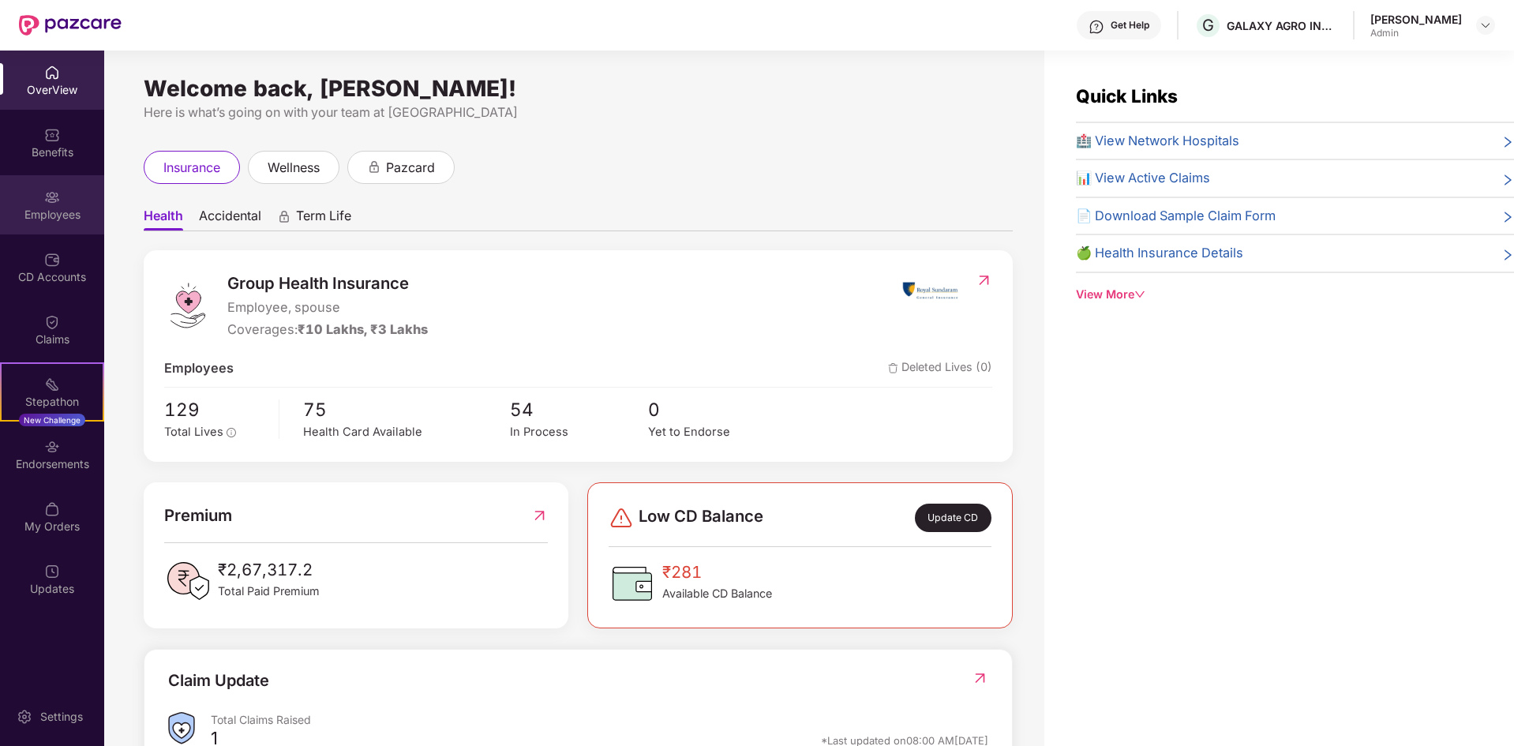
click at [50, 228] on div "Employees" at bounding box center [52, 204] width 104 height 59
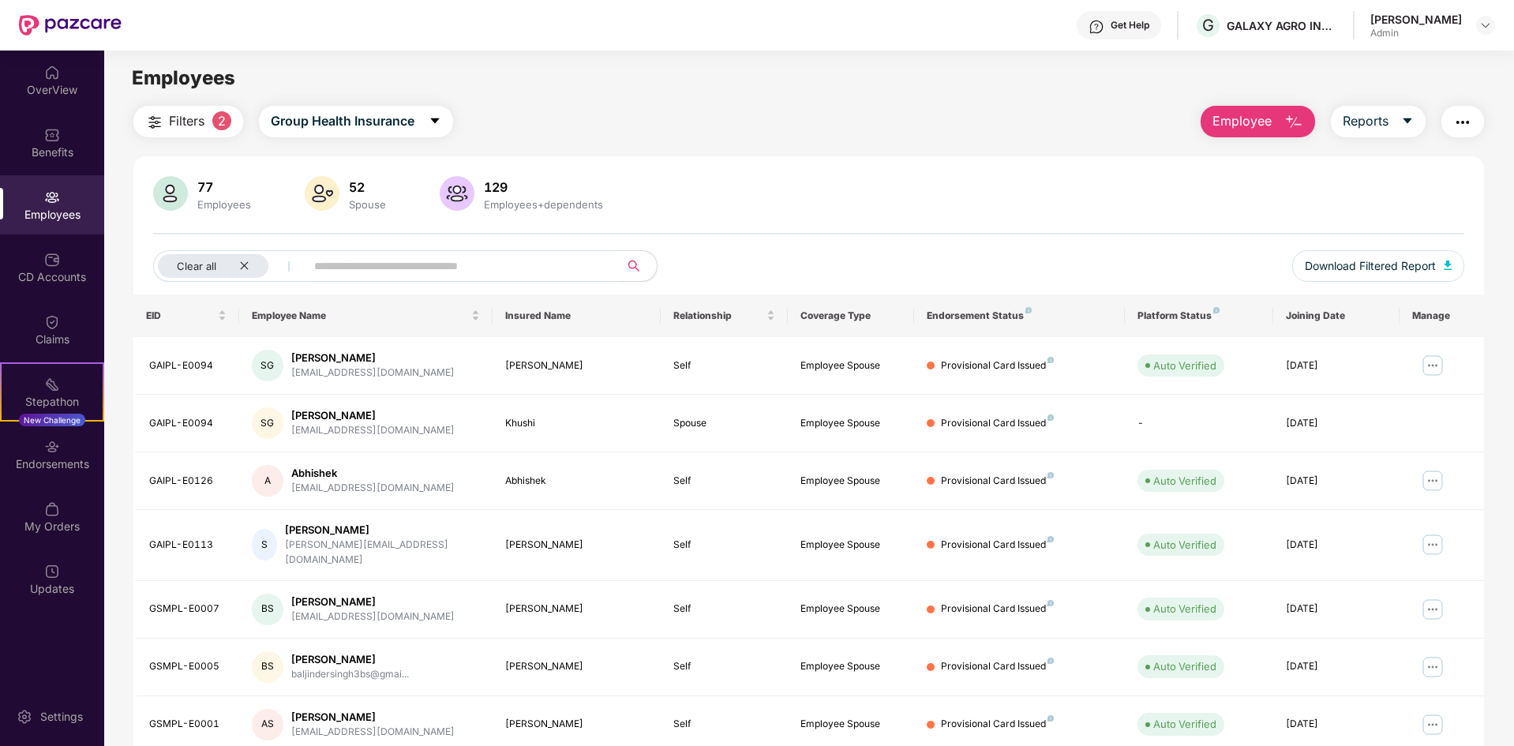
click at [185, 123] on span "Filters" at bounding box center [187, 121] width 36 height 20
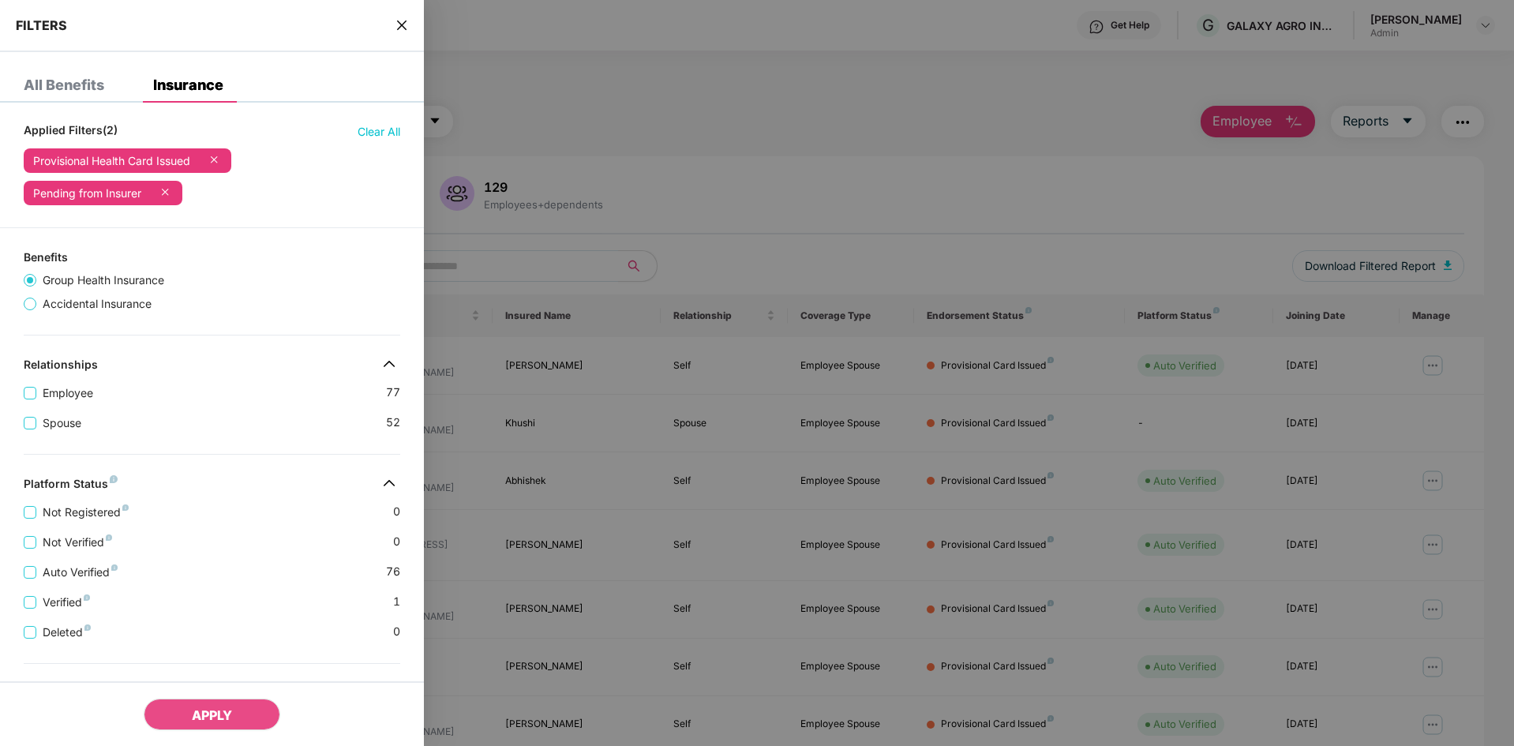
click at [372, 130] on span "Clear All" at bounding box center [379, 131] width 43 height 17
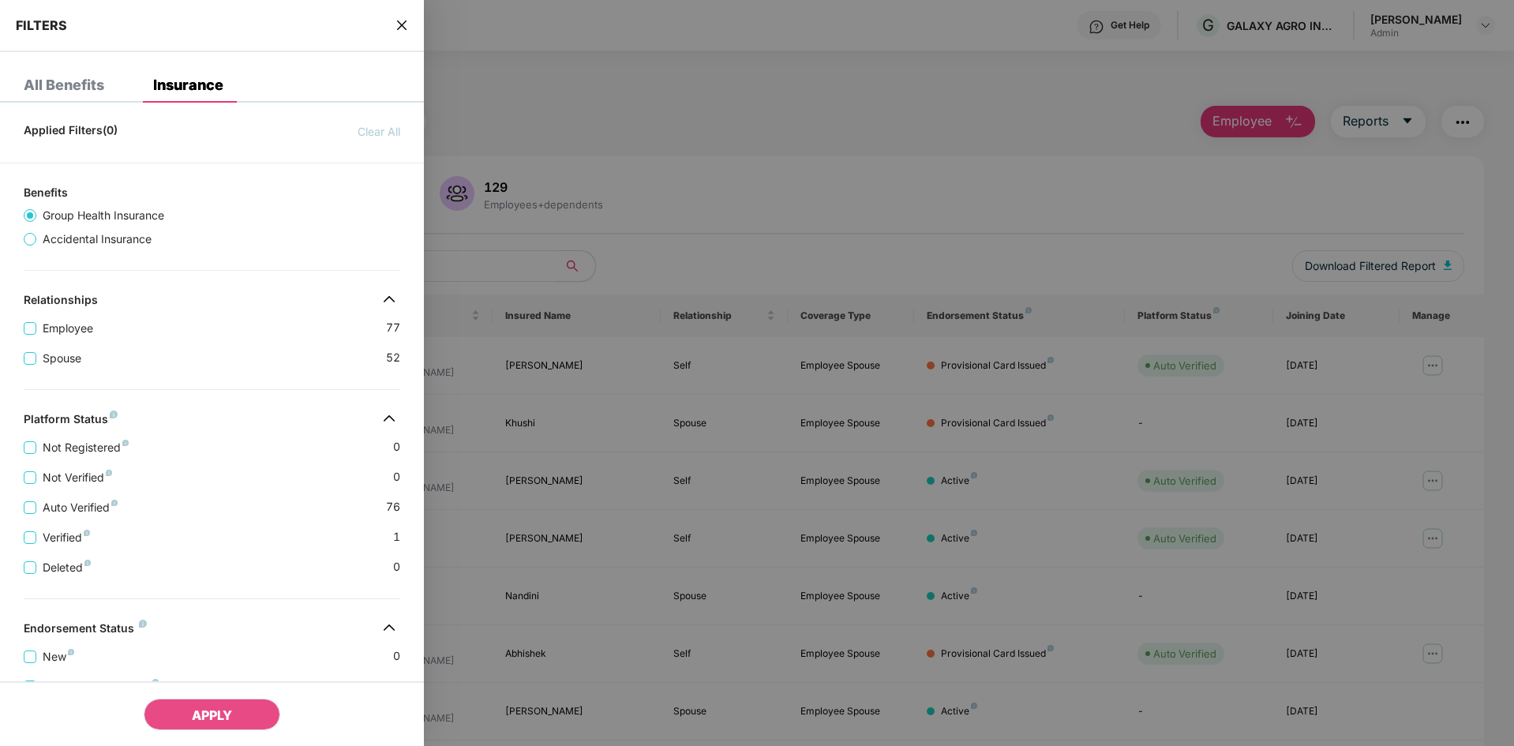
click at [608, 208] on div at bounding box center [757, 373] width 1514 height 746
click at [243, 720] on button "APPLY" at bounding box center [212, 715] width 137 height 32
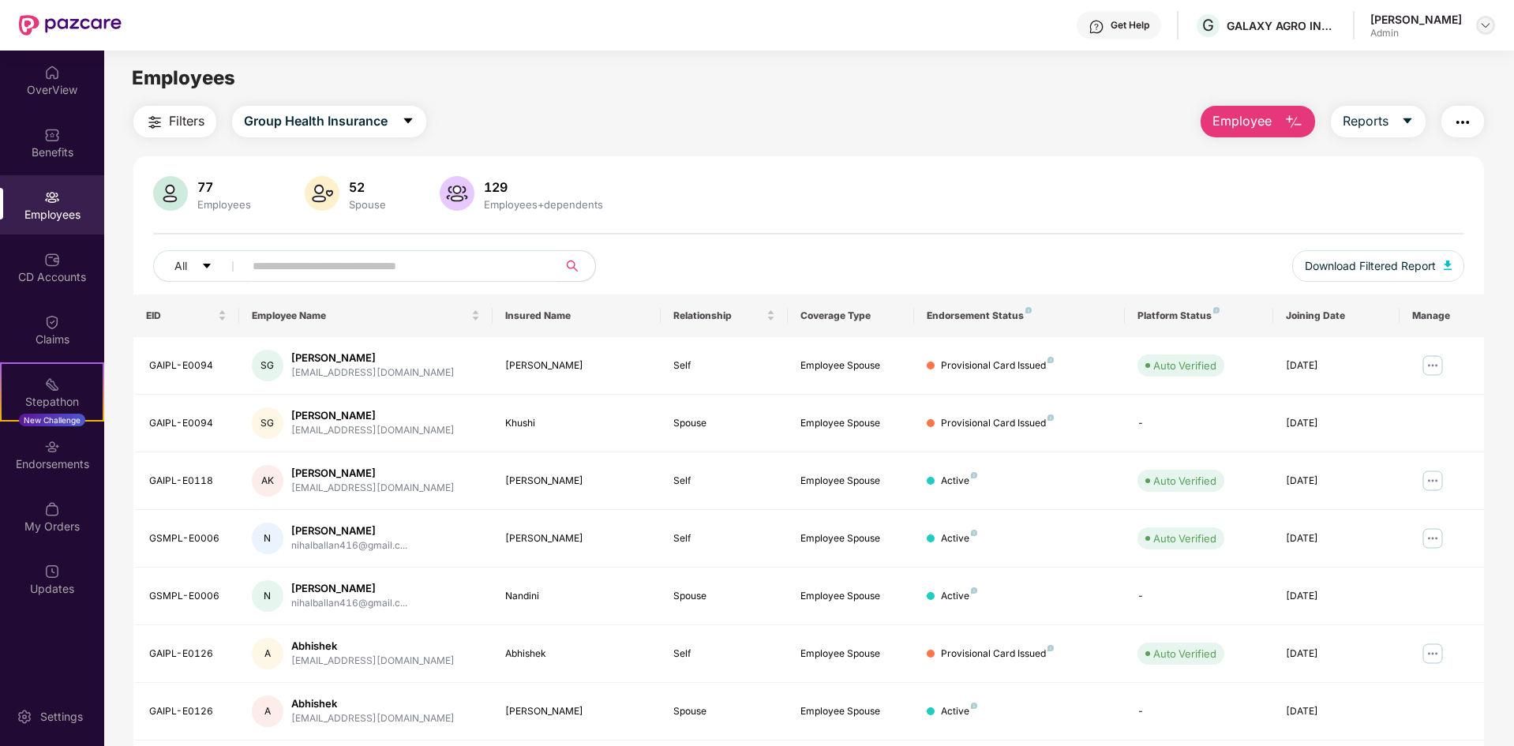
click at [1488, 27] on img at bounding box center [1486, 25] width 13 height 13
click at [1421, 83] on div "Switch Company" at bounding box center [1411, 93] width 205 height 31
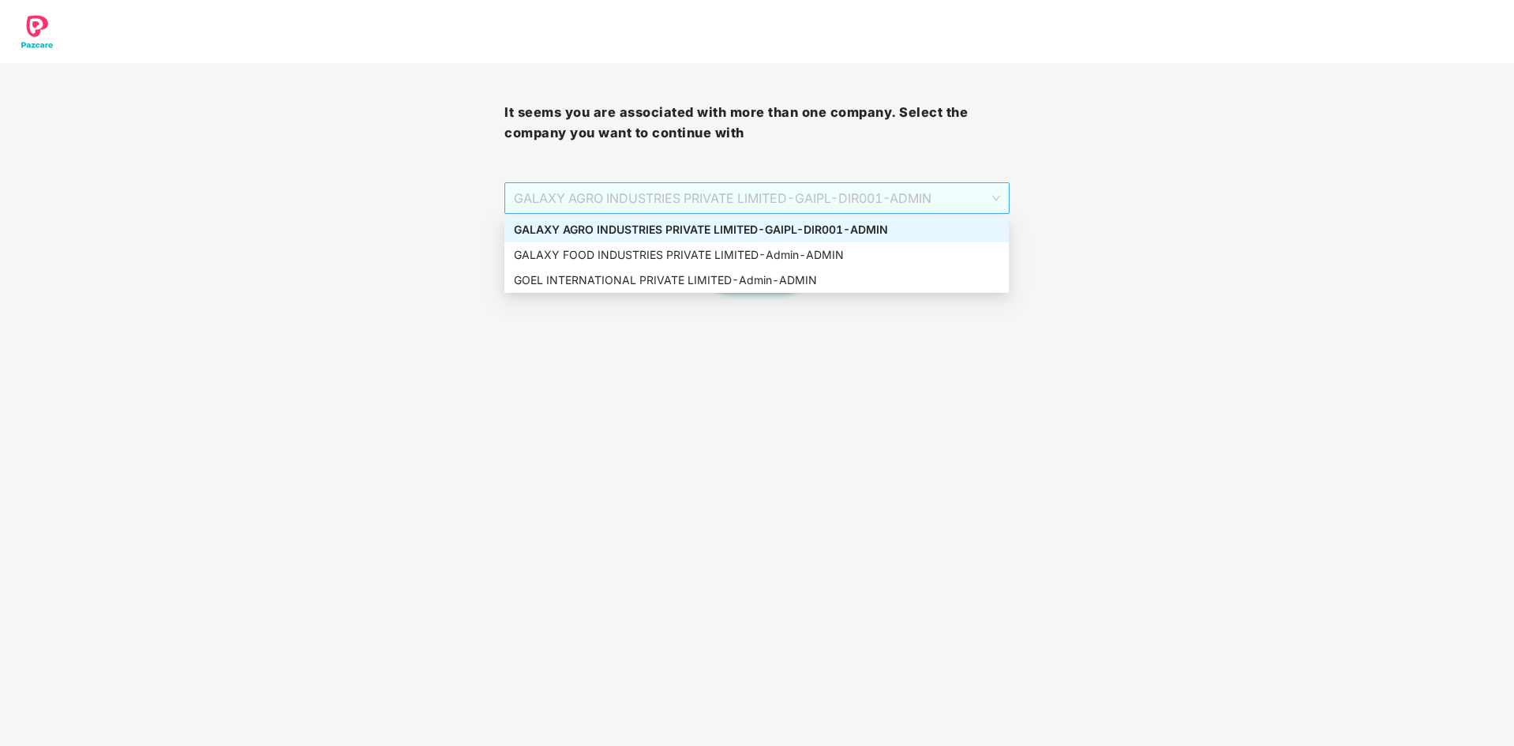
click at [817, 201] on span "GALAXY AGRO INDUSTRIES PRIVATE LIMITED - GAIPL-DIR001 - ADMIN" at bounding box center [757, 198] width 486 height 30
click at [771, 271] on div "GOEL INTERNATIONAL PRIVATE LIMITED - Admin - ADMIN" at bounding box center [757, 280] width 505 height 25
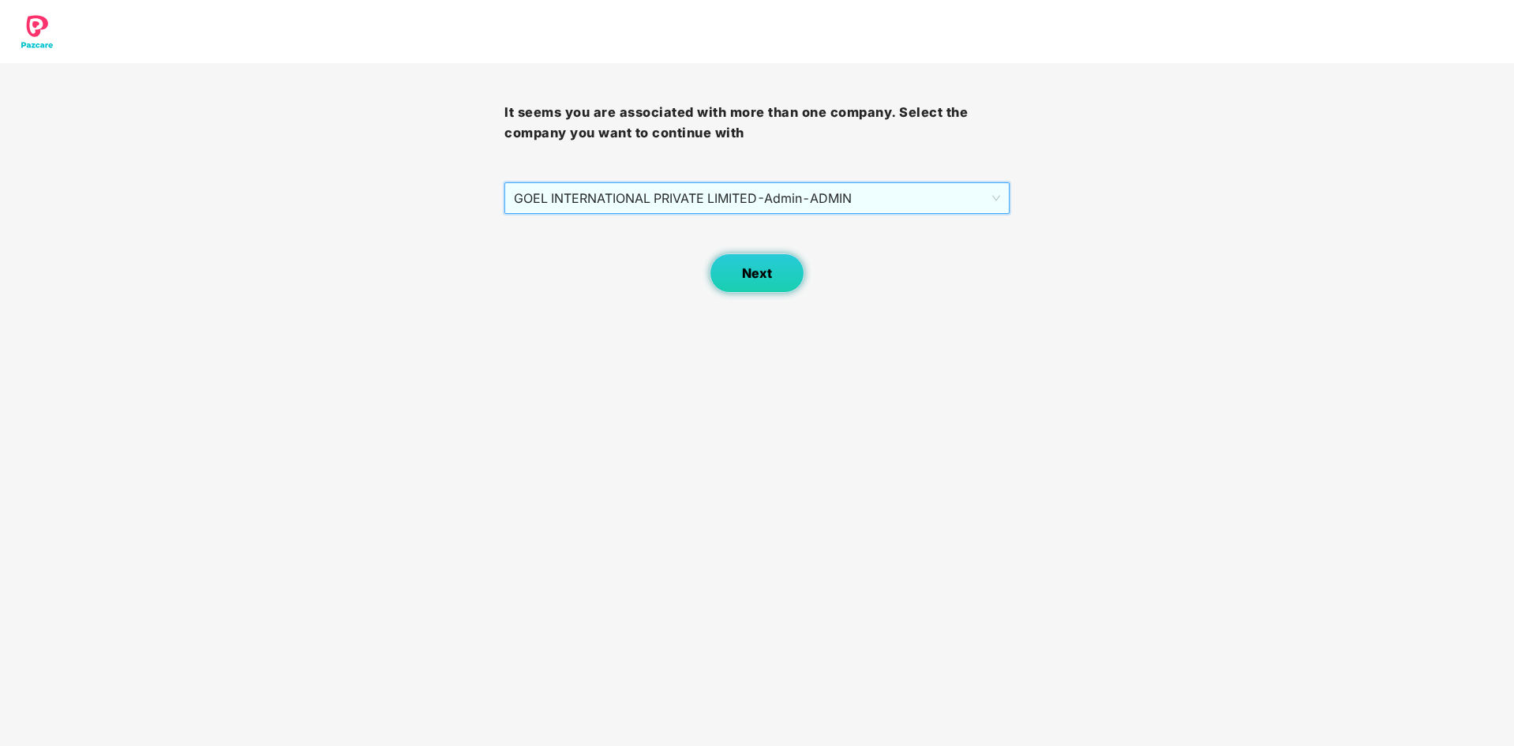
click at [767, 274] on span "Next" at bounding box center [757, 273] width 30 height 15
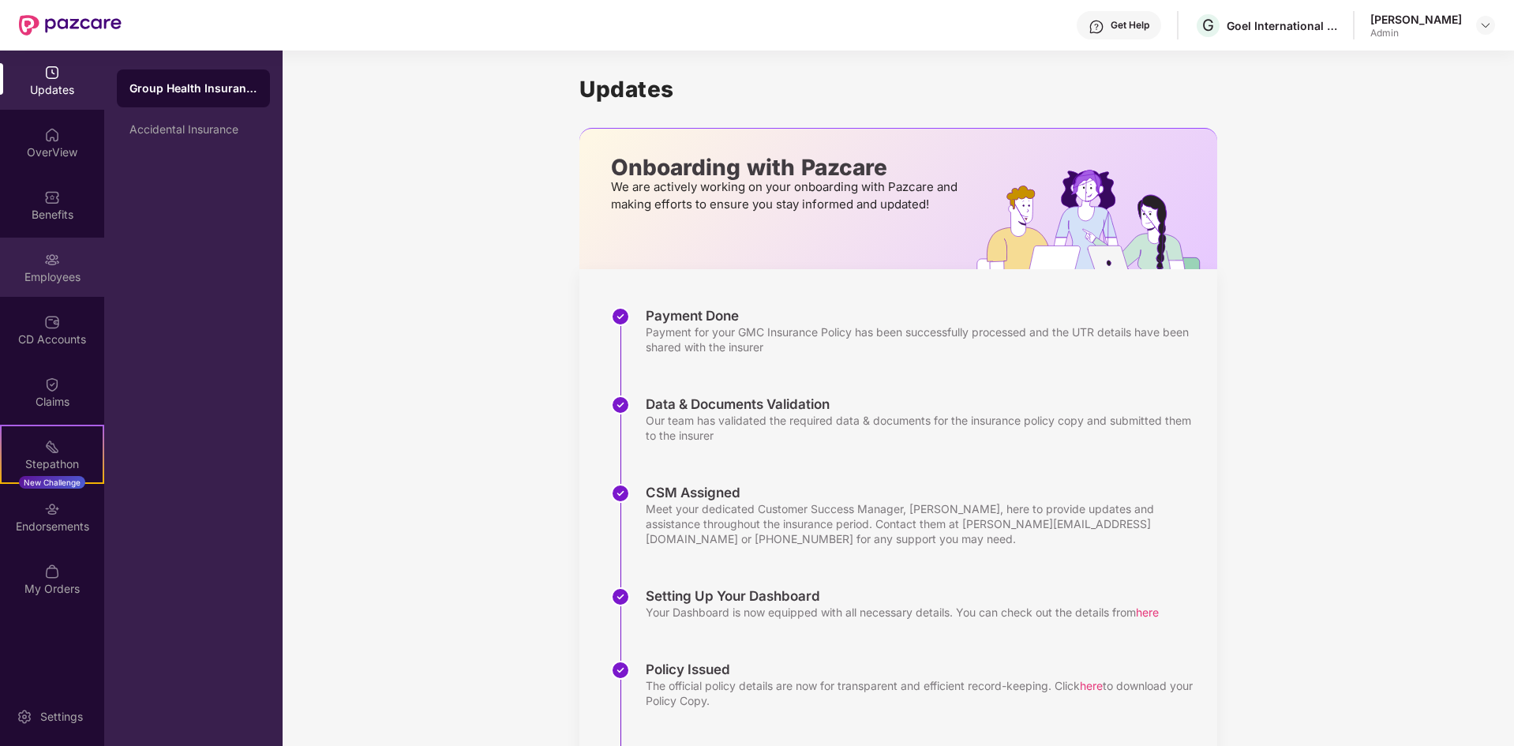
click at [60, 278] on div "Employees" at bounding box center [52, 277] width 104 height 16
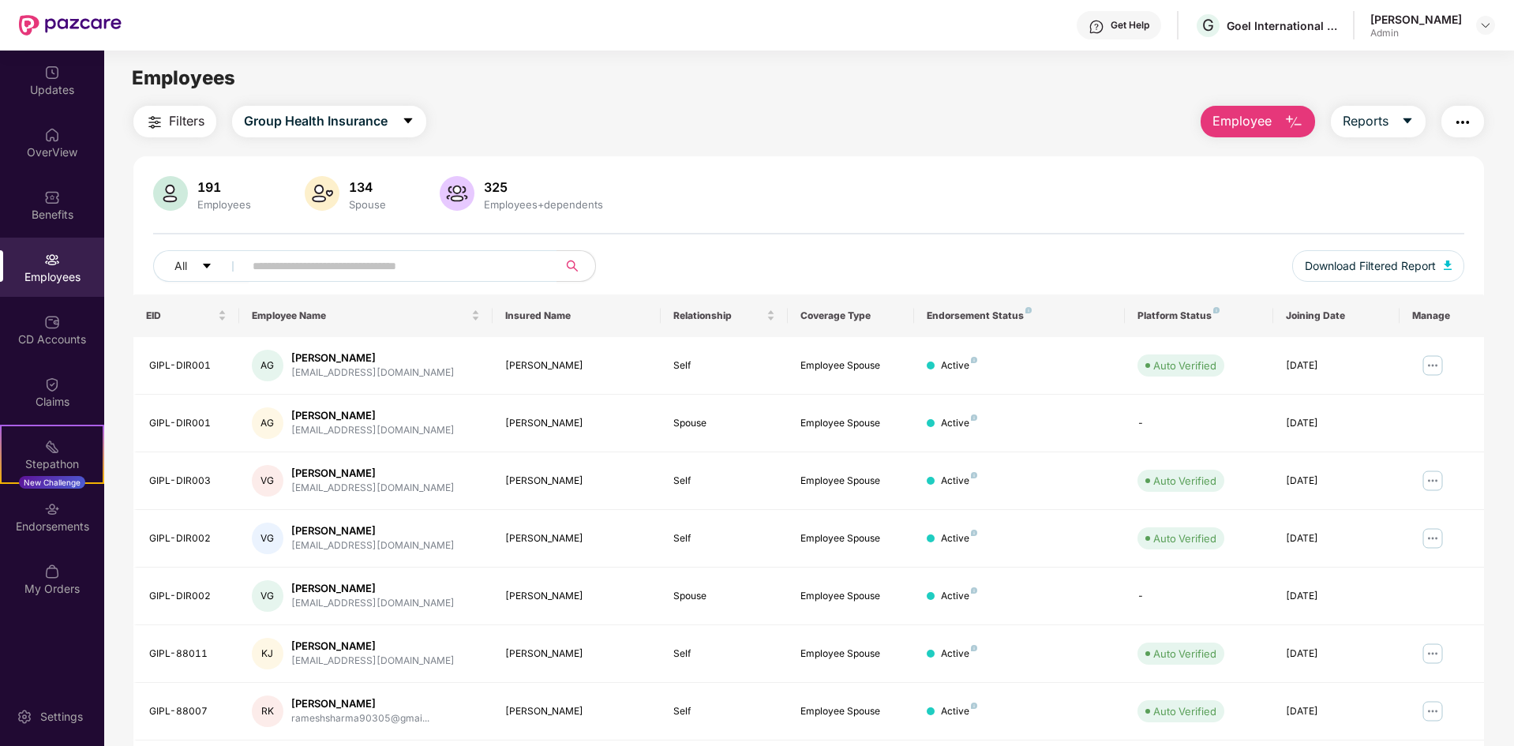
click at [186, 122] on span "Filters" at bounding box center [187, 121] width 36 height 20
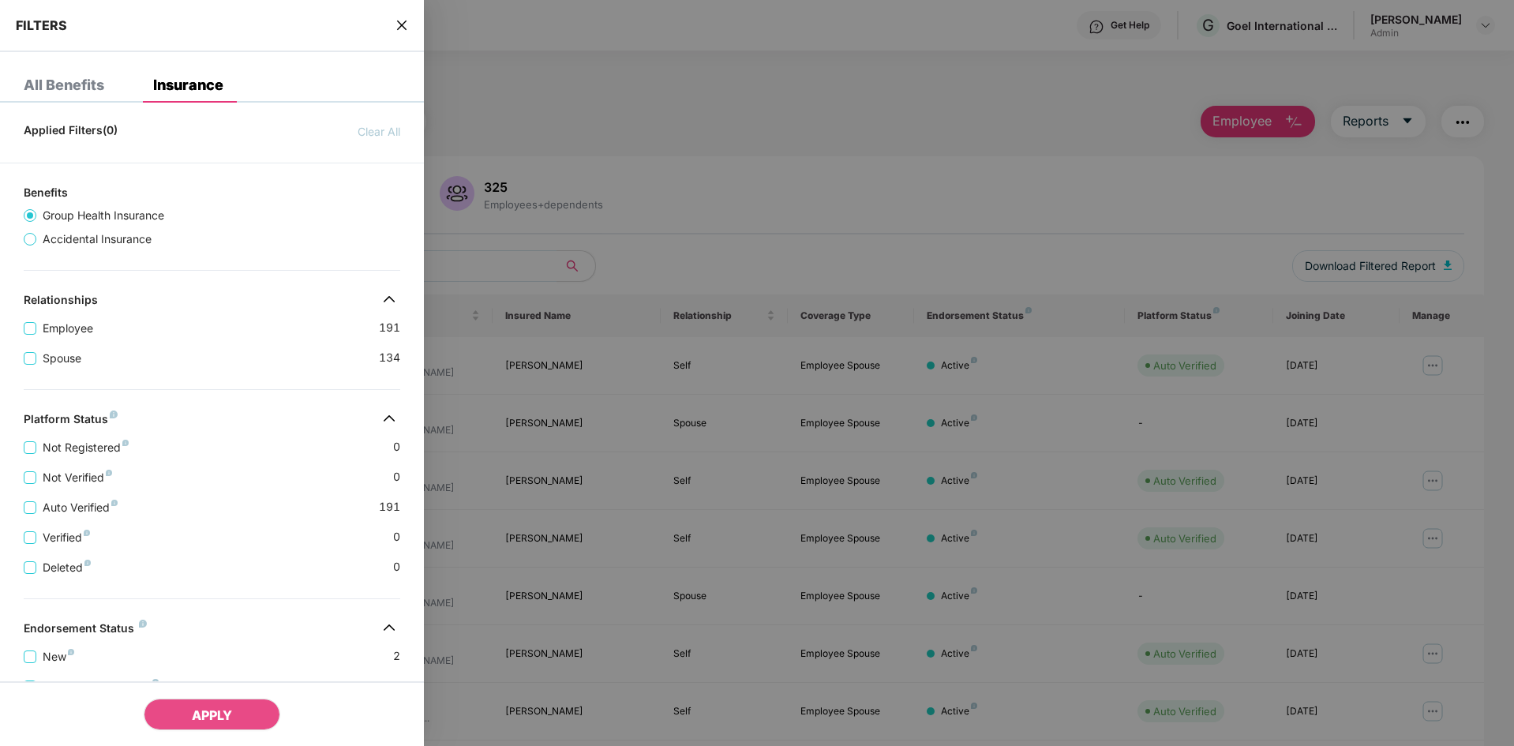
click at [73, 78] on div "All Benefits" at bounding box center [64, 85] width 81 height 16
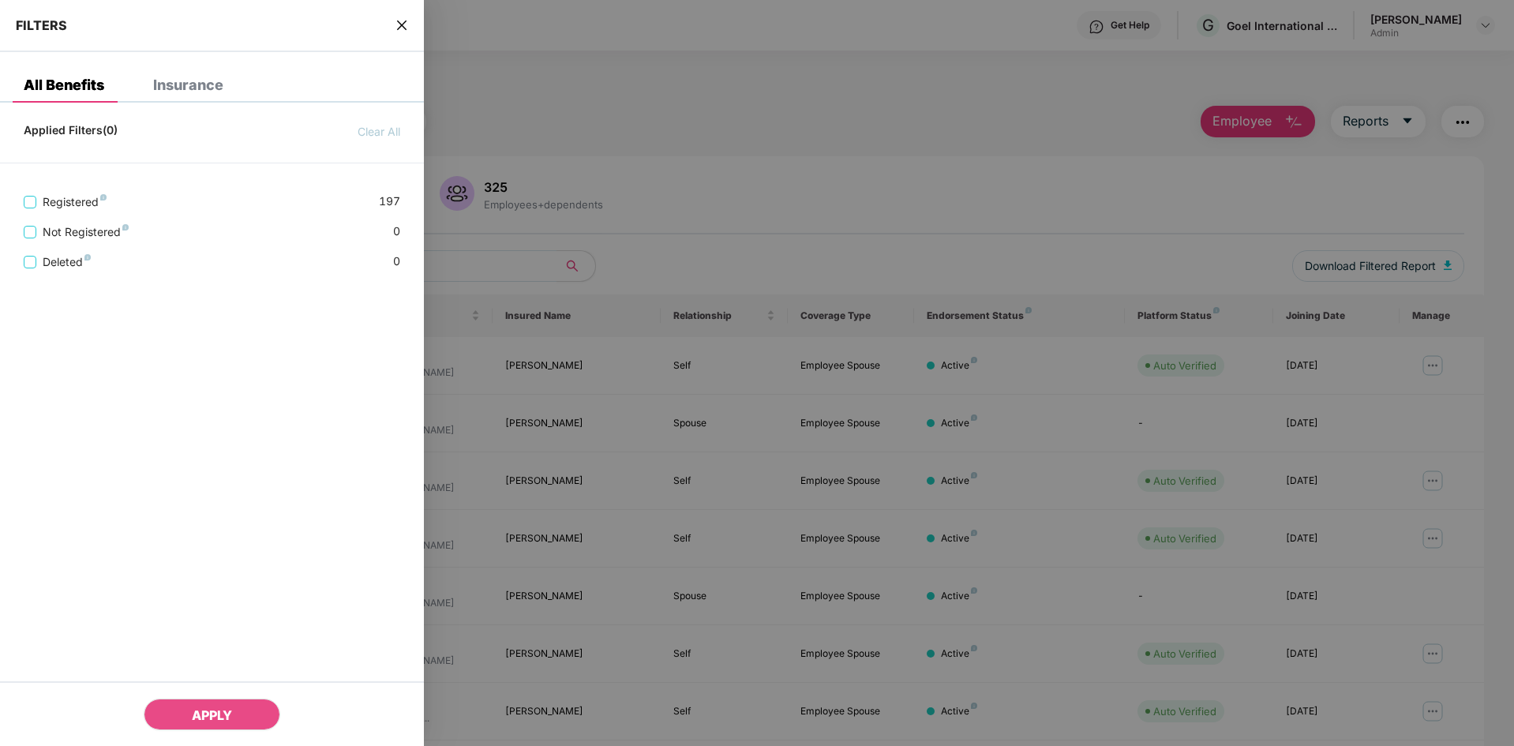
click at [180, 86] on div "Insurance" at bounding box center [188, 85] width 70 height 16
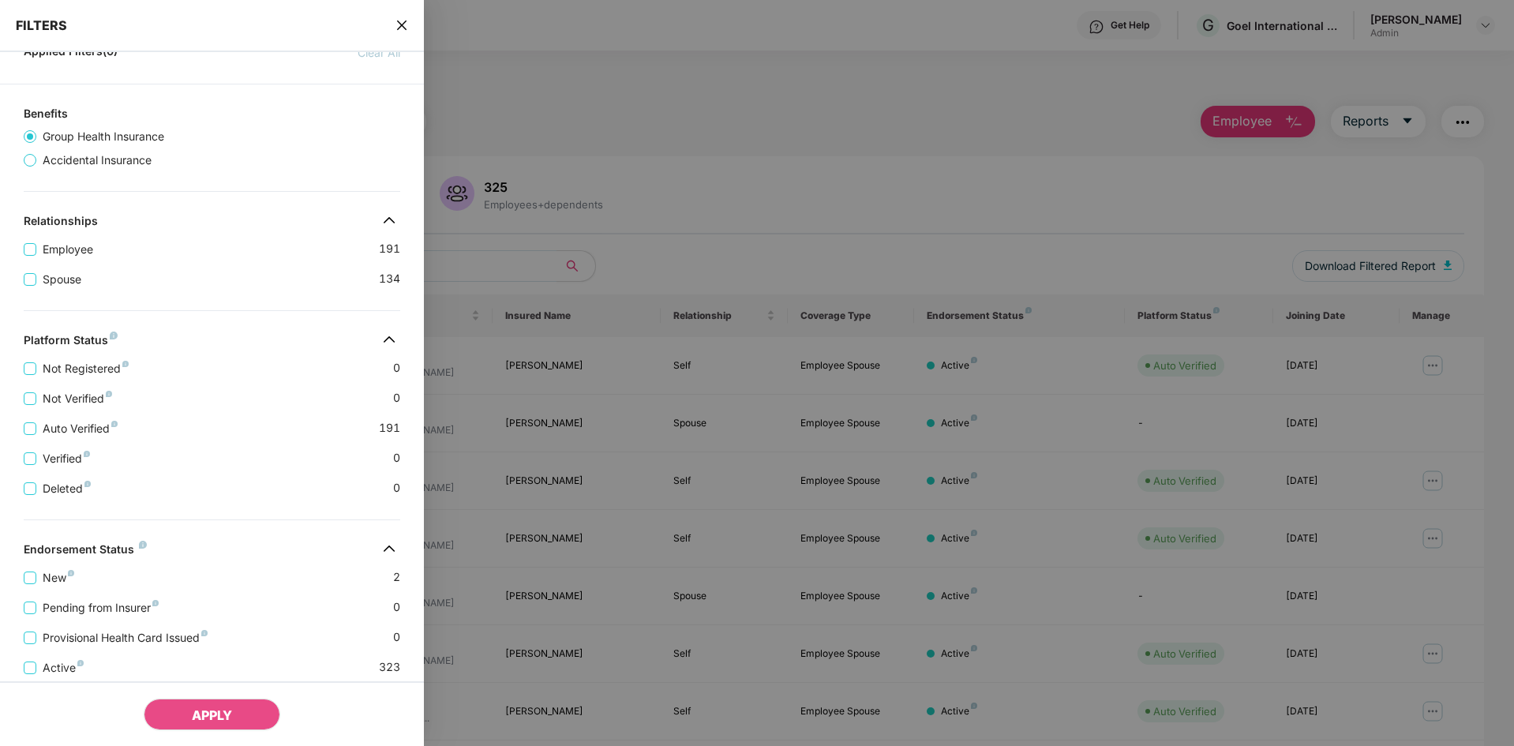
scroll to position [158, 0]
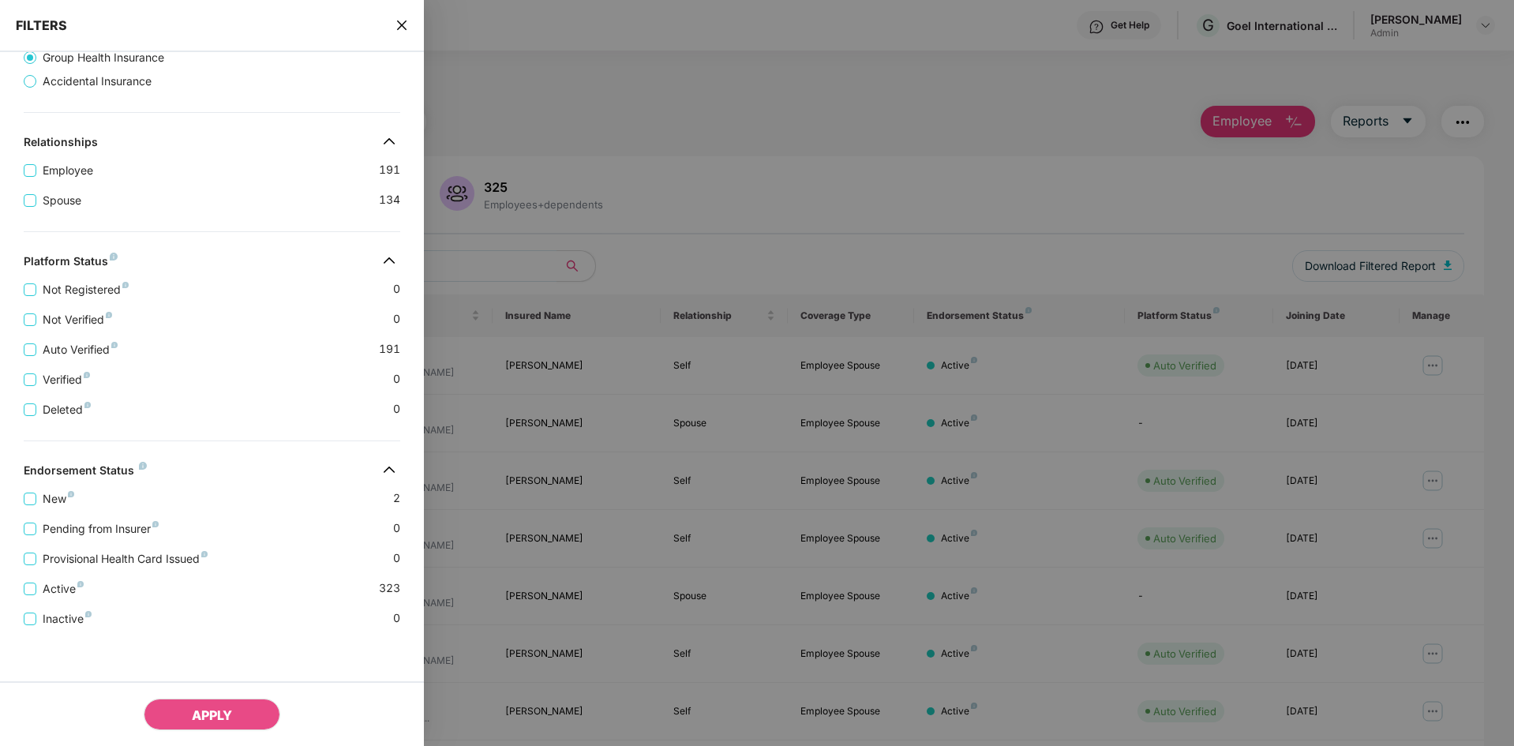
click at [801, 366] on div at bounding box center [757, 373] width 1514 height 746
click at [645, 399] on div at bounding box center [757, 373] width 1514 height 746
drag, startPoint x: 400, startPoint y: 22, endPoint x: 407, endPoint y: 35, distance: 14.1
click at [401, 22] on icon "close" at bounding box center [402, 25] width 13 height 13
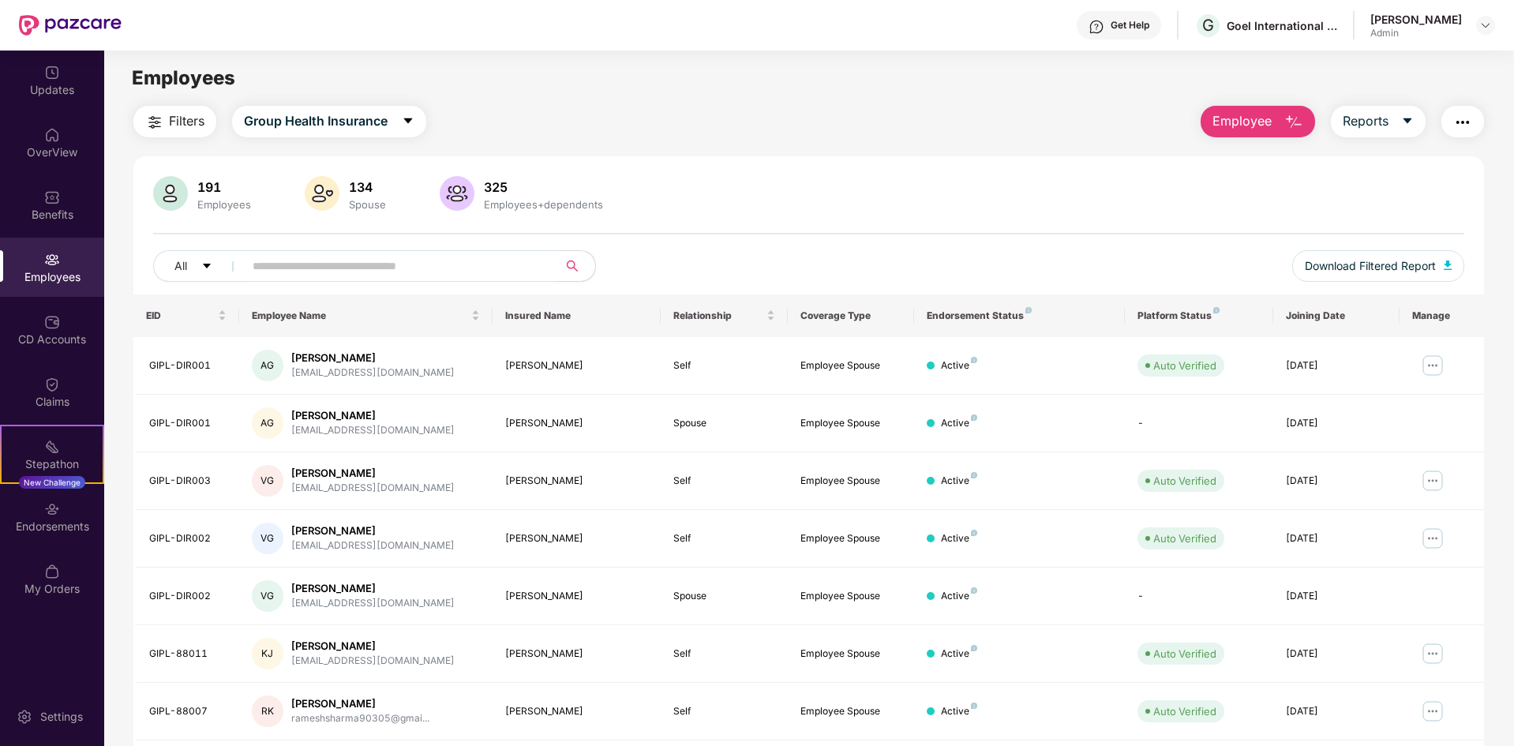
click at [240, 191] on div "191" at bounding box center [224, 187] width 60 height 16
click at [206, 201] on div "Employees" at bounding box center [224, 204] width 60 height 13
click at [175, 103] on main "Employees Filters Group Health Insurance Employee Reports 191 Employees 134 Spo…" at bounding box center [808, 424] width 1409 height 746
click at [180, 128] on span "Filters" at bounding box center [187, 121] width 36 height 20
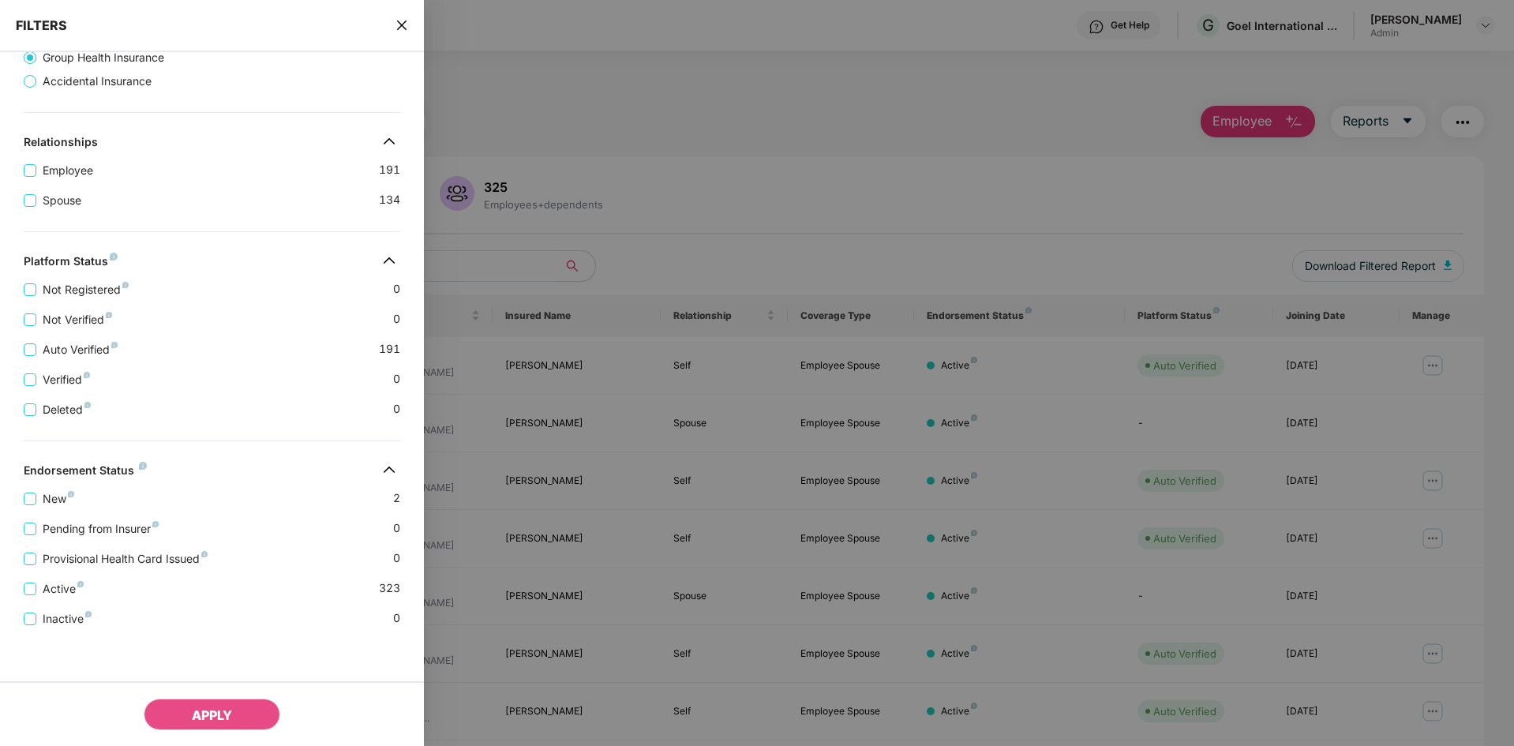
drag, startPoint x: 606, startPoint y: 111, endPoint x: 467, endPoint y: 127, distance: 139.2
click at [606, 111] on div at bounding box center [757, 373] width 1514 height 746
click at [403, 28] on icon "close" at bounding box center [402, 25] width 13 height 13
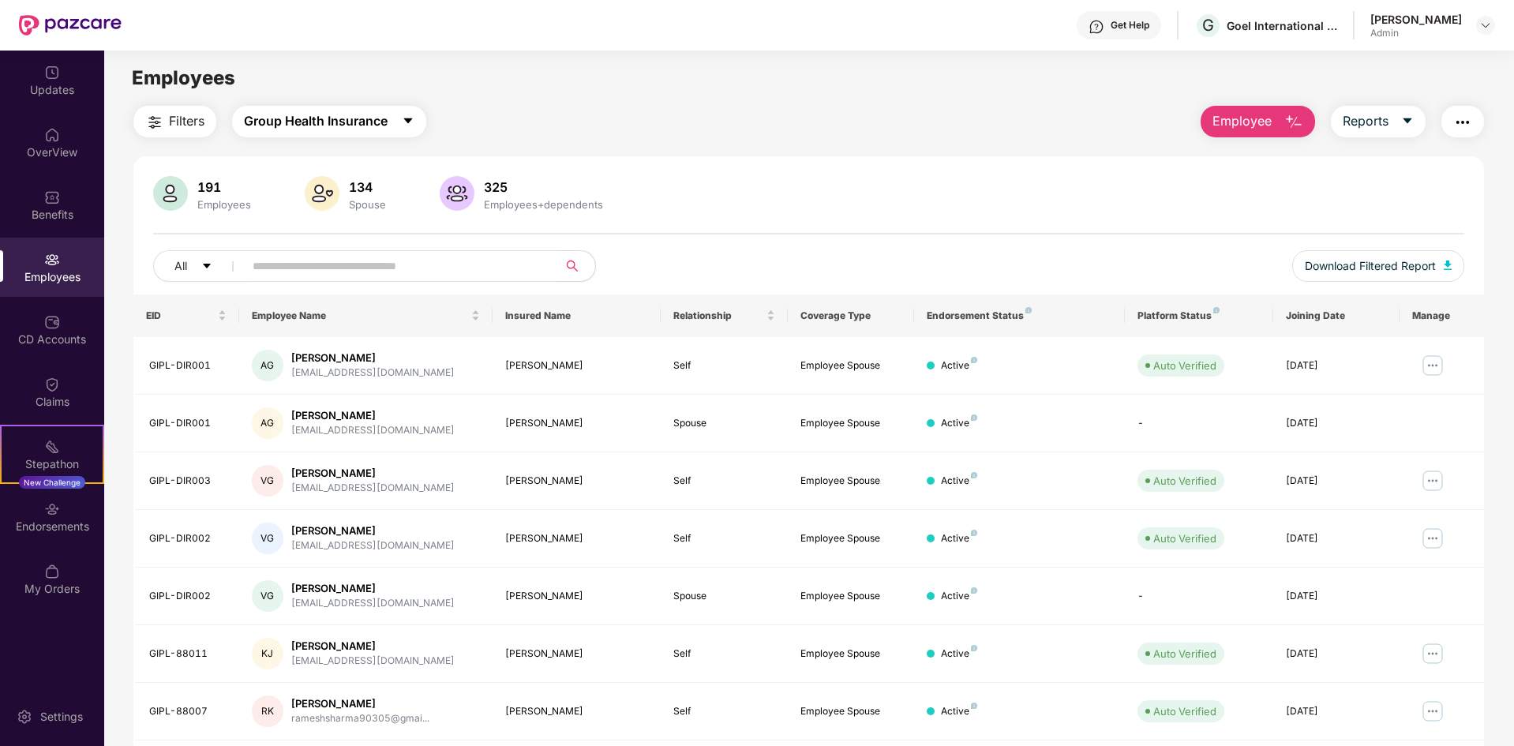
click at [388, 117] on span "Group Health Insurance" at bounding box center [316, 121] width 144 height 20
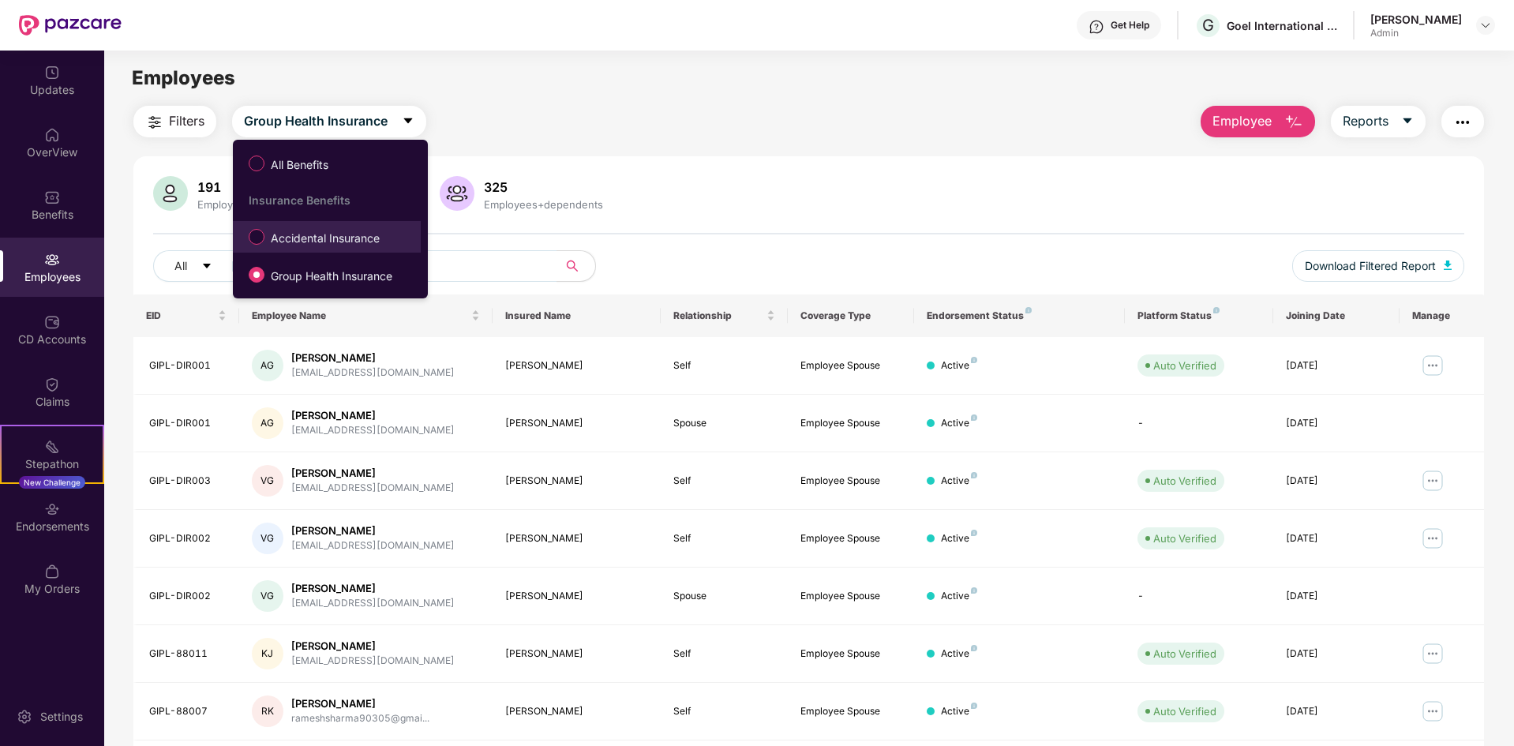
click at [356, 238] on span "Accidental Insurance" at bounding box center [326, 238] width 122 height 17
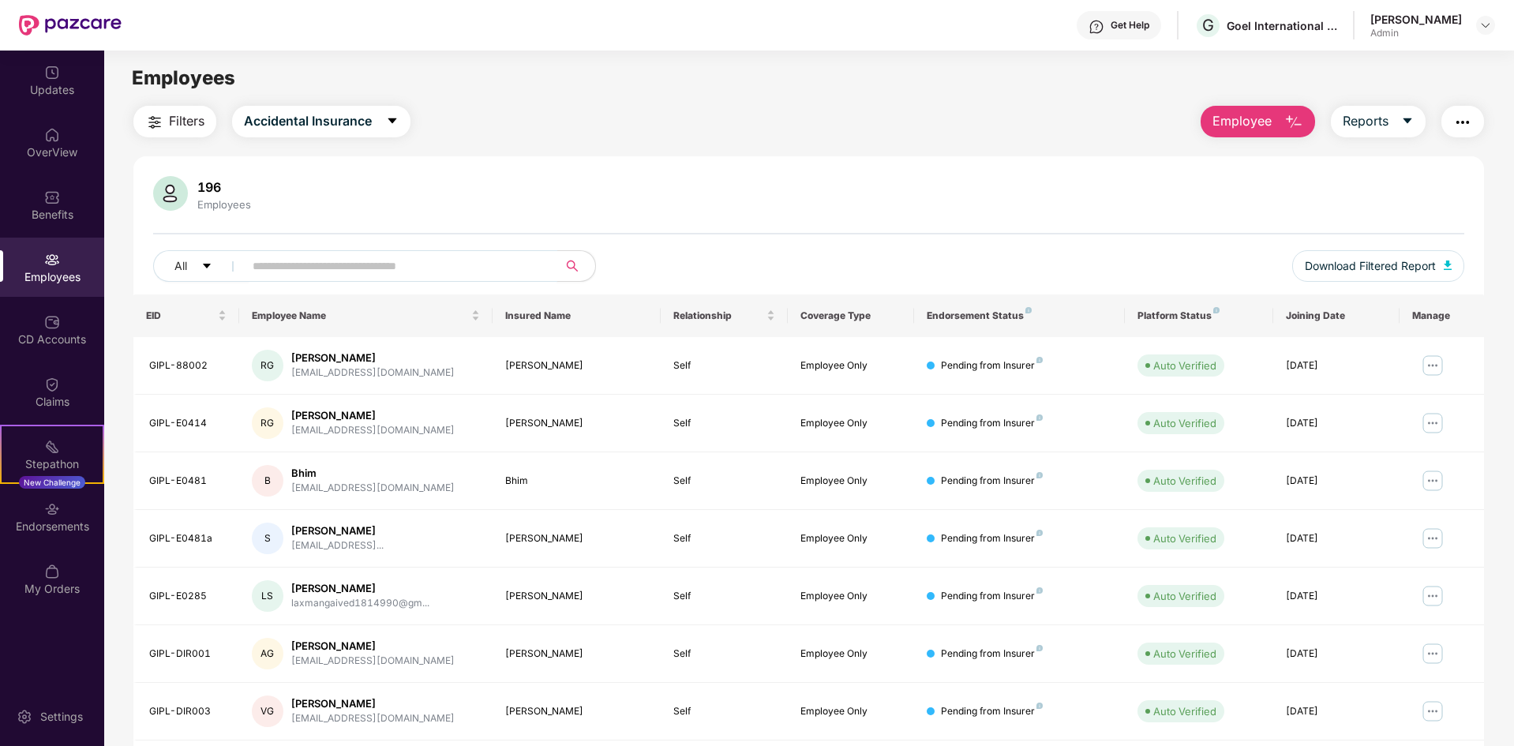
click at [347, 268] on input "text" at bounding box center [394, 266] width 283 height 24
type input "*"
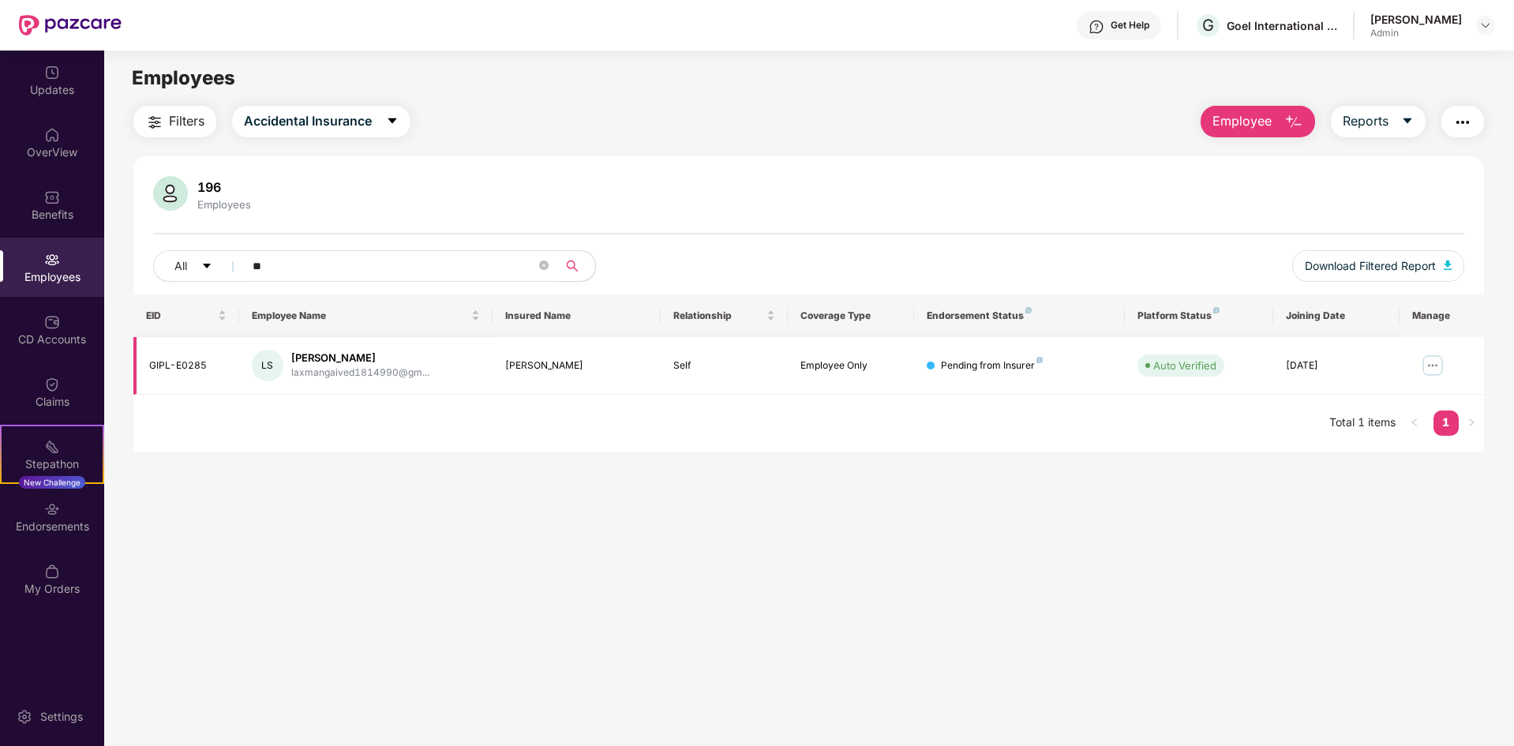
type input "**"
click at [1013, 367] on div "Pending from Insurer" at bounding box center [992, 365] width 102 height 15
click at [1442, 364] on img at bounding box center [1433, 365] width 25 height 25
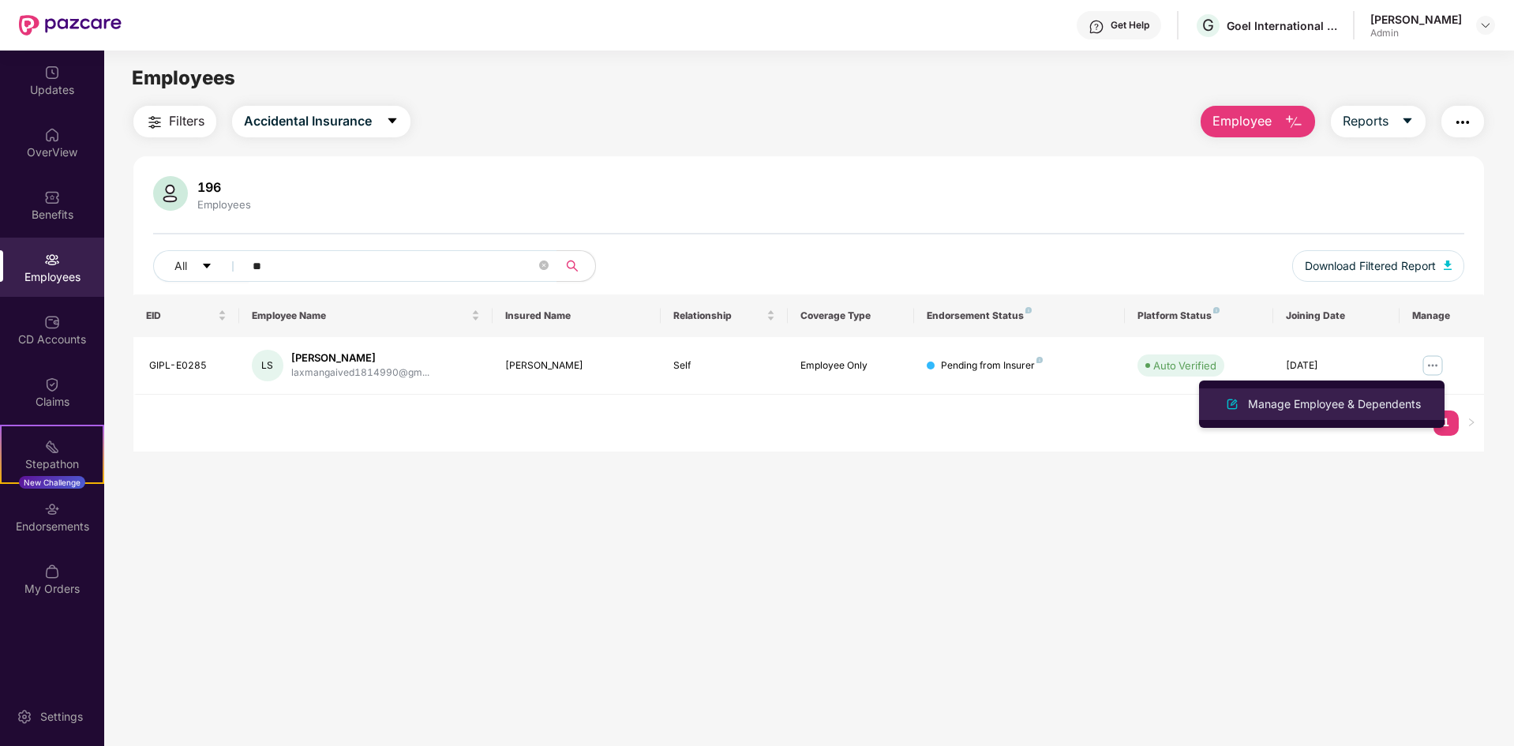
click at [1261, 404] on div "Manage Employee & Dependents" at bounding box center [1334, 404] width 179 height 17
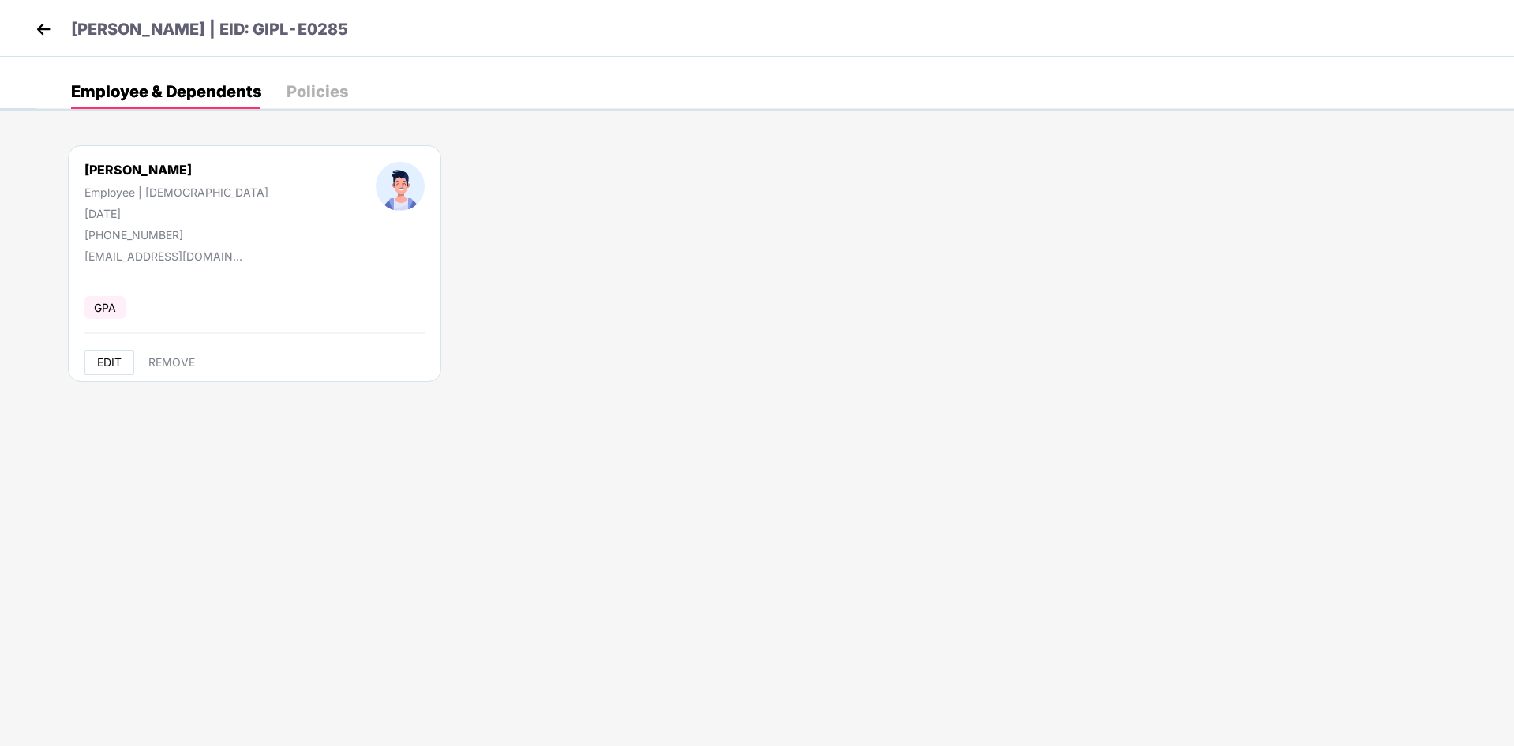
click at [107, 368] on span "EDIT" at bounding box center [109, 362] width 24 height 13
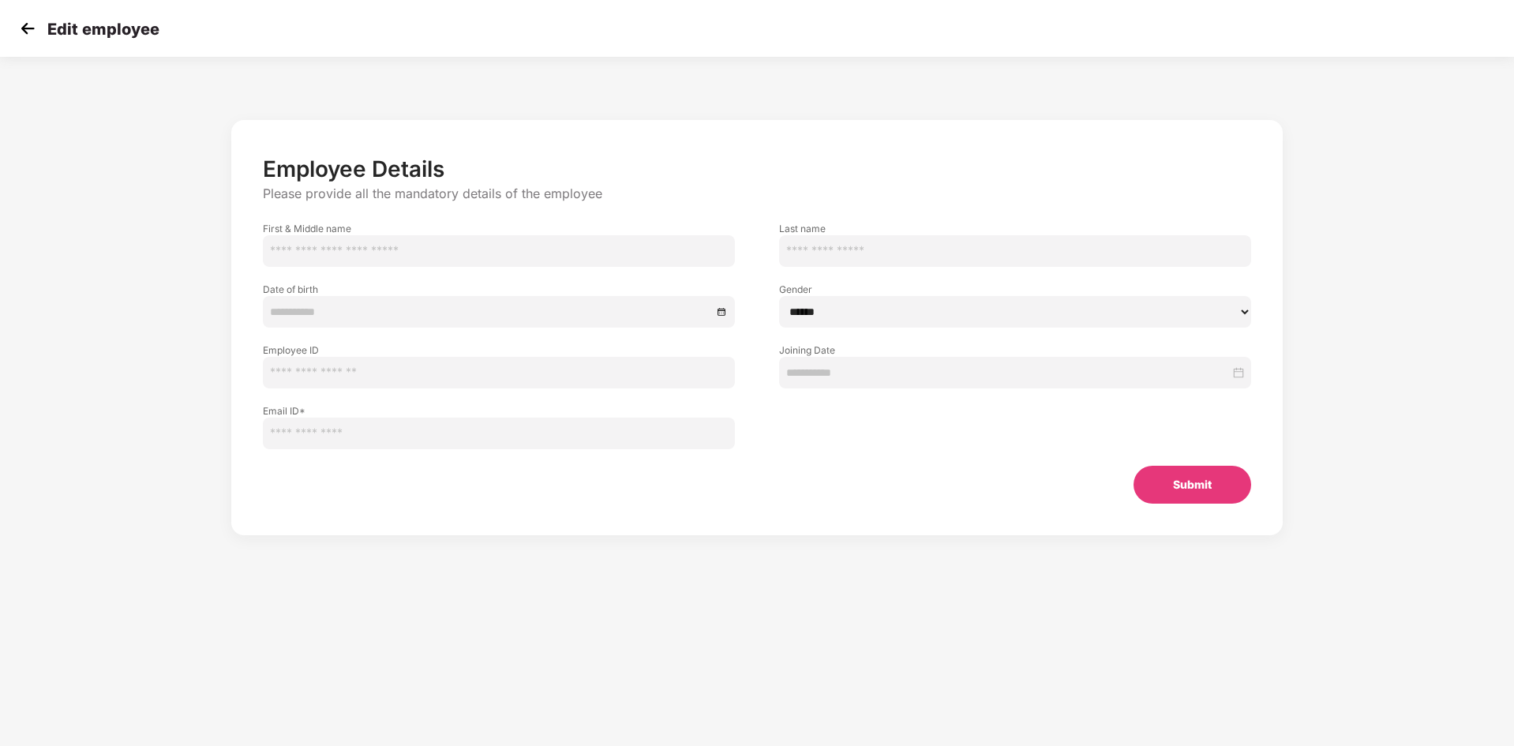
type input "********"
type input "*****"
type input "**********"
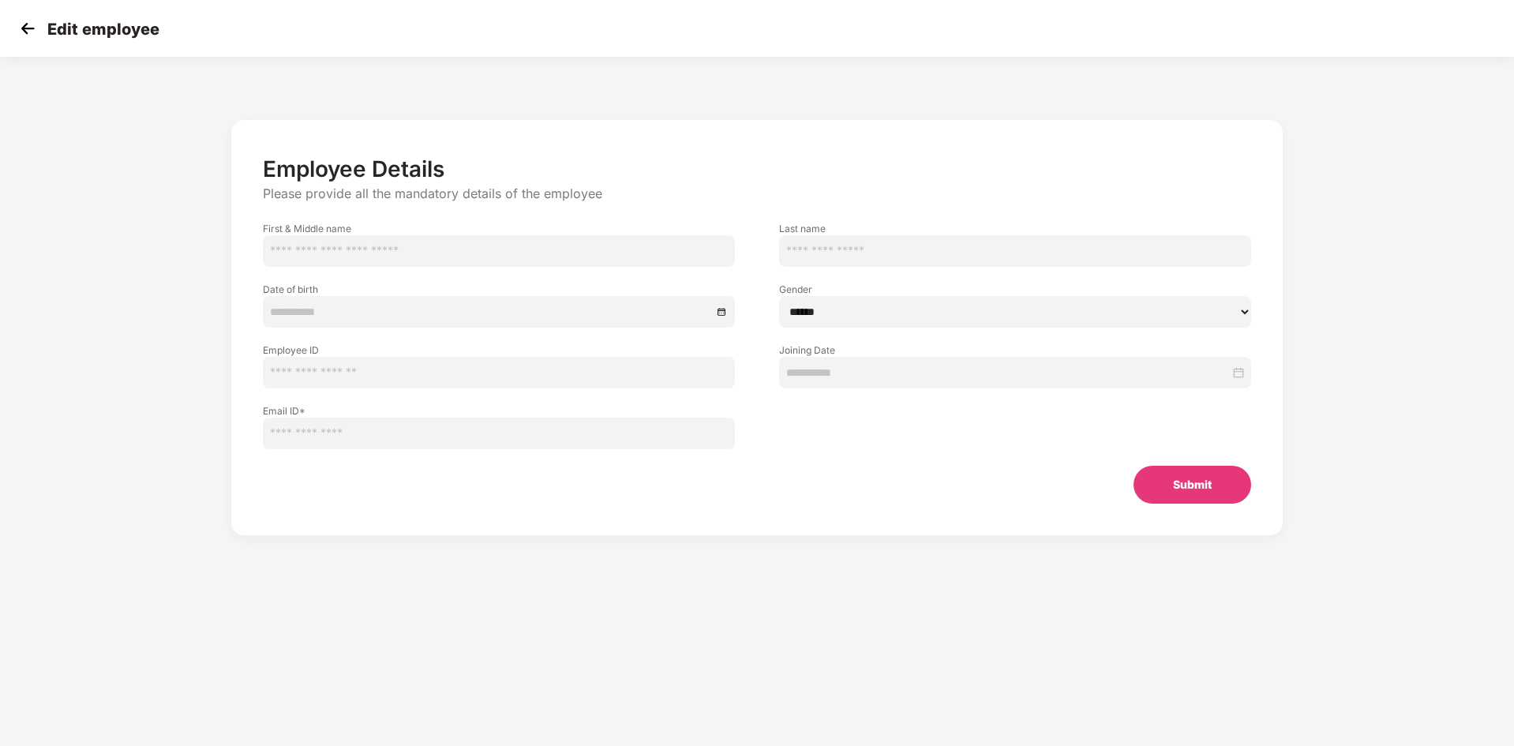
type input "**********"
click at [569, 437] on input "**********" at bounding box center [499, 434] width 472 height 32
click at [1162, 467] on button "Submit" at bounding box center [1193, 485] width 118 height 38
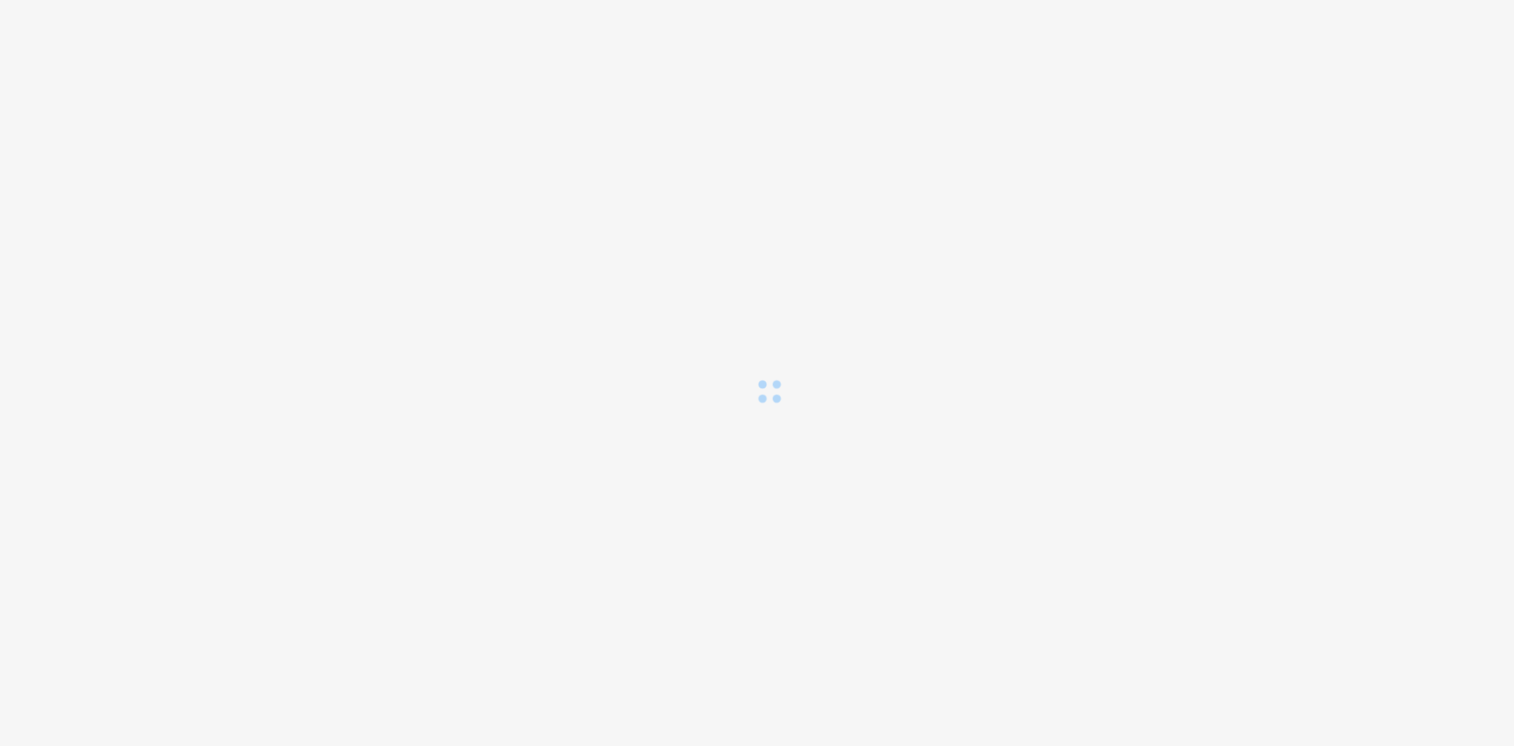
click at [106, 373] on div at bounding box center [757, 202] width 1514 height 404
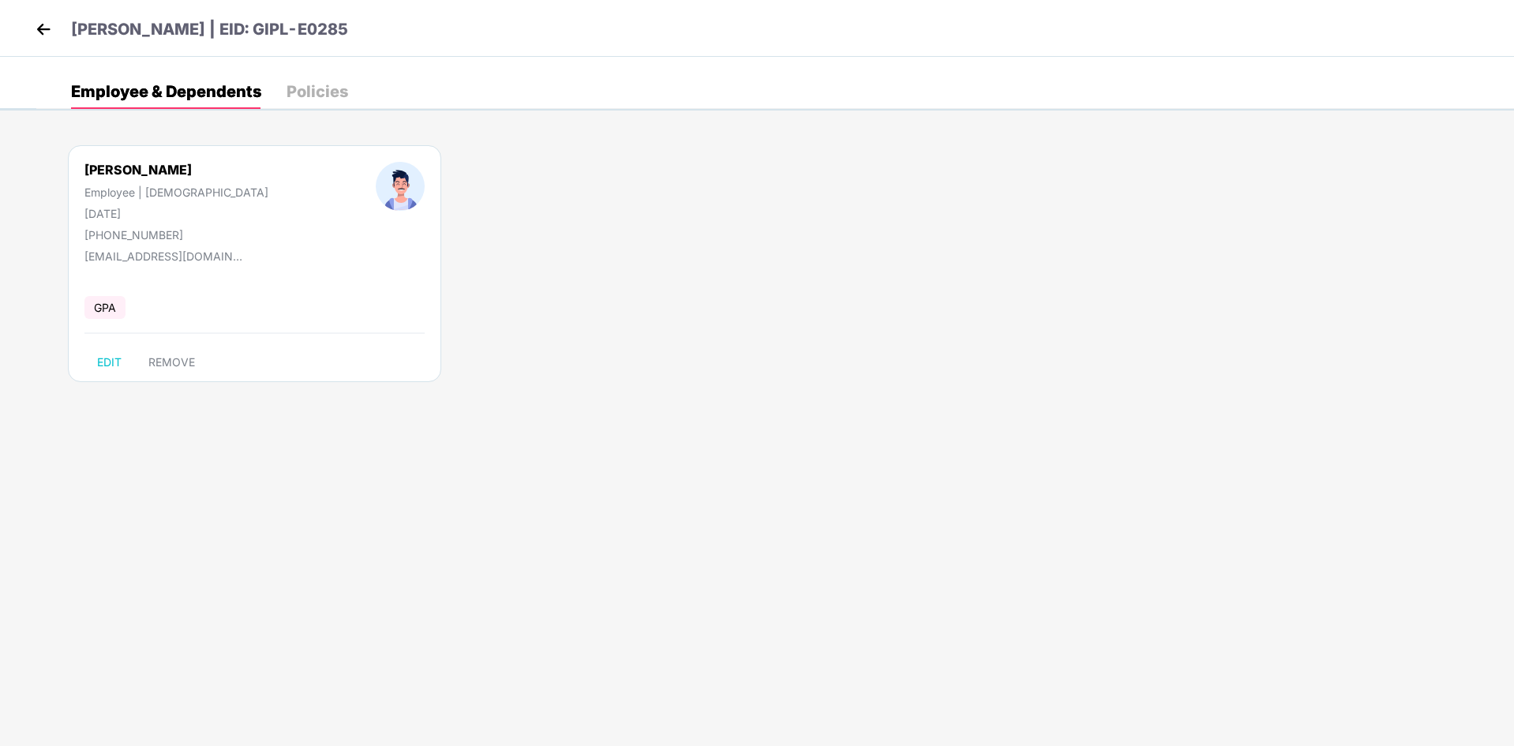
click at [51, 29] on img at bounding box center [44, 29] width 24 height 24
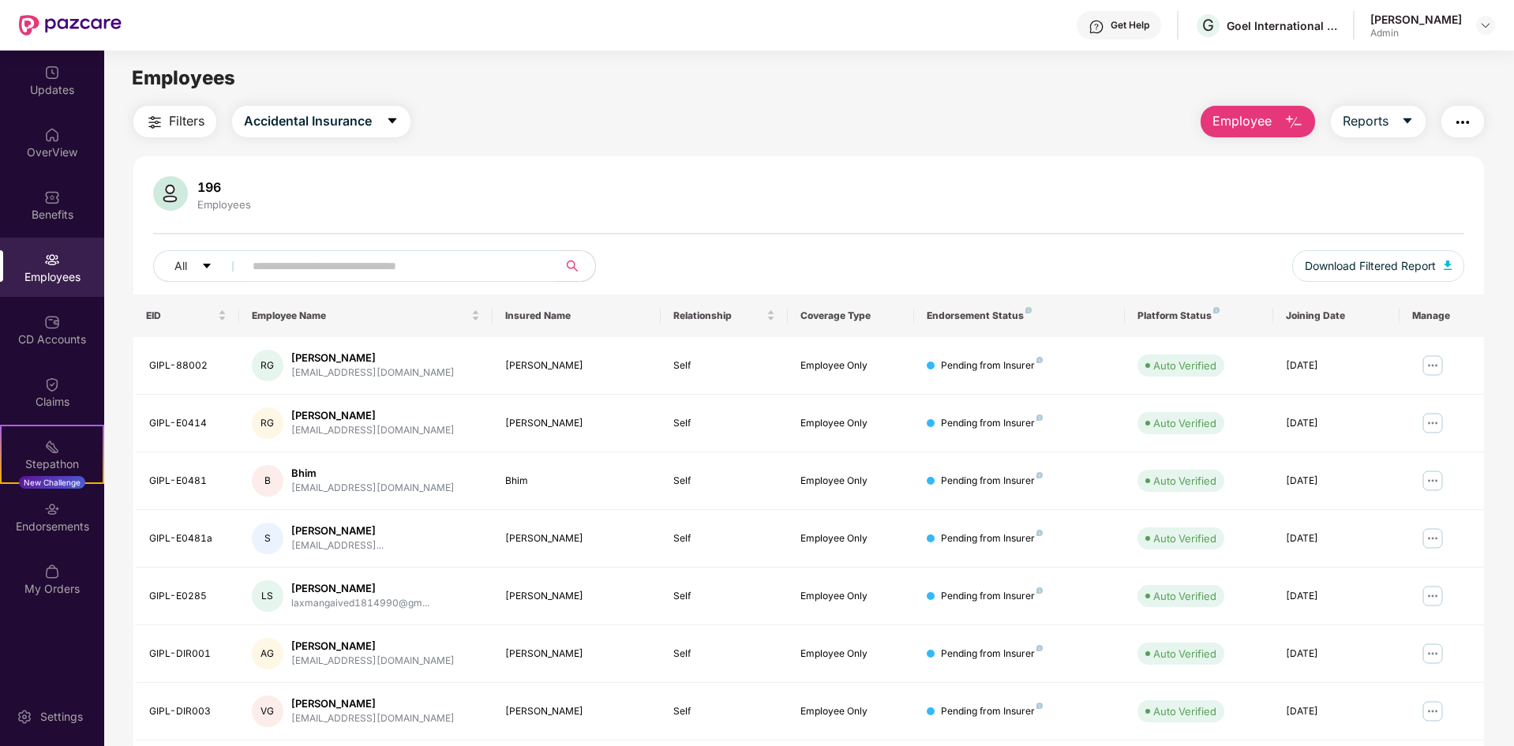
click at [458, 264] on input "text" at bounding box center [394, 266] width 283 height 24
click at [293, 246] on div "196 Employees All Download Filtered Report" at bounding box center [808, 235] width 1351 height 118
click at [292, 265] on input "text" at bounding box center [394, 266] width 283 height 24
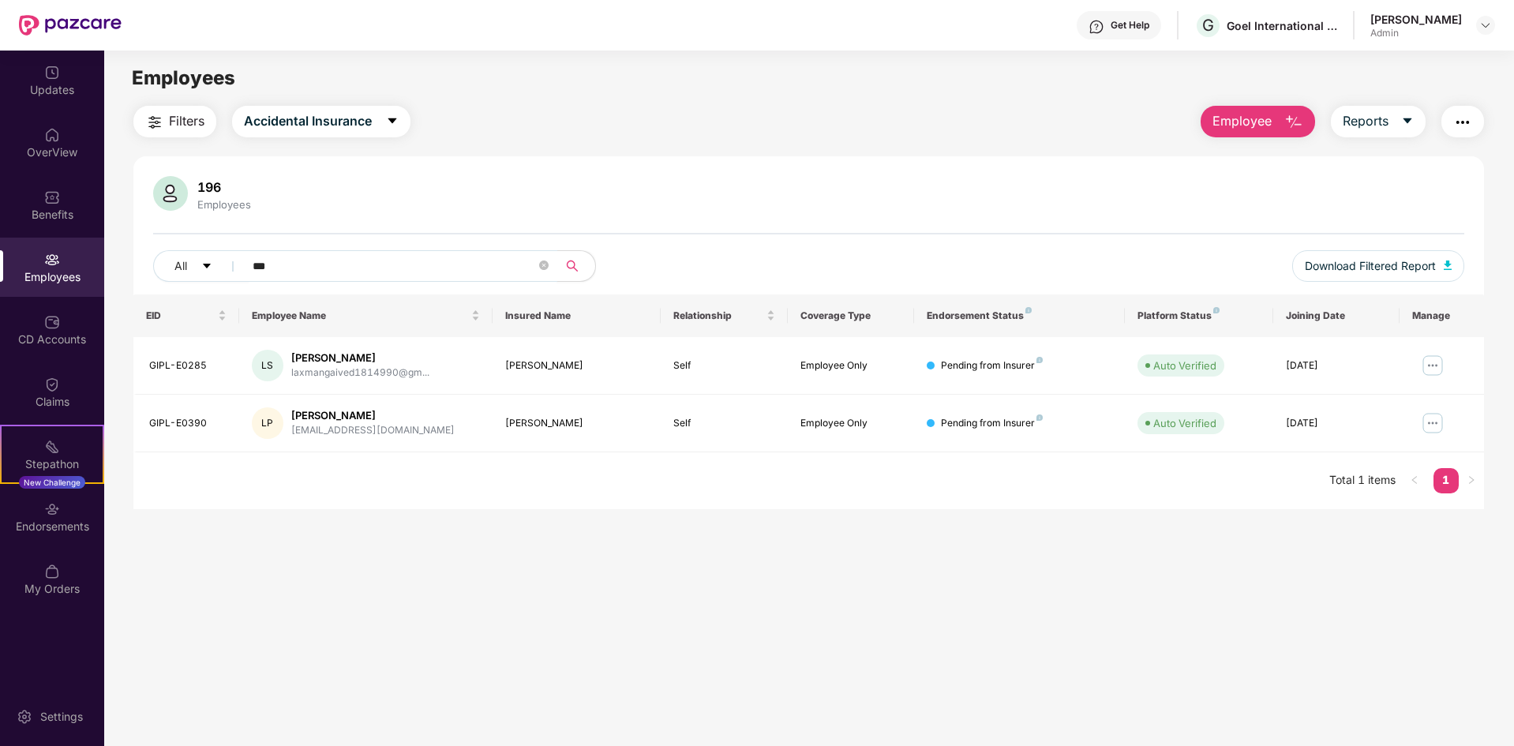
type input "***"
click at [738, 525] on main "Employees Filters Accidental Insurance Employee Reports 196 Employees All *** D…" at bounding box center [808, 424] width 1409 height 746
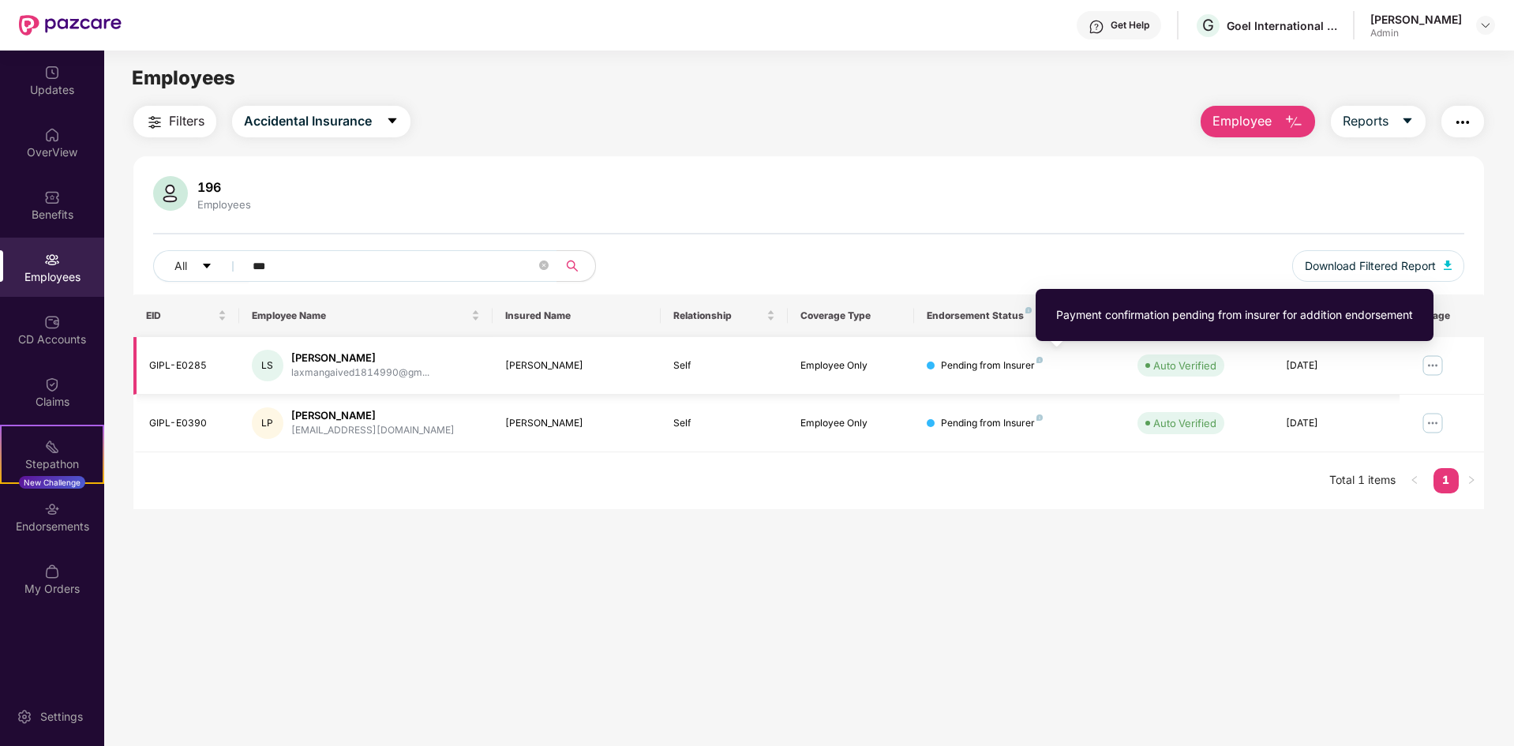
click at [1040, 361] on img at bounding box center [1040, 360] width 6 height 6
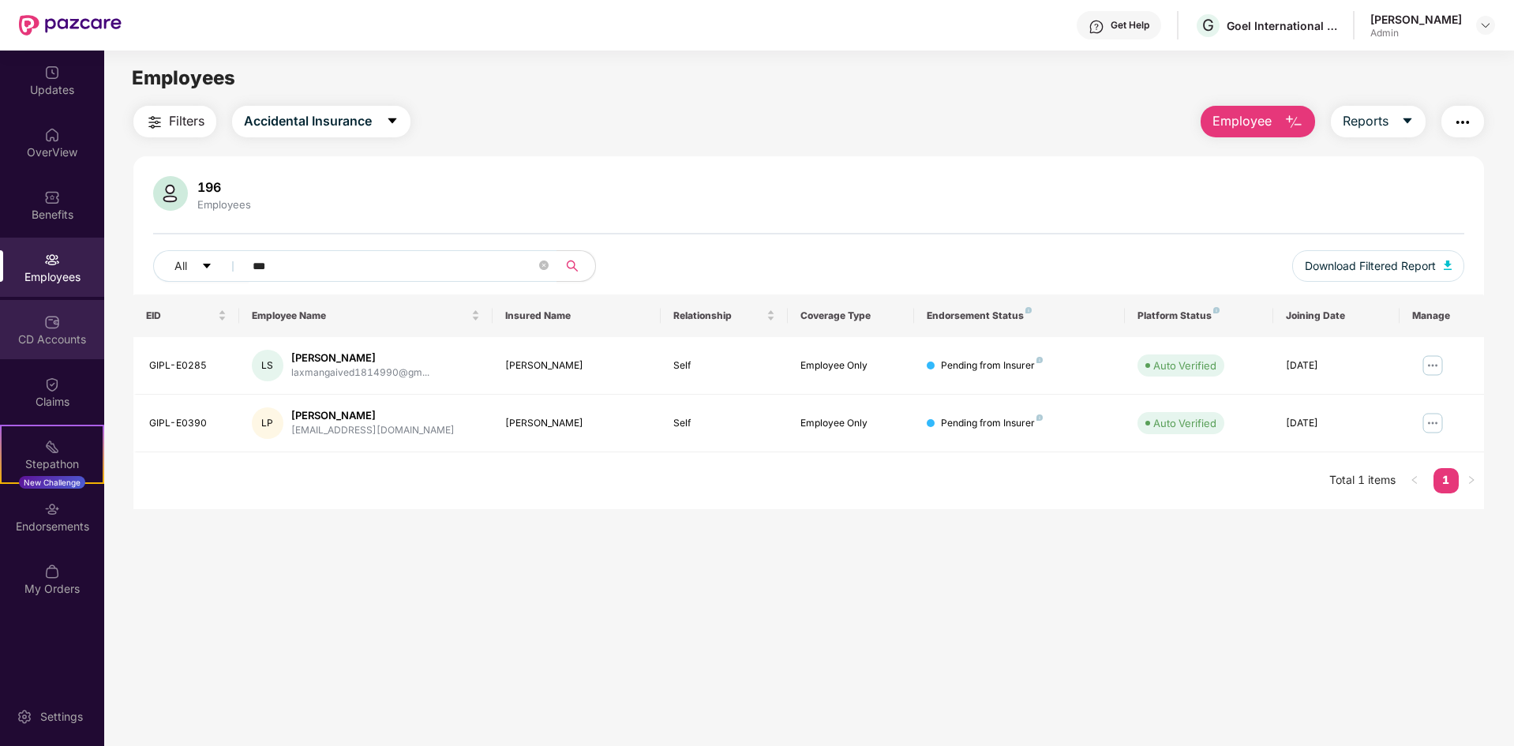
click at [71, 334] on div "CD Accounts" at bounding box center [52, 340] width 104 height 16
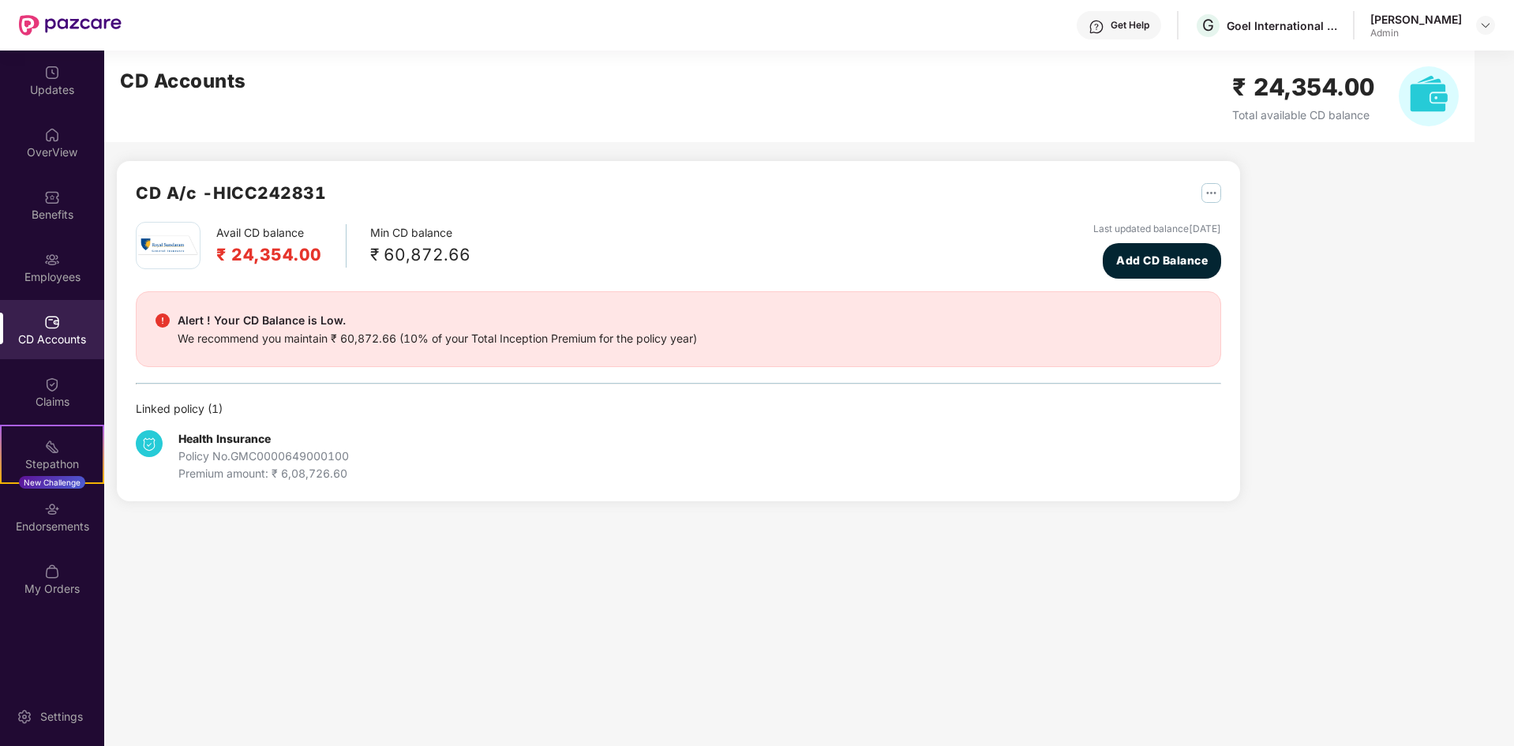
click at [297, 666] on main "CD Accounts ₹ 24,354.00 Total available CD balance CD A/c - HICC242831 Avail CD…" at bounding box center [809, 399] width 1410 height 696
drag, startPoint x: 236, startPoint y: 461, endPoint x: 384, endPoint y: 457, distance: 147.7
click at [384, 457] on div "Health Insurance Policy No. GMC0000649000100 Premium amount: ₹ 6,08,726.60" at bounding box center [317, 456] width 362 height 52
drag, startPoint x: 300, startPoint y: 552, endPoint x: 154, endPoint y: 558, distance: 146.2
click at [295, 555] on main "CD Accounts ₹ 24,354.00 Total available CD balance CD A/c - HICC242831 Avail CD…" at bounding box center [809, 399] width 1410 height 696
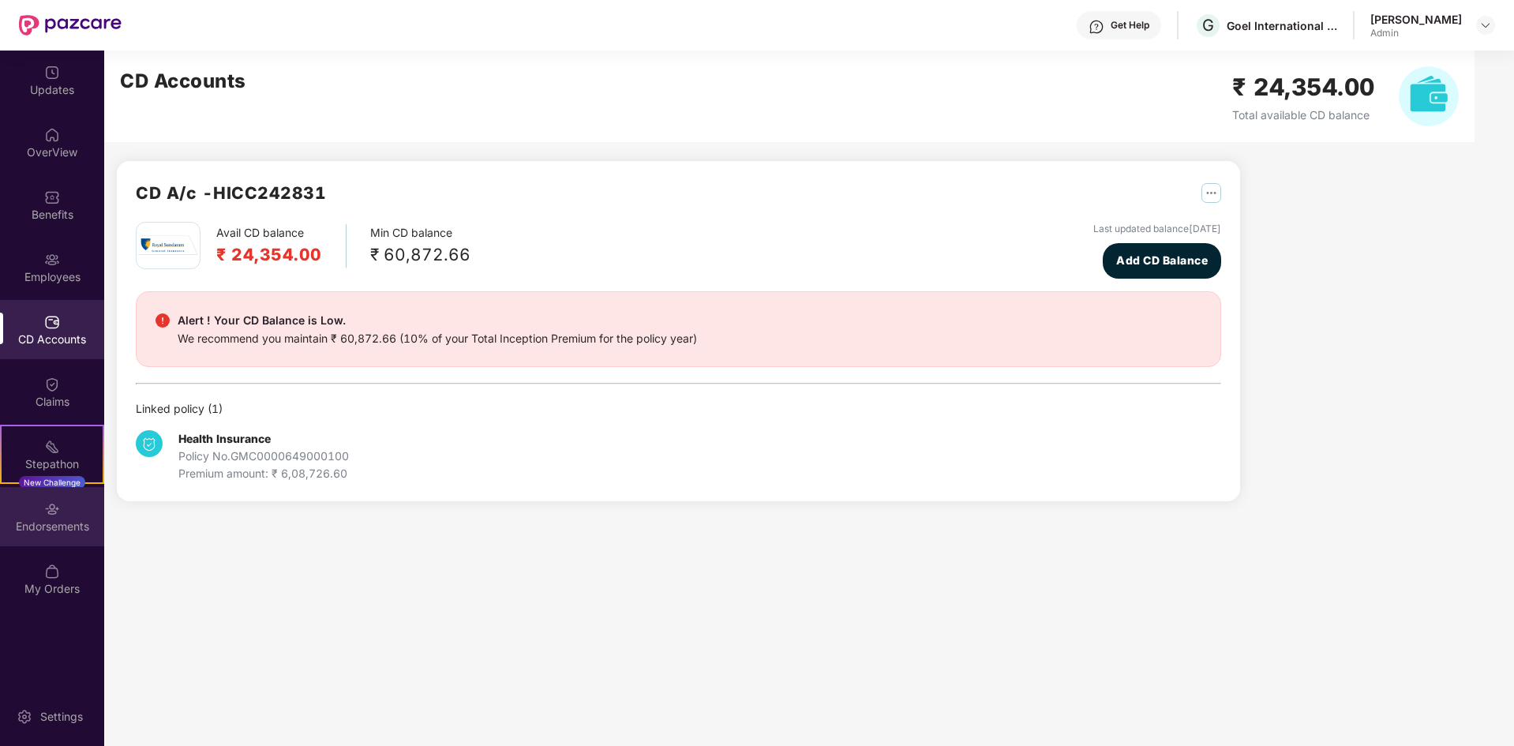
click at [45, 536] on div "Endorsements" at bounding box center [52, 516] width 104 height 59
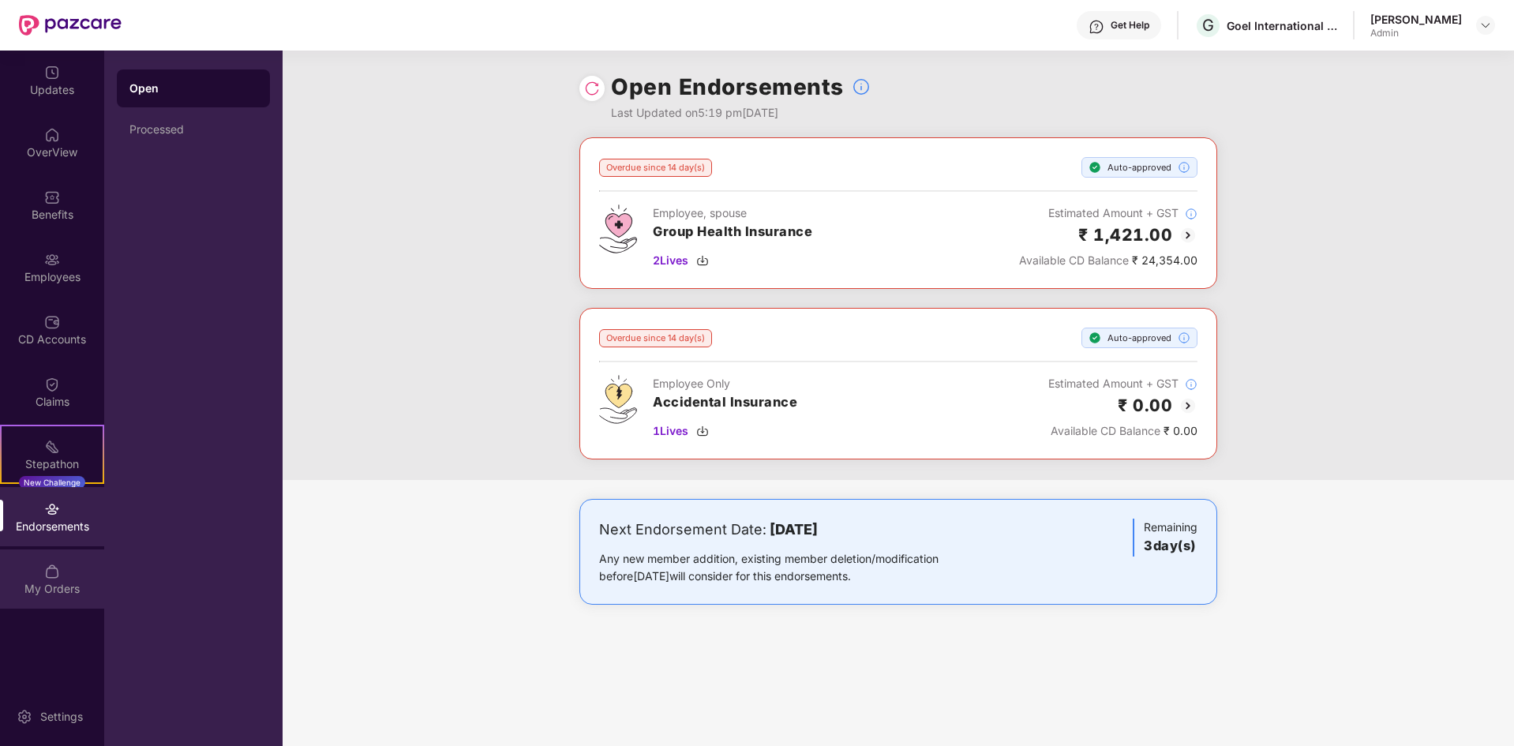
click at [80, 564] on div "My Orders" at bounding box center [52, 579] width 104 height 59
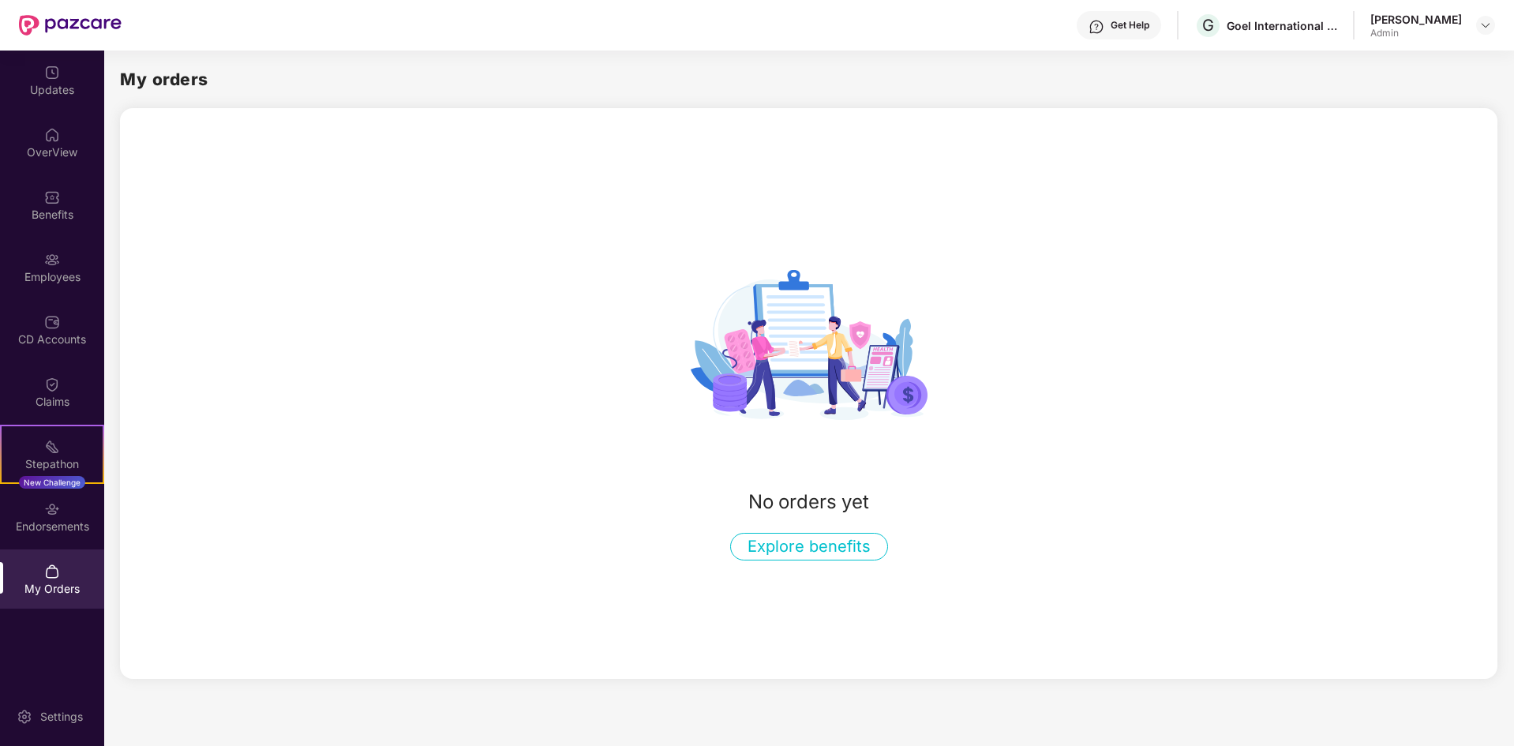
click at [845, 550] on button "Explore benefits" at bounding box center [809, 547] width 158 height 28
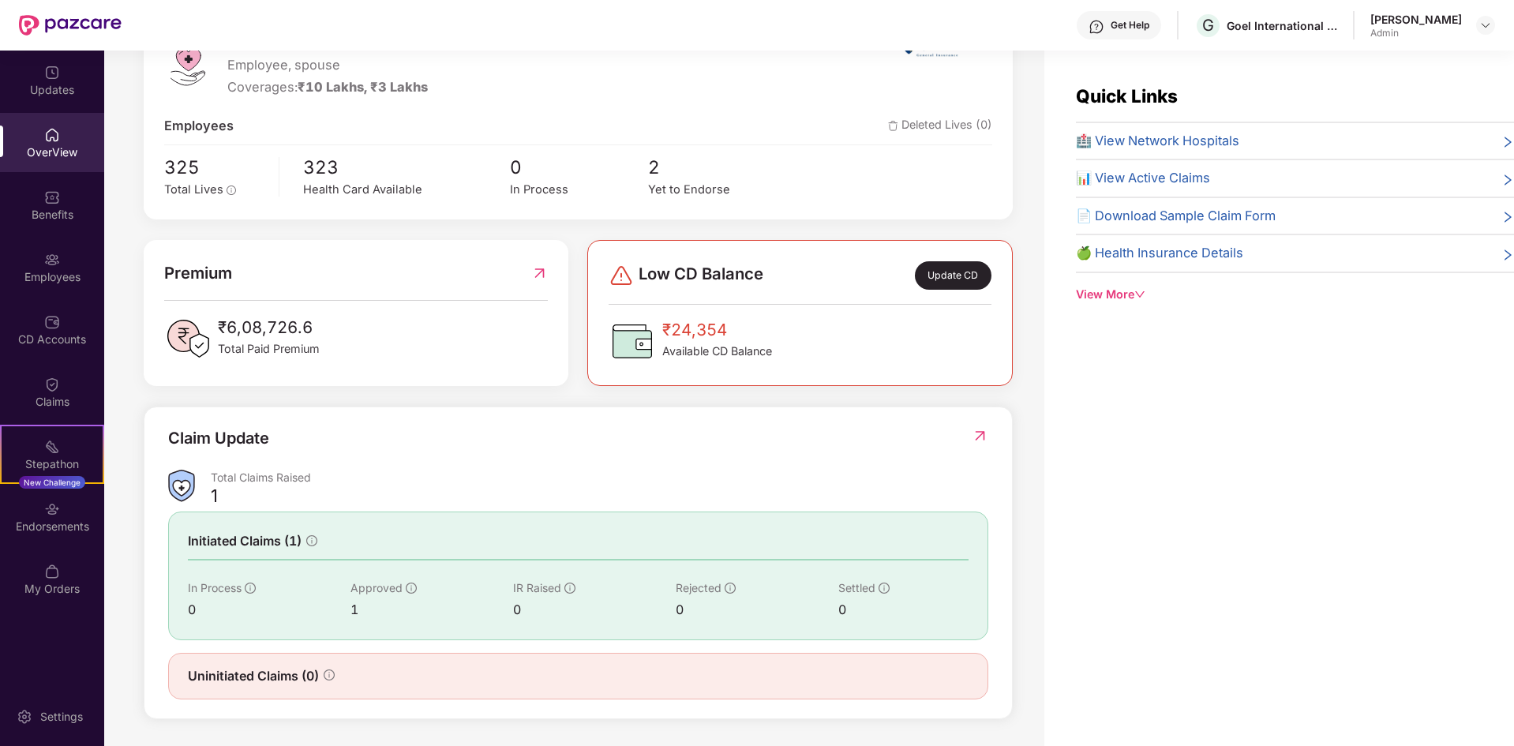
scroll to position [244, 0]
click at [662, 182] on div "Yet to Endorse" at bounding box center [717, 188] width 138 height 18
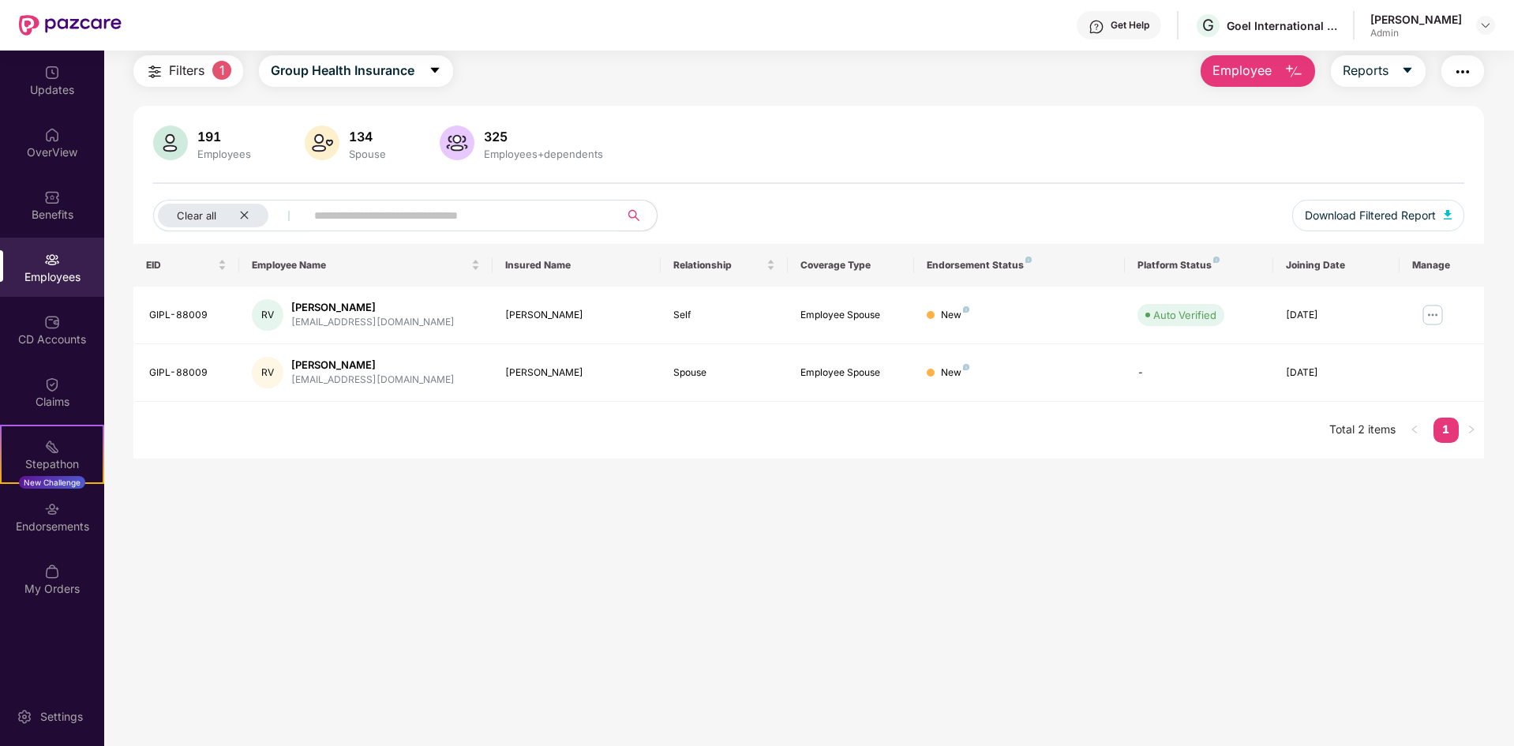
scroll to position [0, 0]
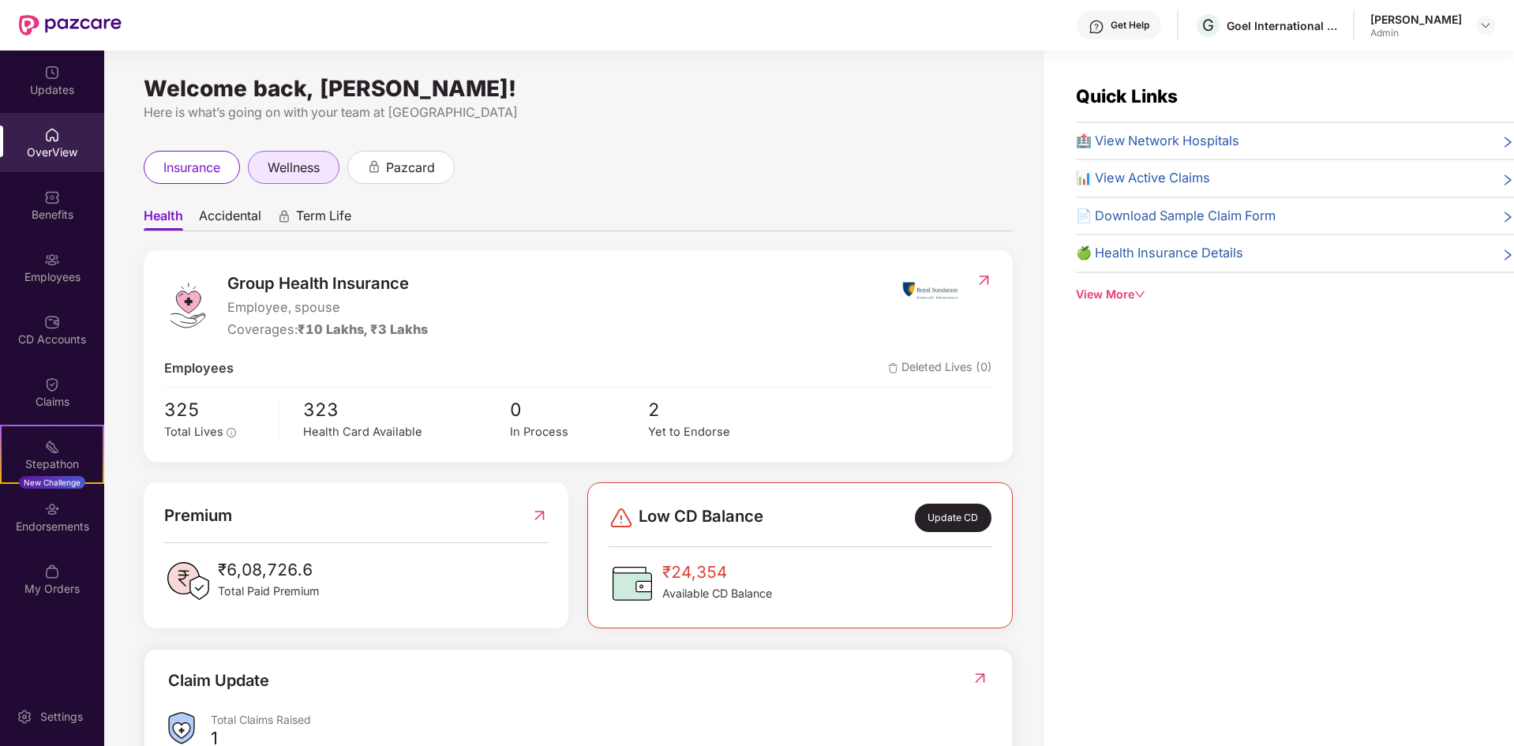
click at [329, 156] on div "wellness" at bounding box center [294, 167] width 92 height 33
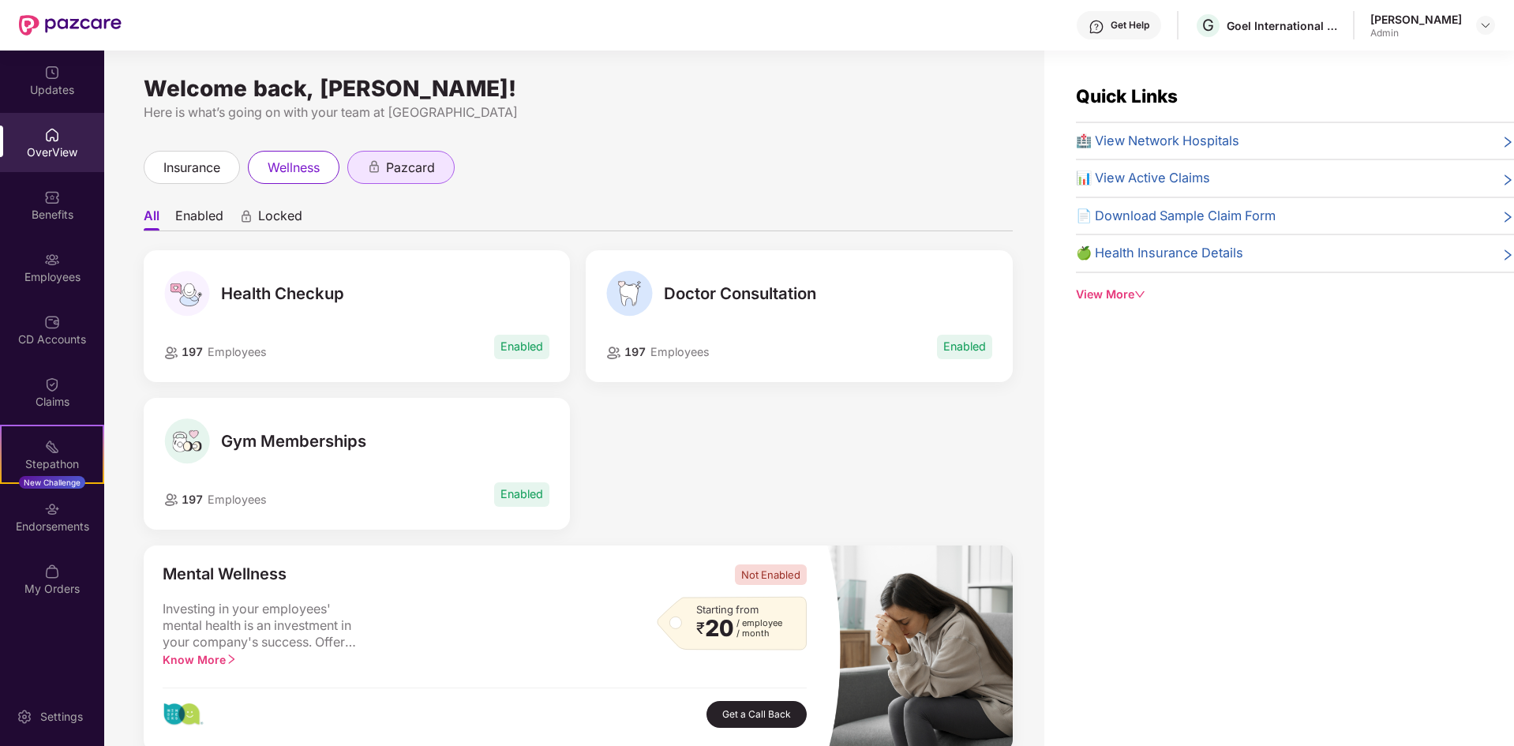
click at [422, 172] on span "pazcard" at bounding box center [410, 168] width 49 height 20
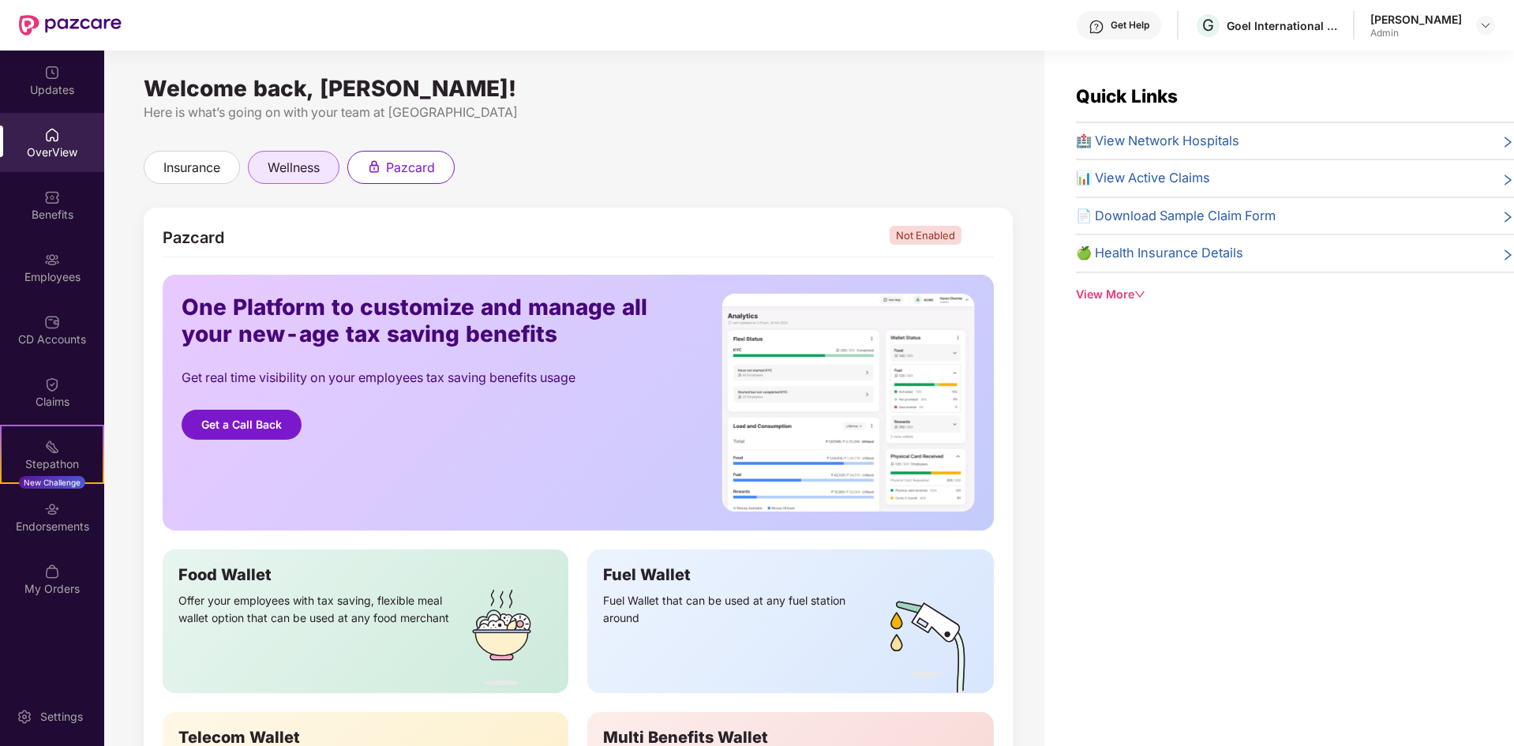
click at [287, 176] on span "wellness" at bounding box center [294, 168] width 52 height 20
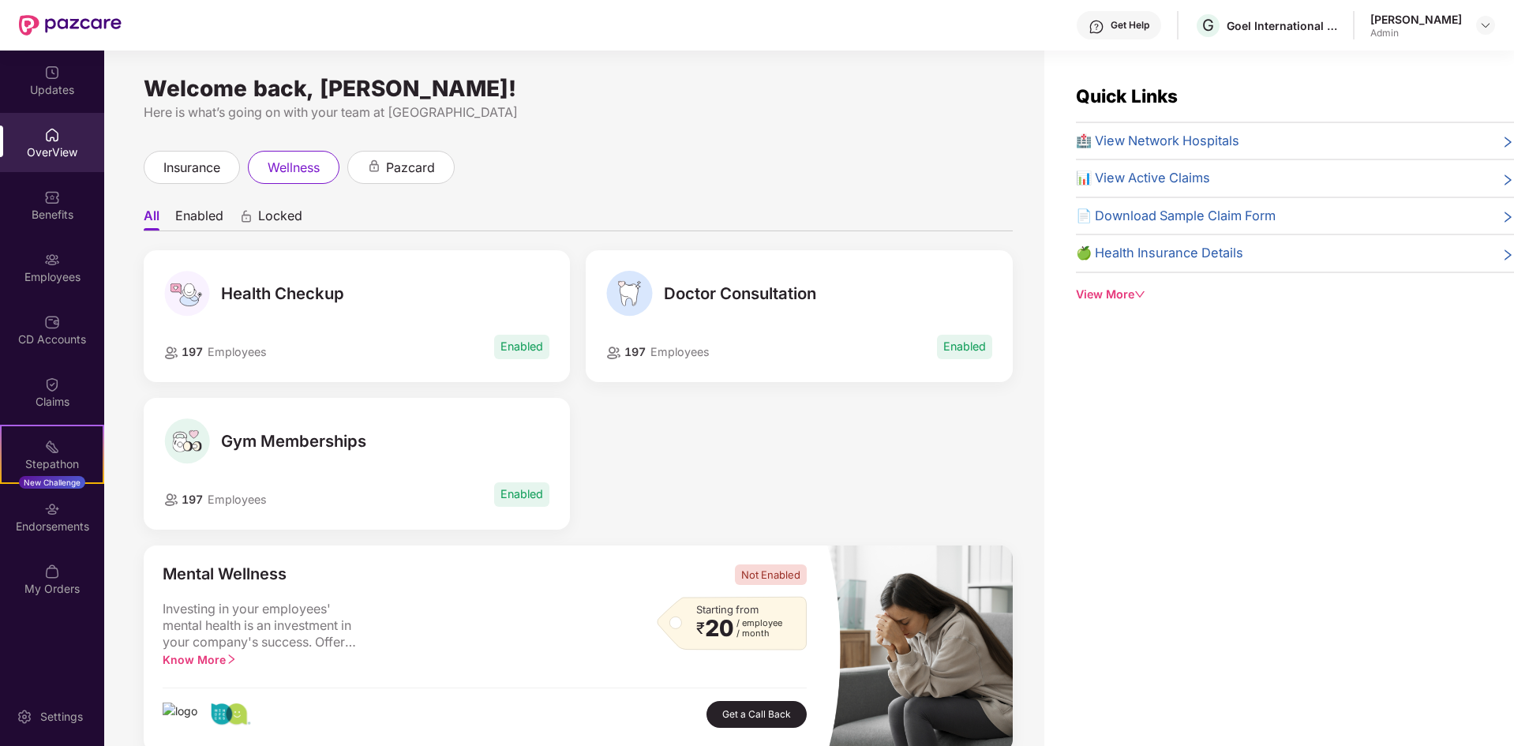
click at [62, 141] on div "OverView" at bounding box center [52, 142] width 104 height 59
click at [1410, 19] on div "[PERSON_NAME]" at bounding box center [1417, 19] width 92 height 15
click at [1483, 24] on img at bounding box center [1486, 25] width 13 height 13
click at [1350, 139] on div "Logout" at bounding box center [1411, 124] width 205 height 31
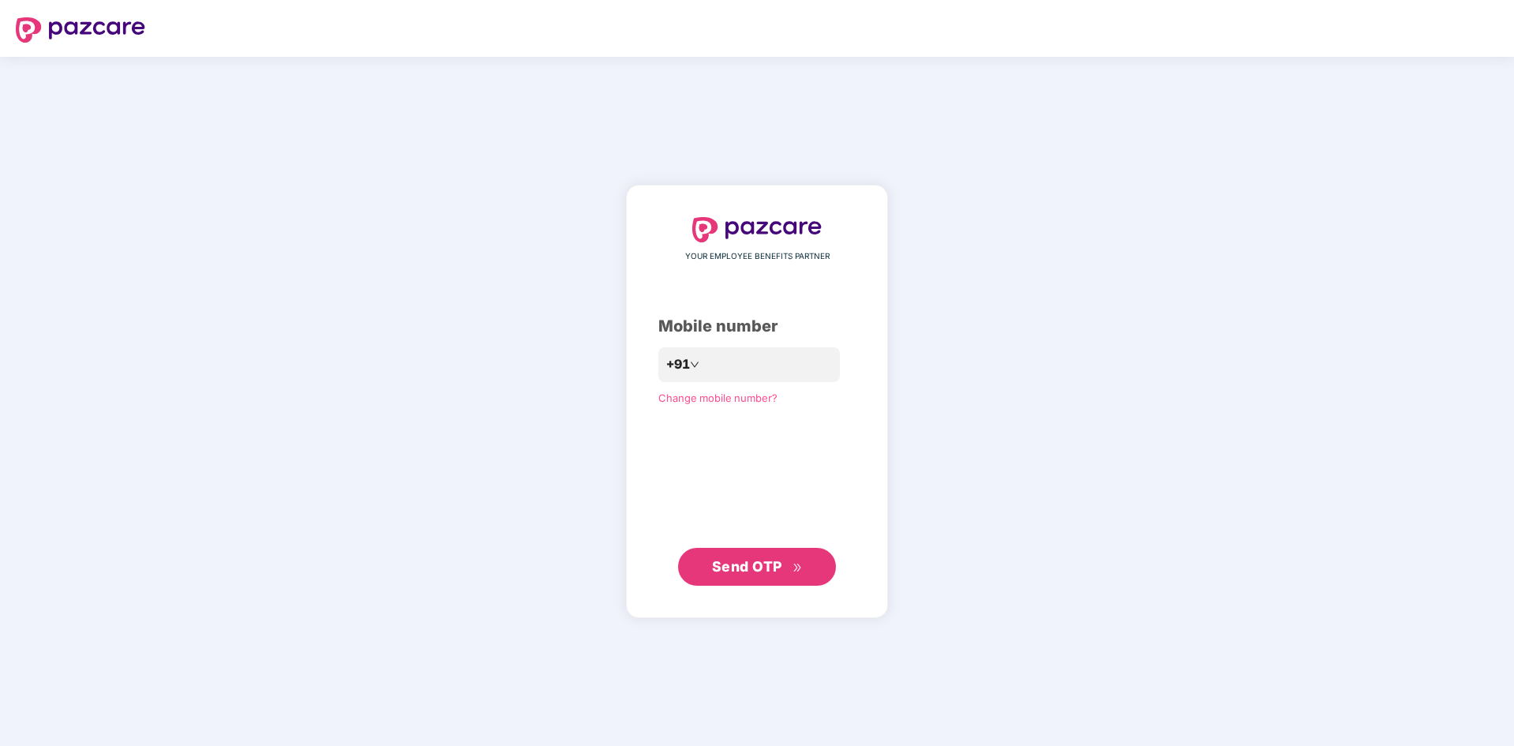
click at [921, 522] on div "YOUR EMPLOYEE BENEFITS PARTNER Mobile number +91 Change mobile number? Send OTP" at bounding box center [757, 401] width 1514 height 689
